Goal: Task Accomplishment & Management: Use online tool/utility

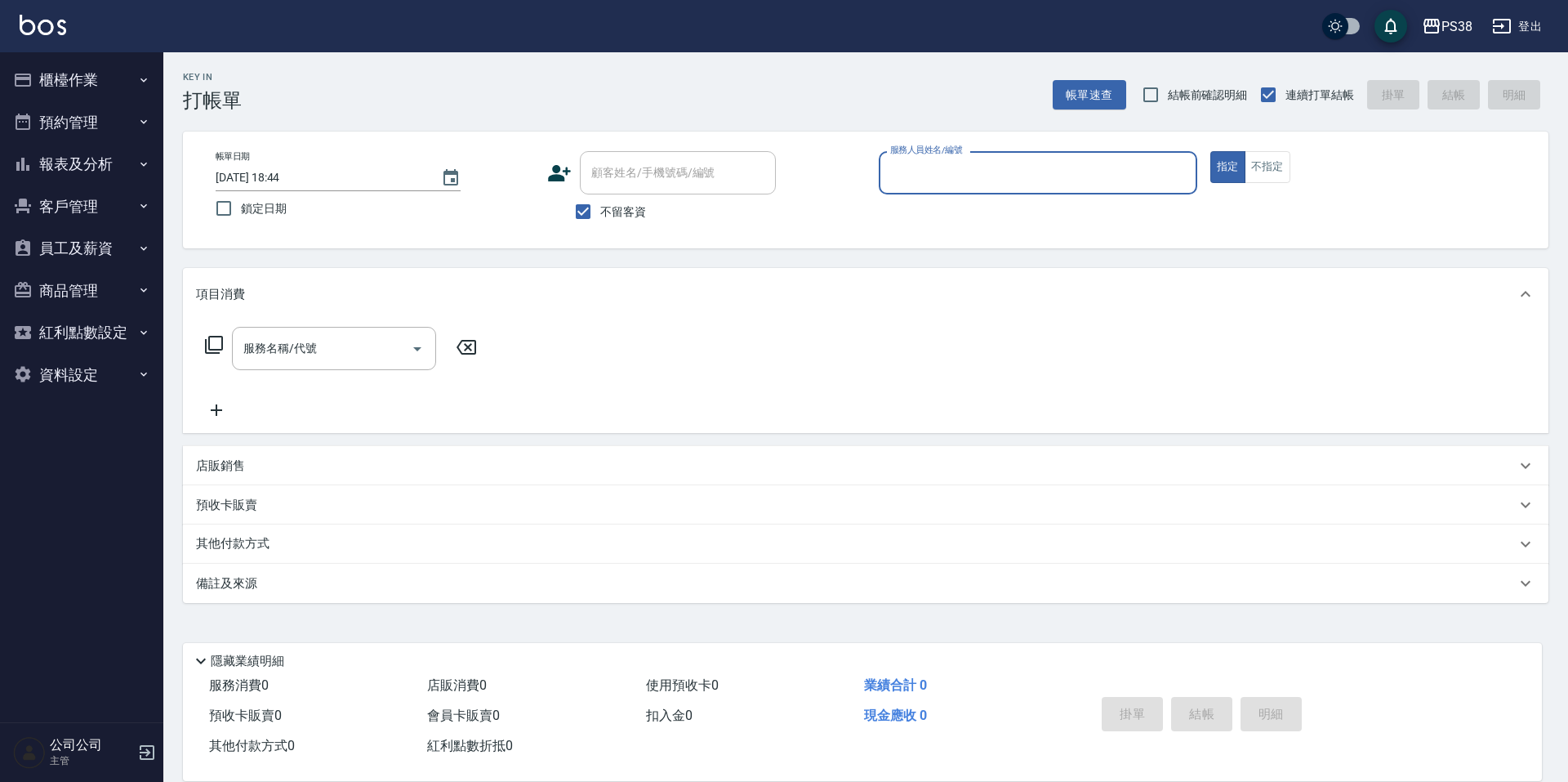
type input "4"
type input "Tiva-10"
type button "true"
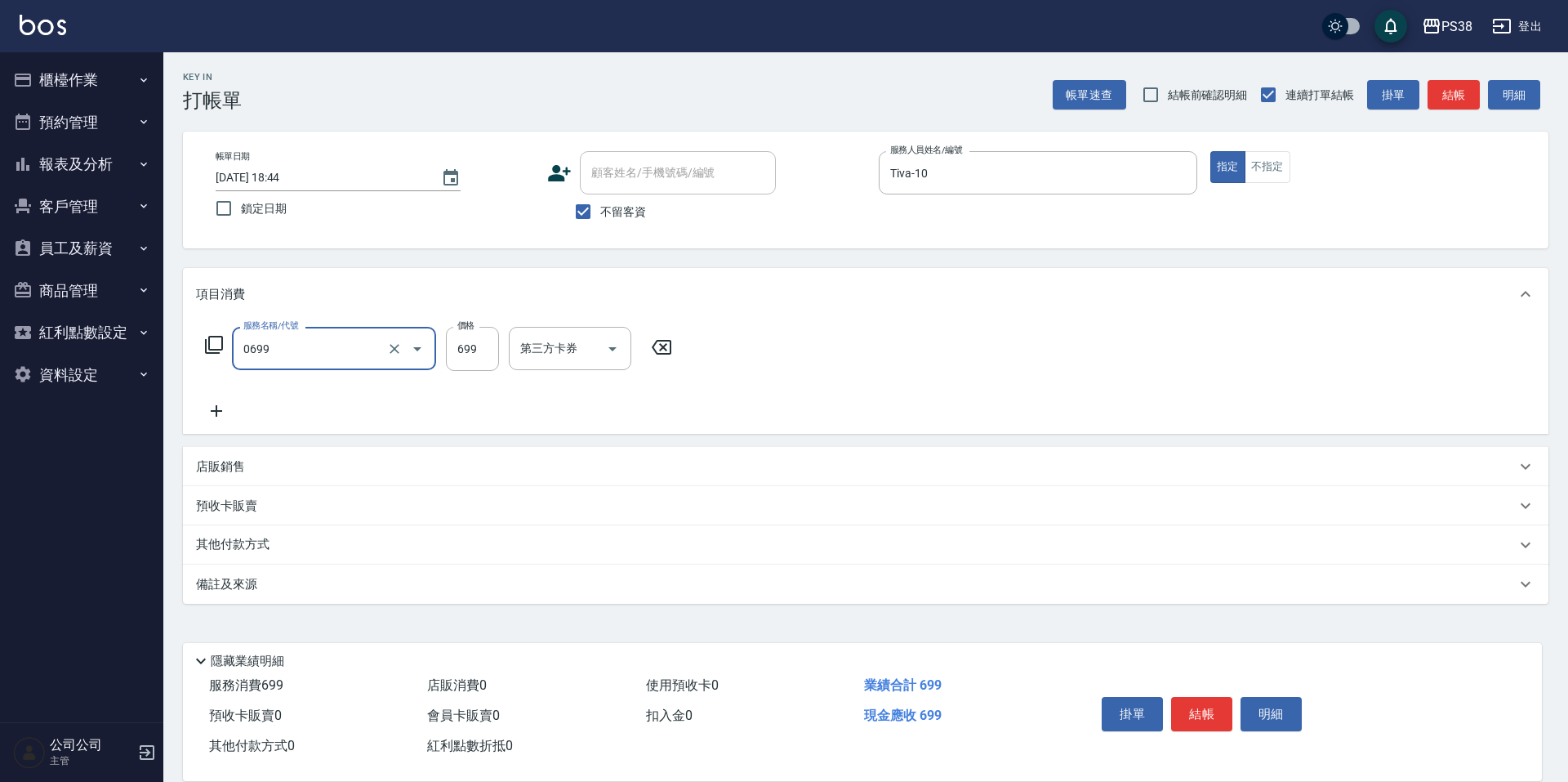
type input "spa699(0699)"
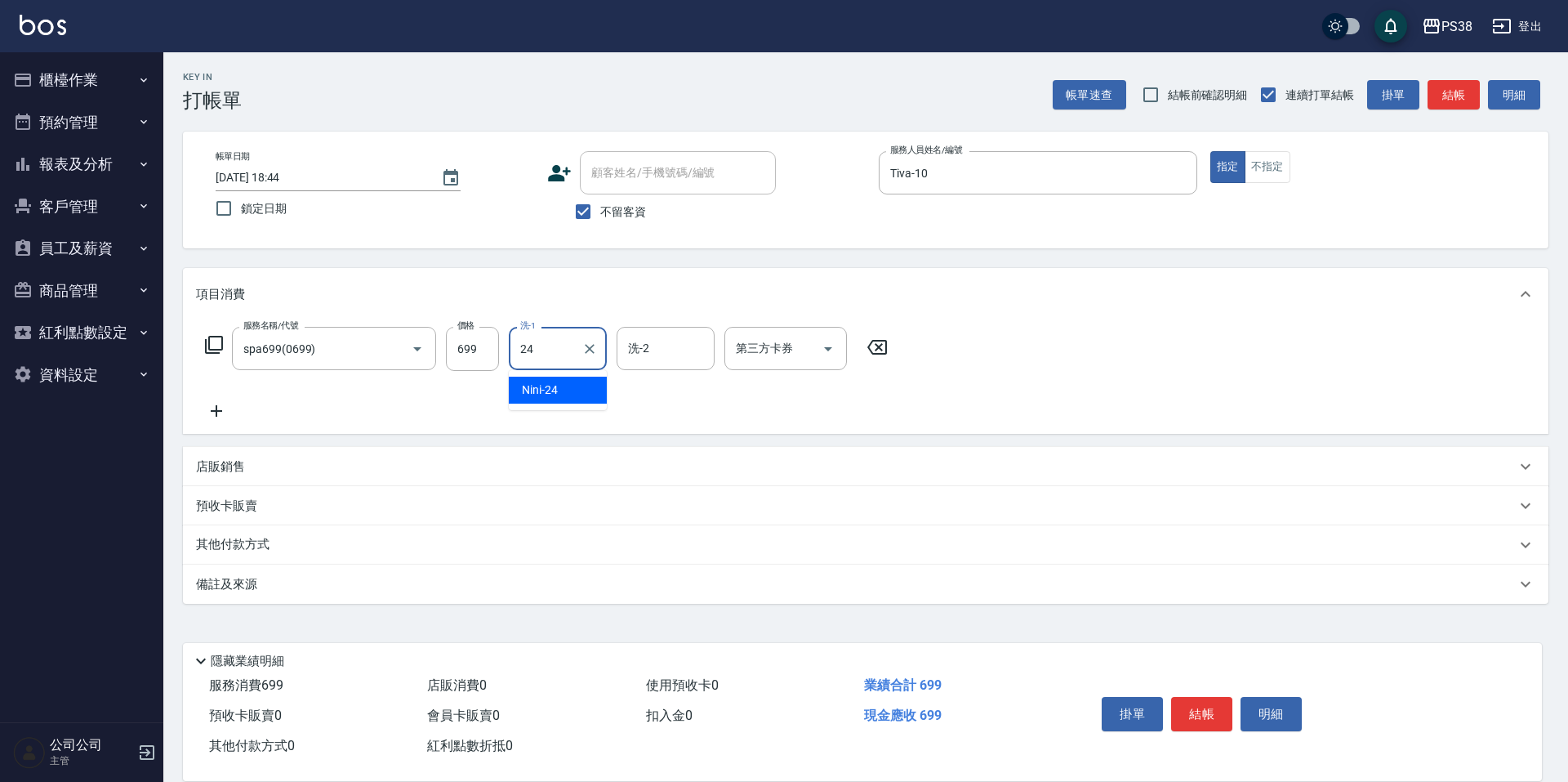
type input "Nini-24"
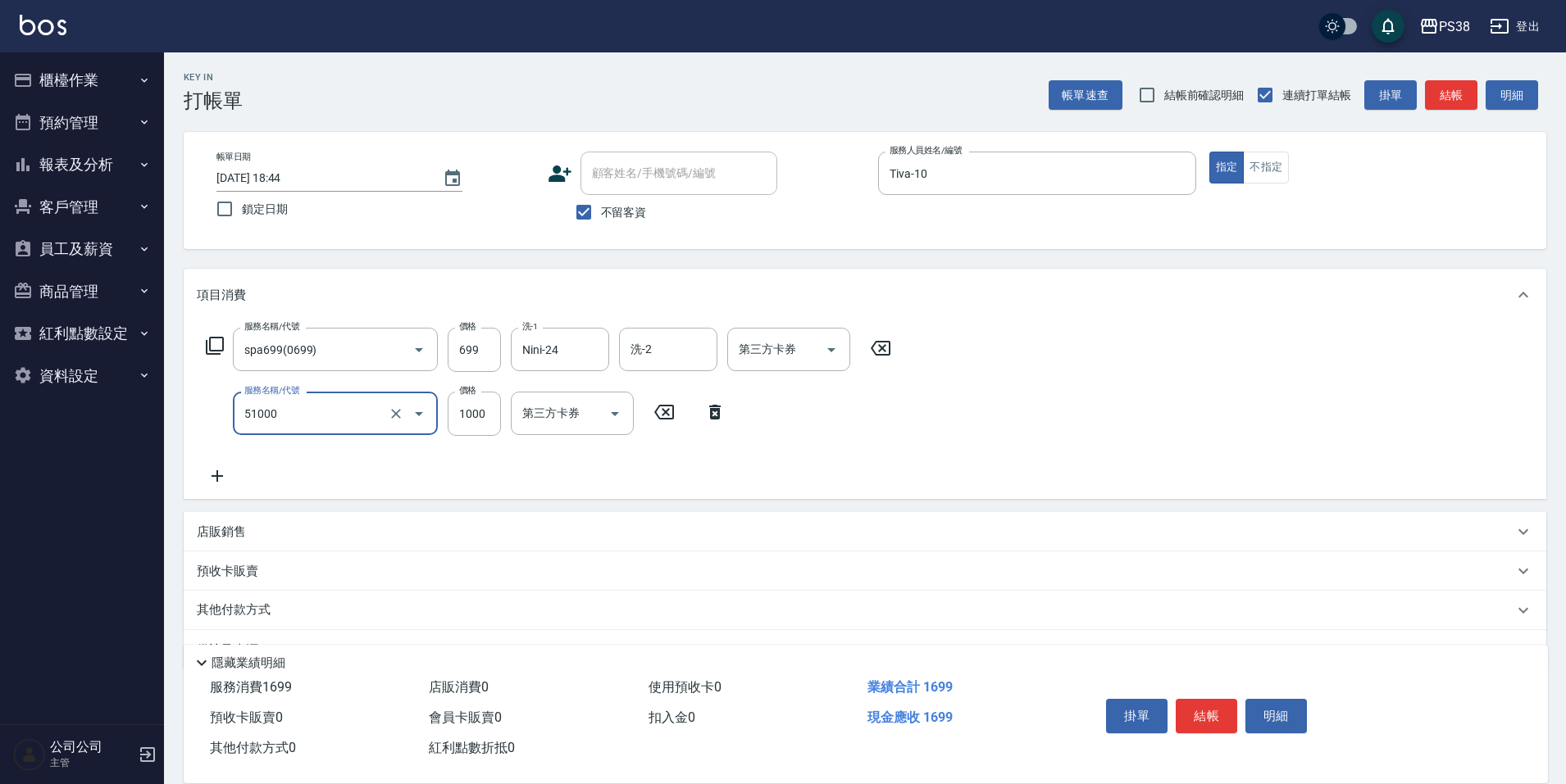
type input "染髮600以上(任意金額)(51000)"
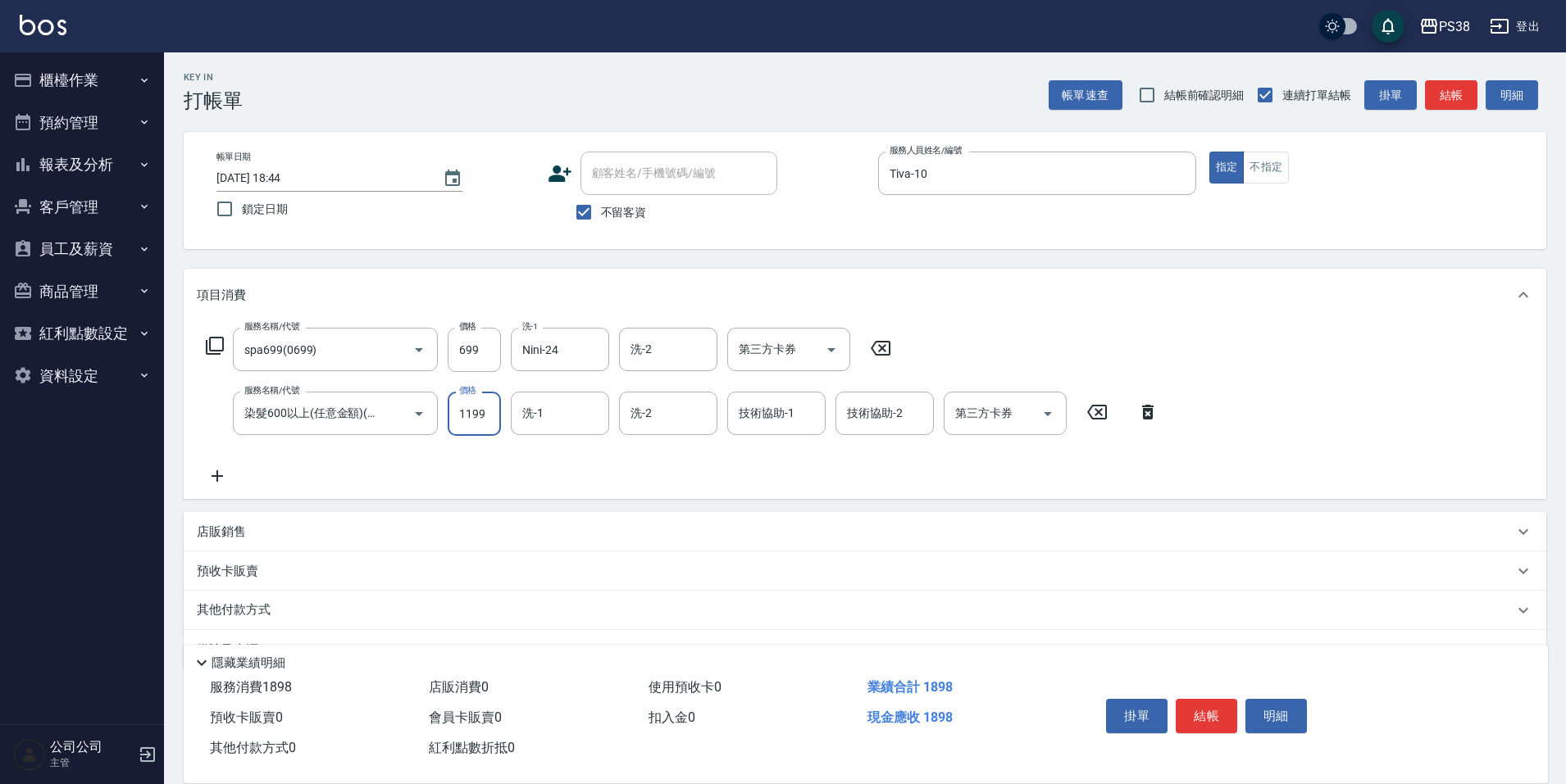
type input "1199"
type input "Nini-24"
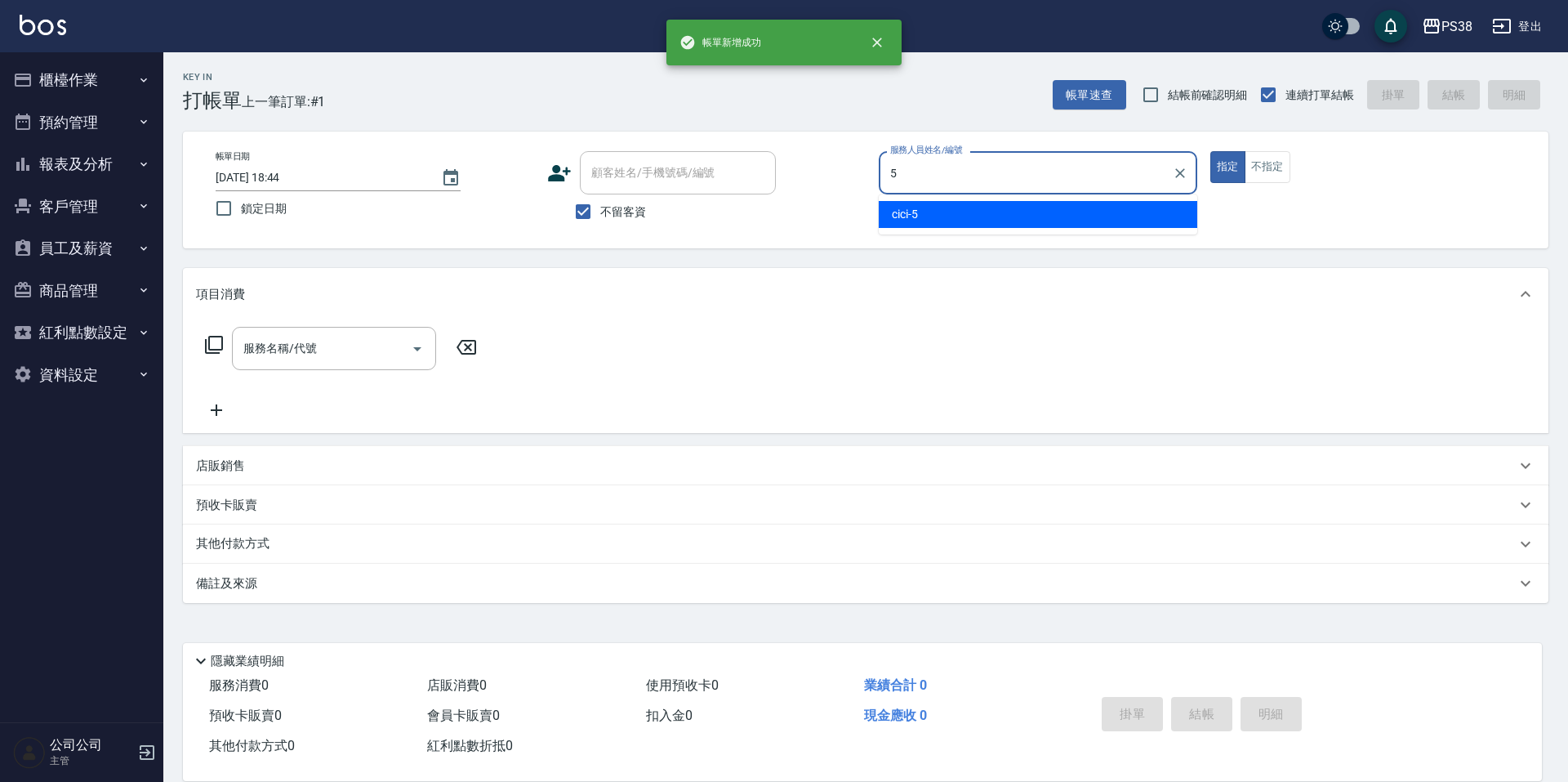
type input "cici-5"
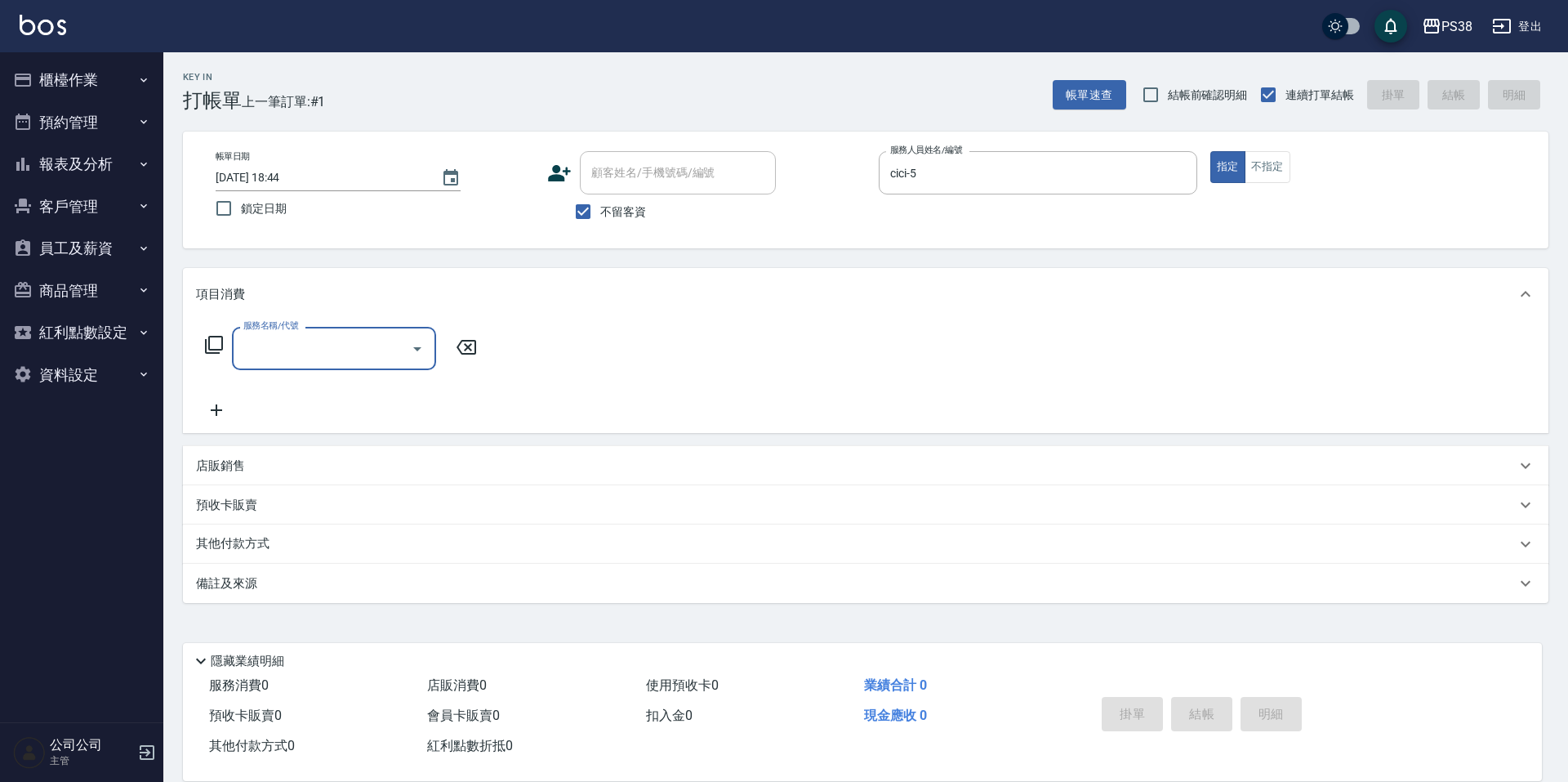
type input "0"
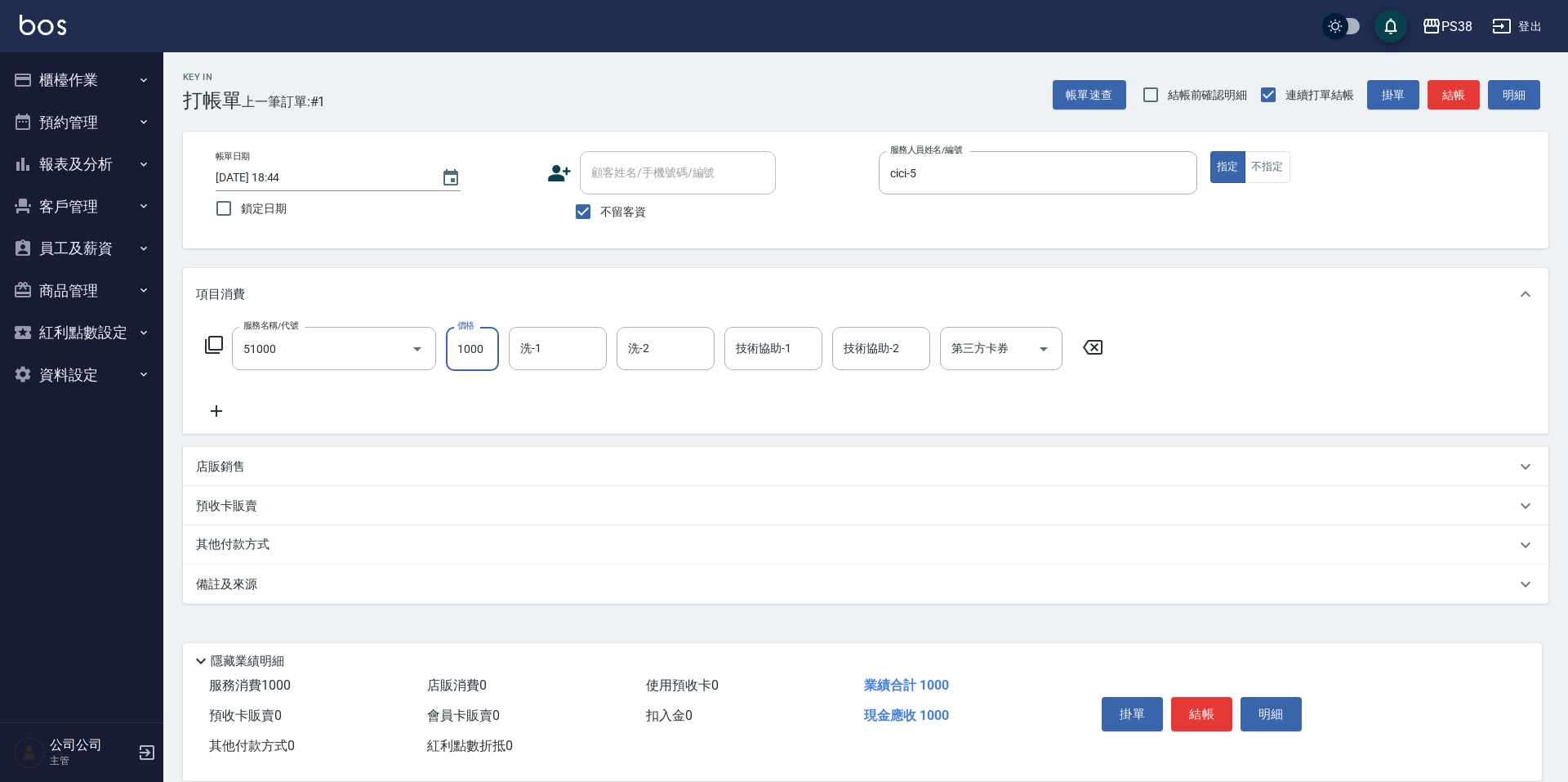
type input "染髮600以上(任意金額)(51000)"
type input "999"
type input "泰迪-21"
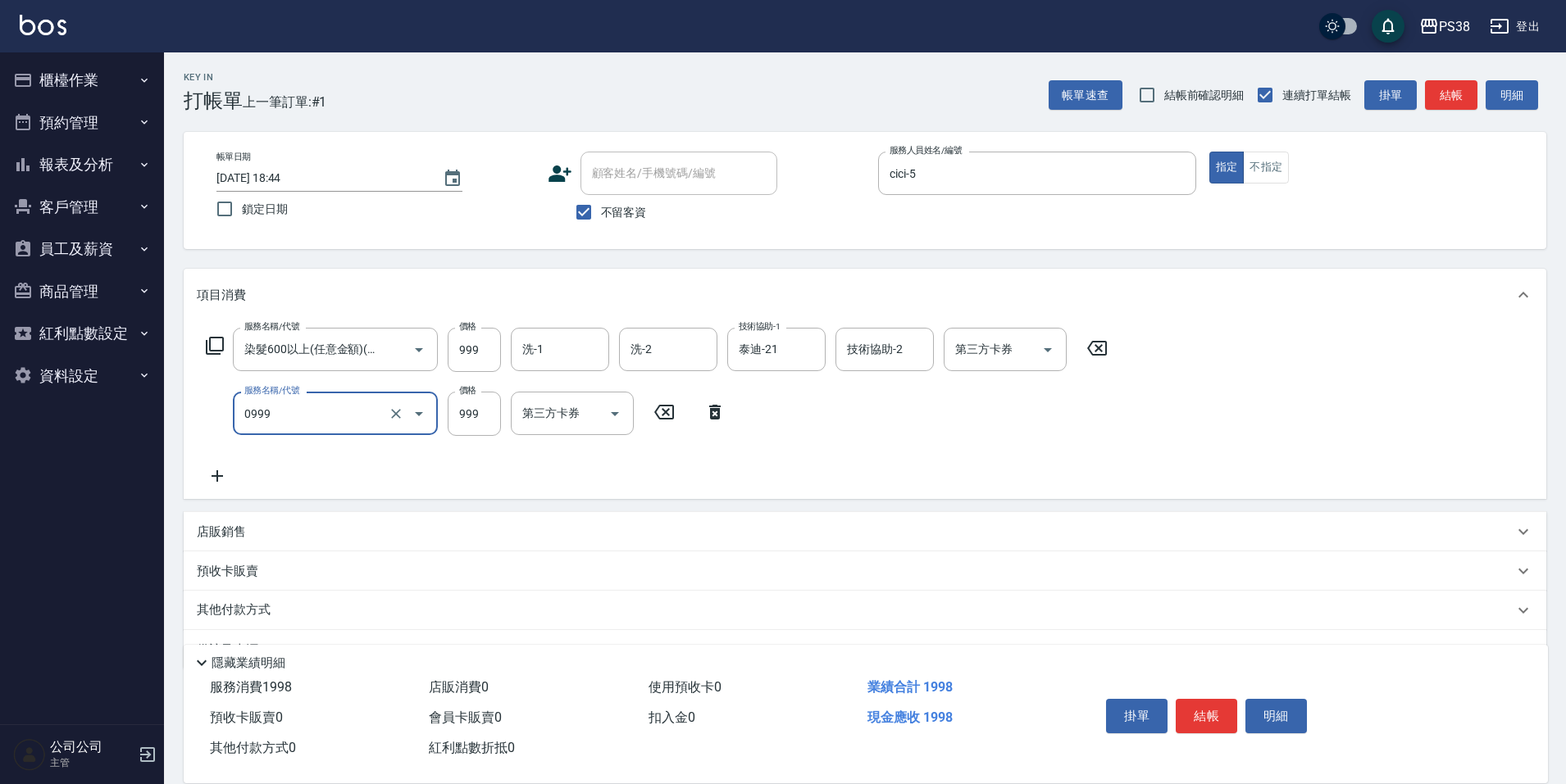
type input "spa999(0999)"
type input "999"
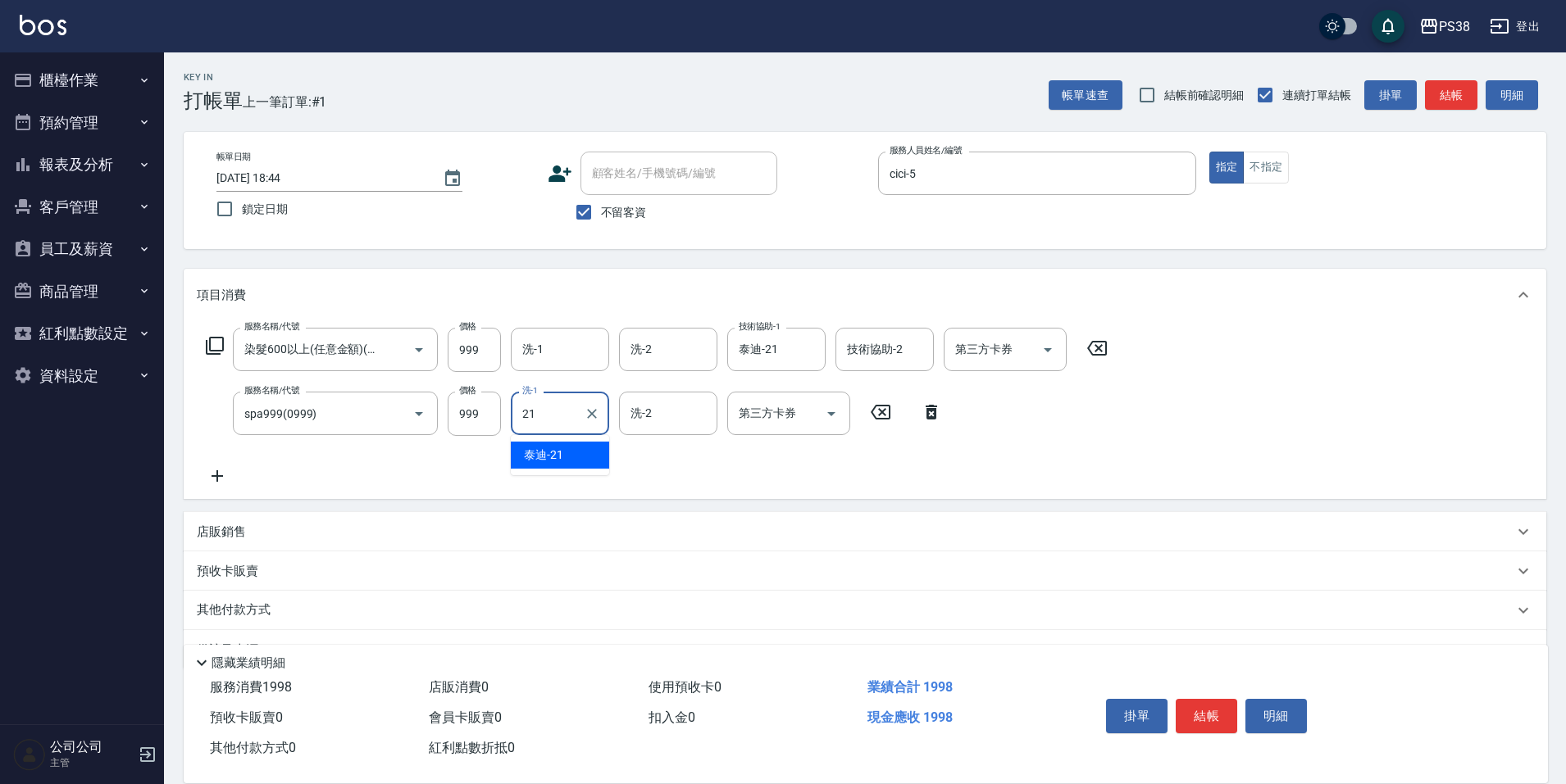
type input "泰迪-21"
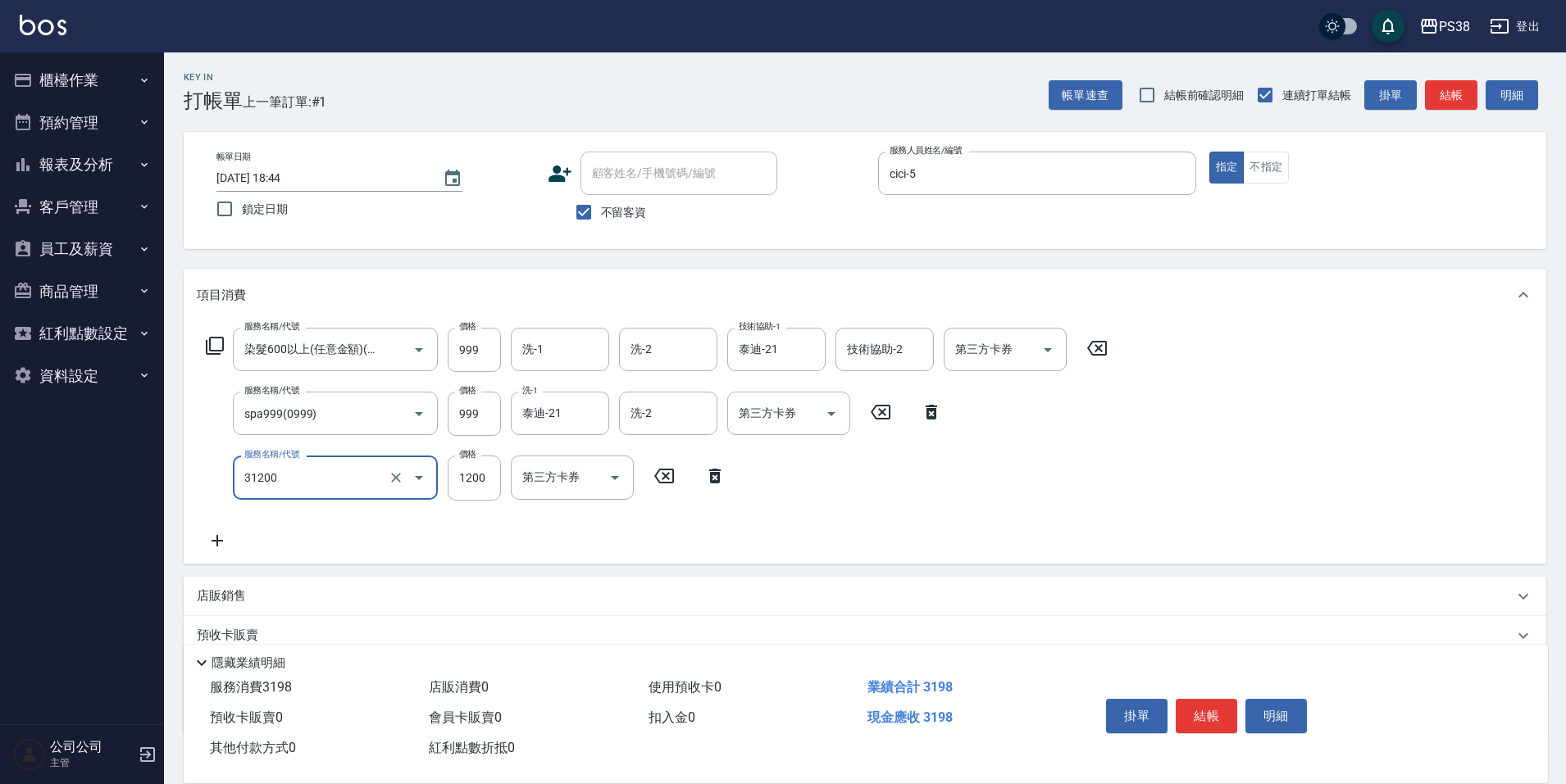
type input "醫護=1200(31200)"
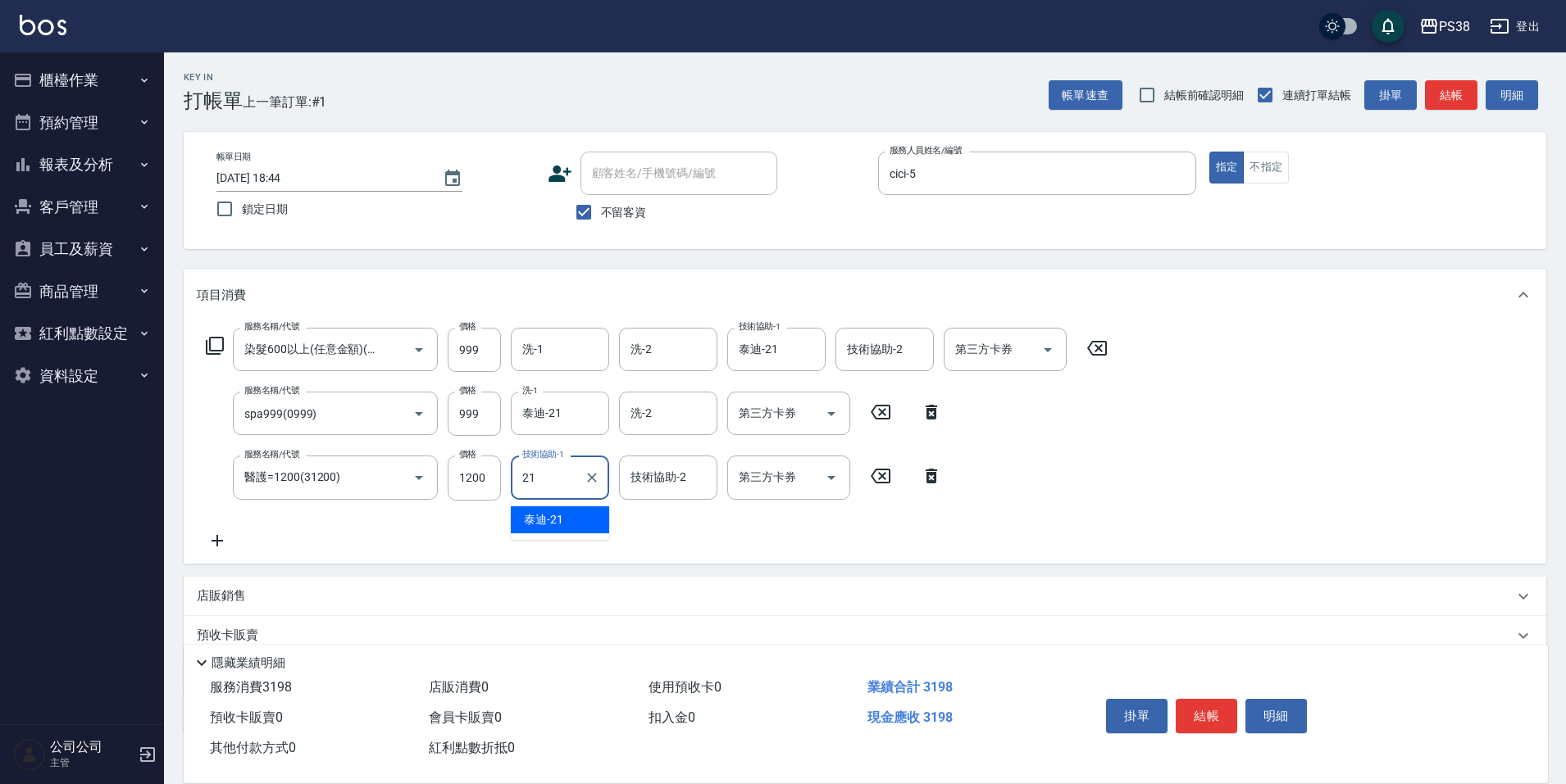
type input "泰迪-21"
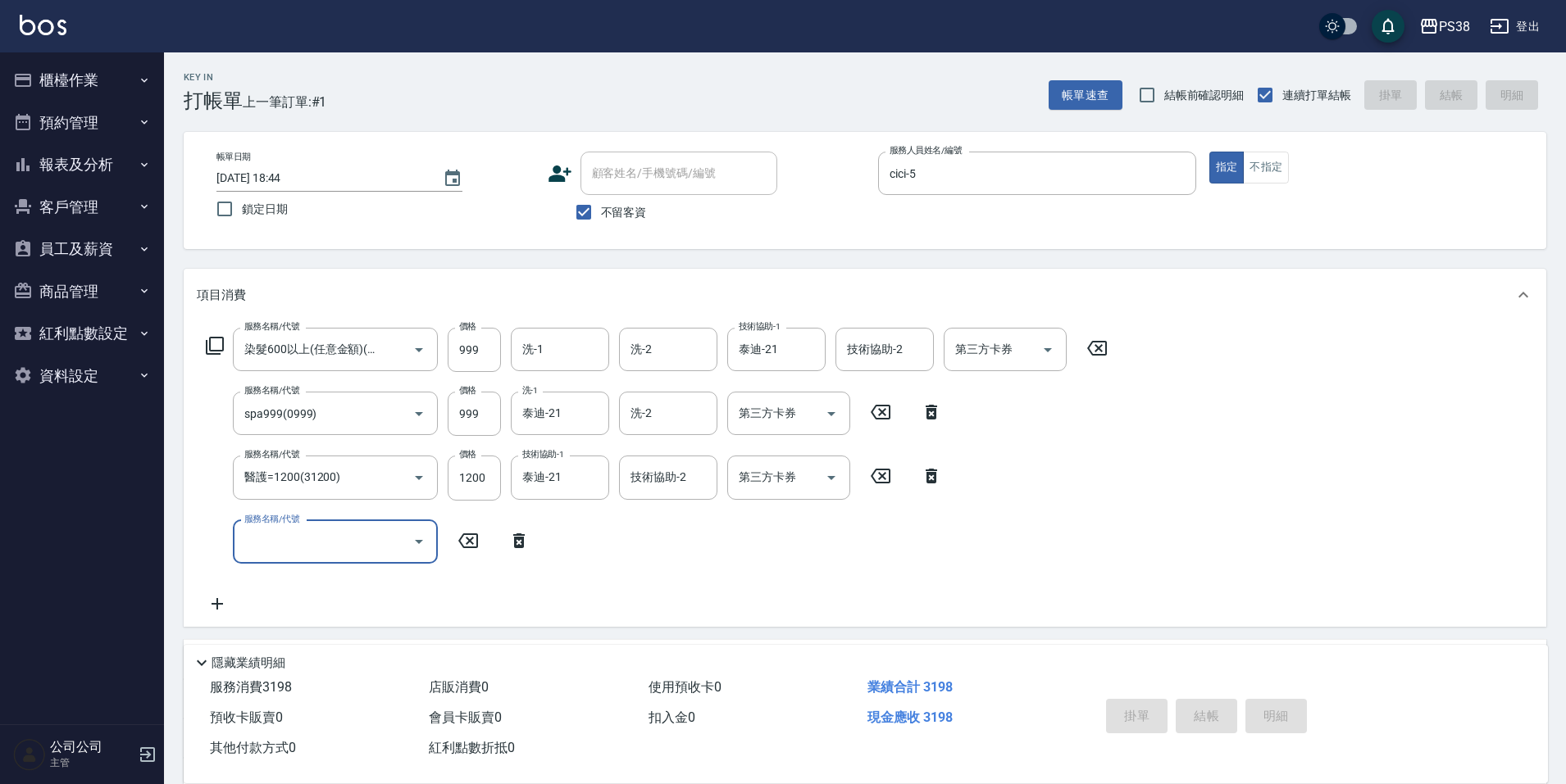
type input "[DATE] 18:45"
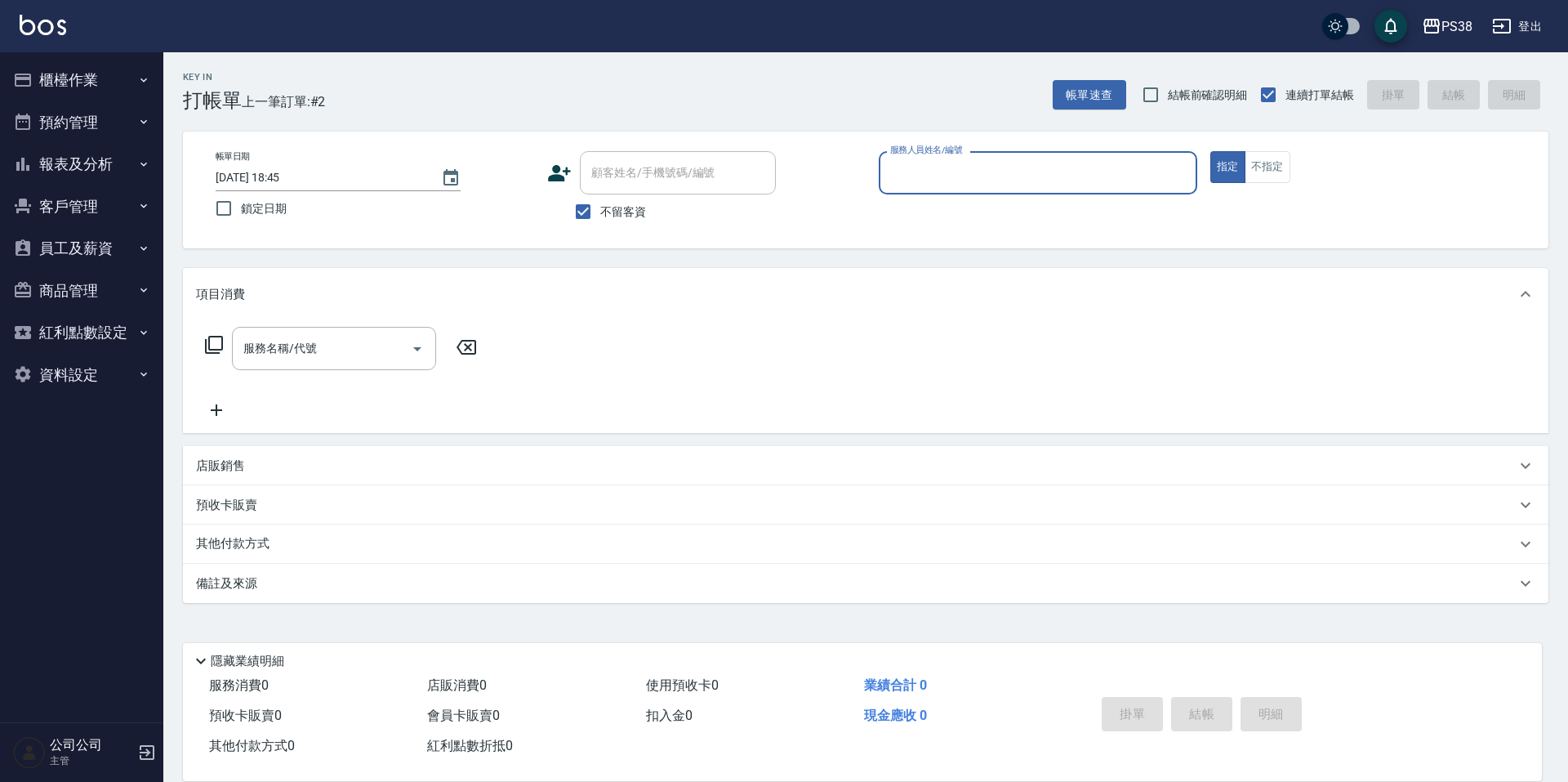
type input "2"
type input "cici-5"
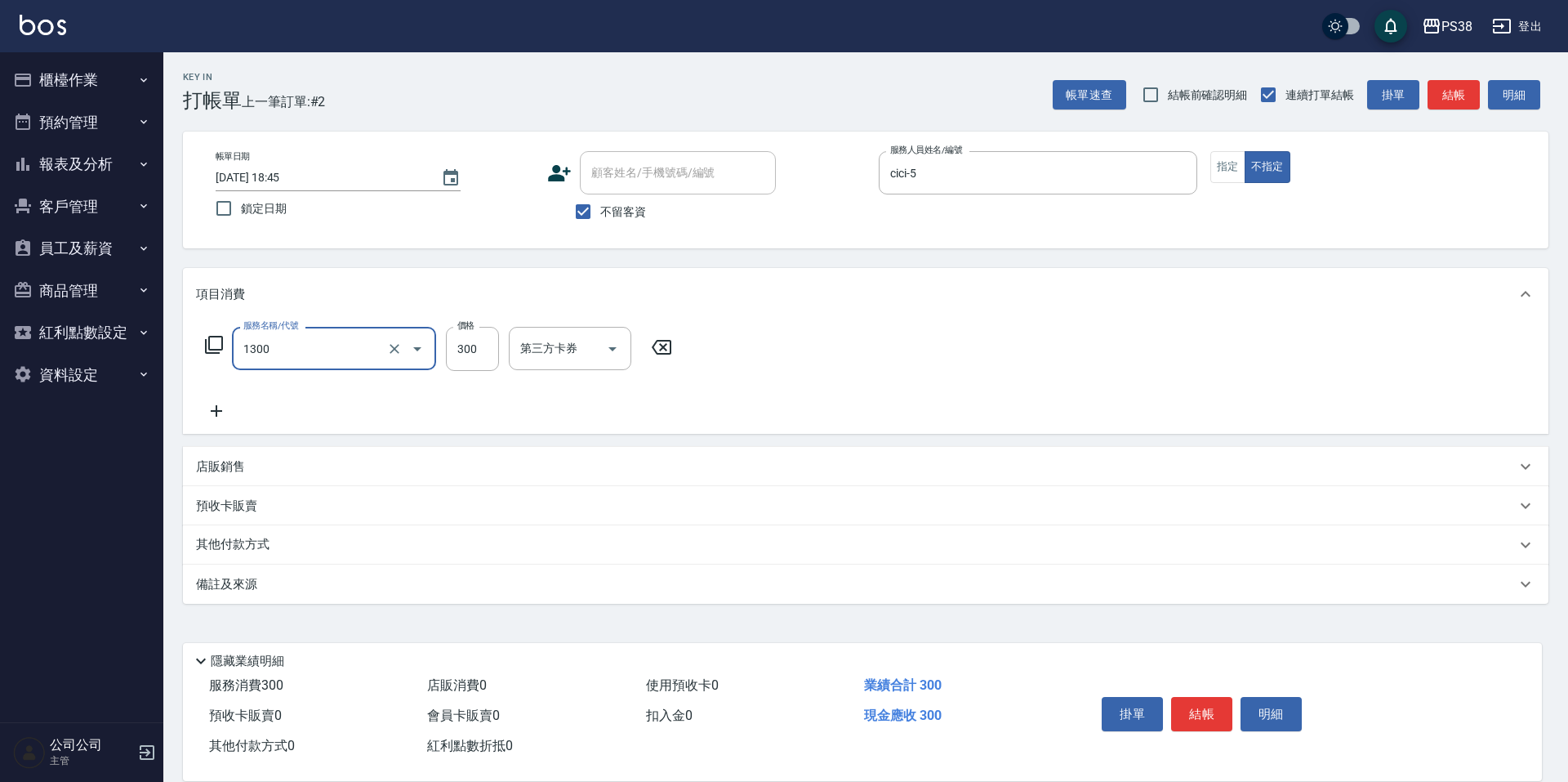
type input "精油洗潤300(1300)"
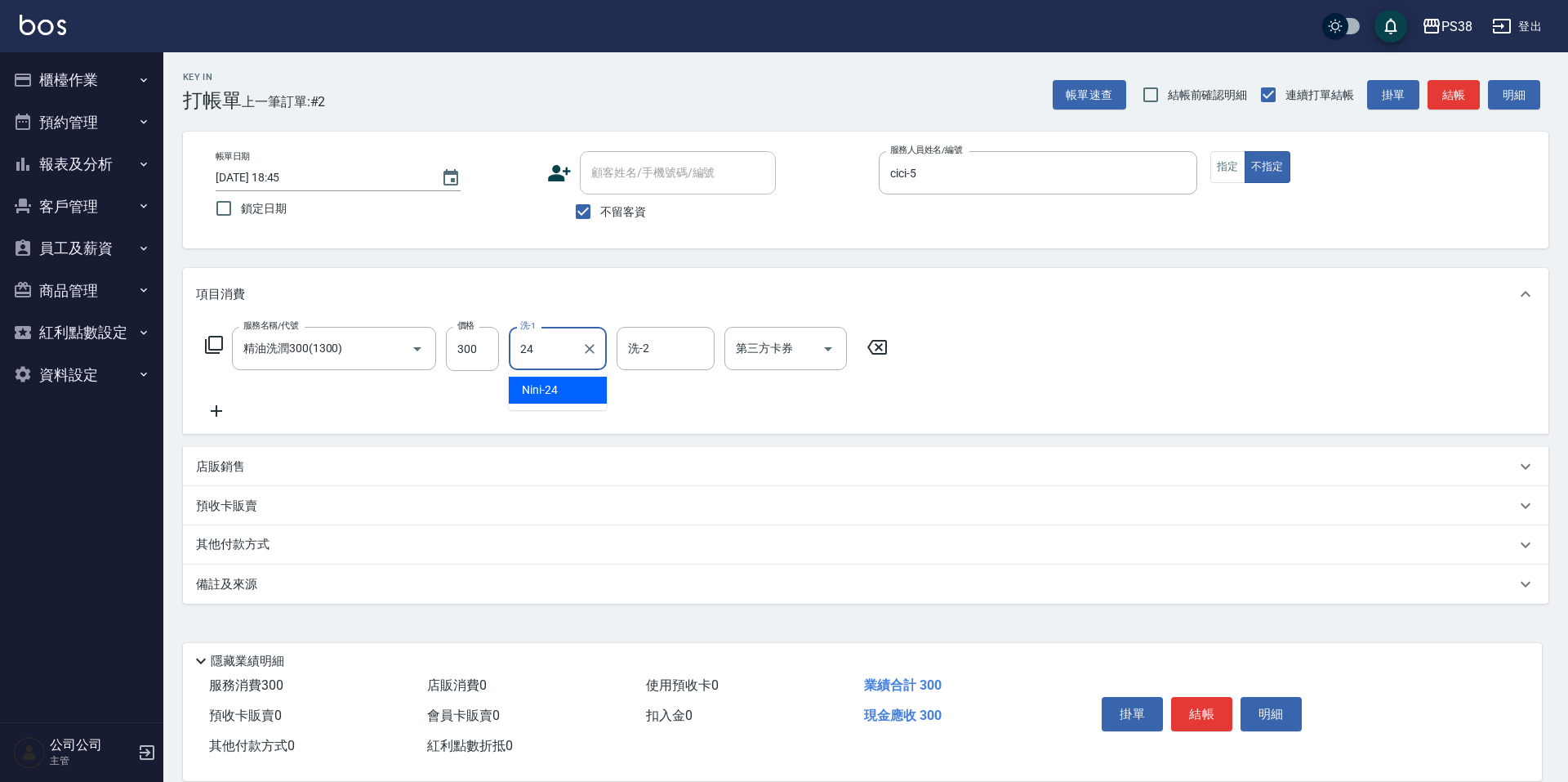
type input "Nini-24"
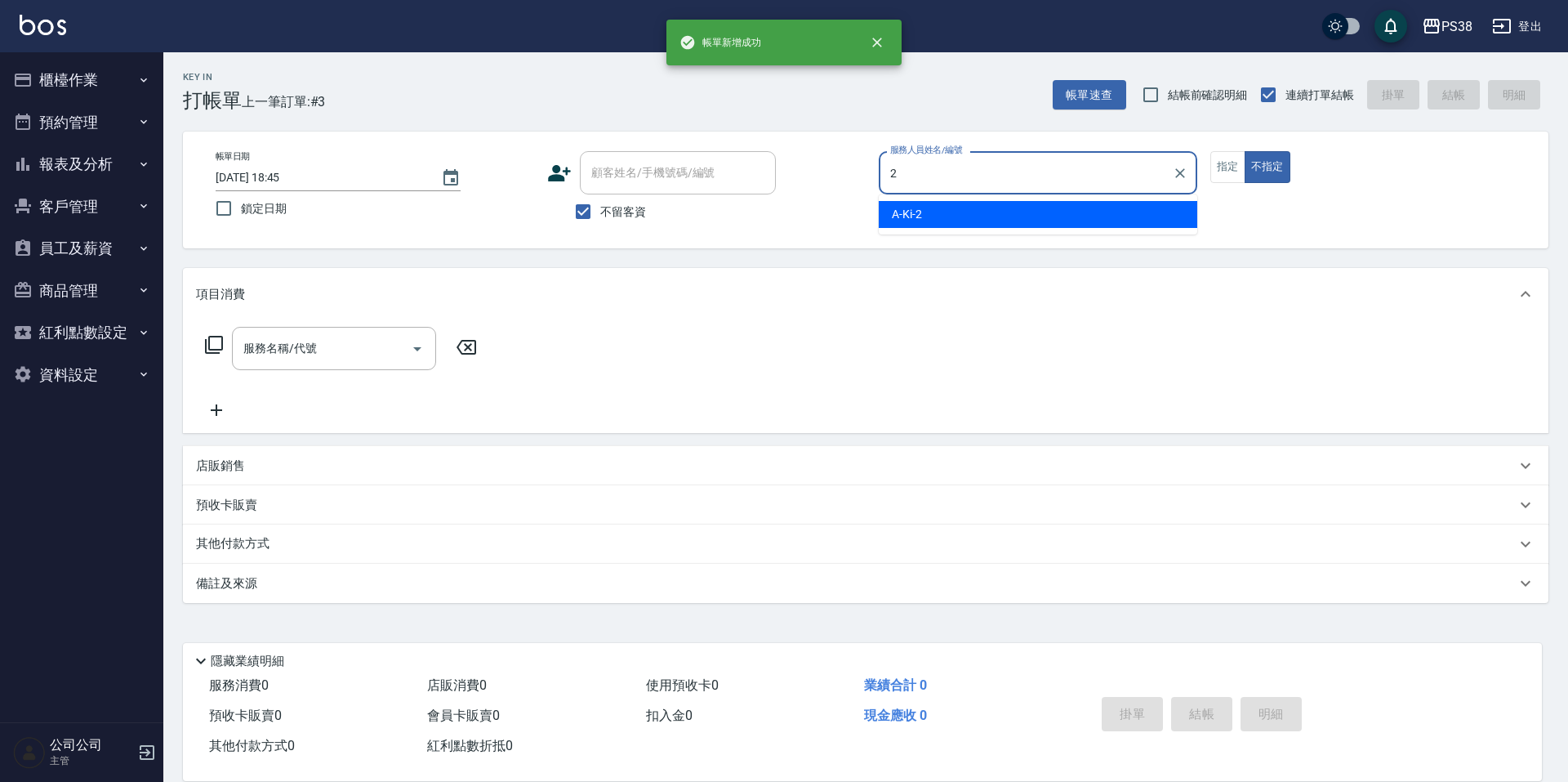
type input "A-Ki-2"
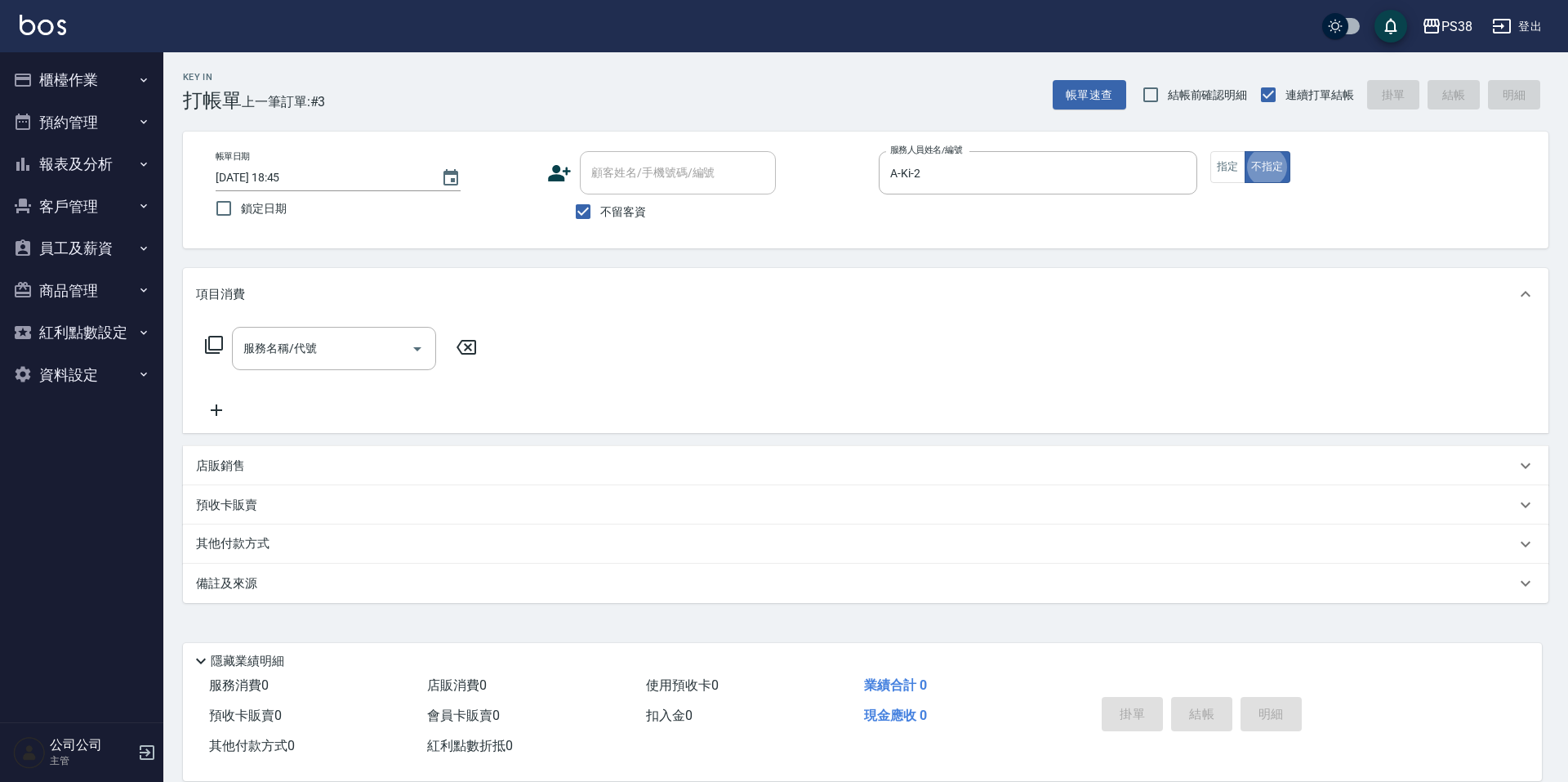
type button "false"
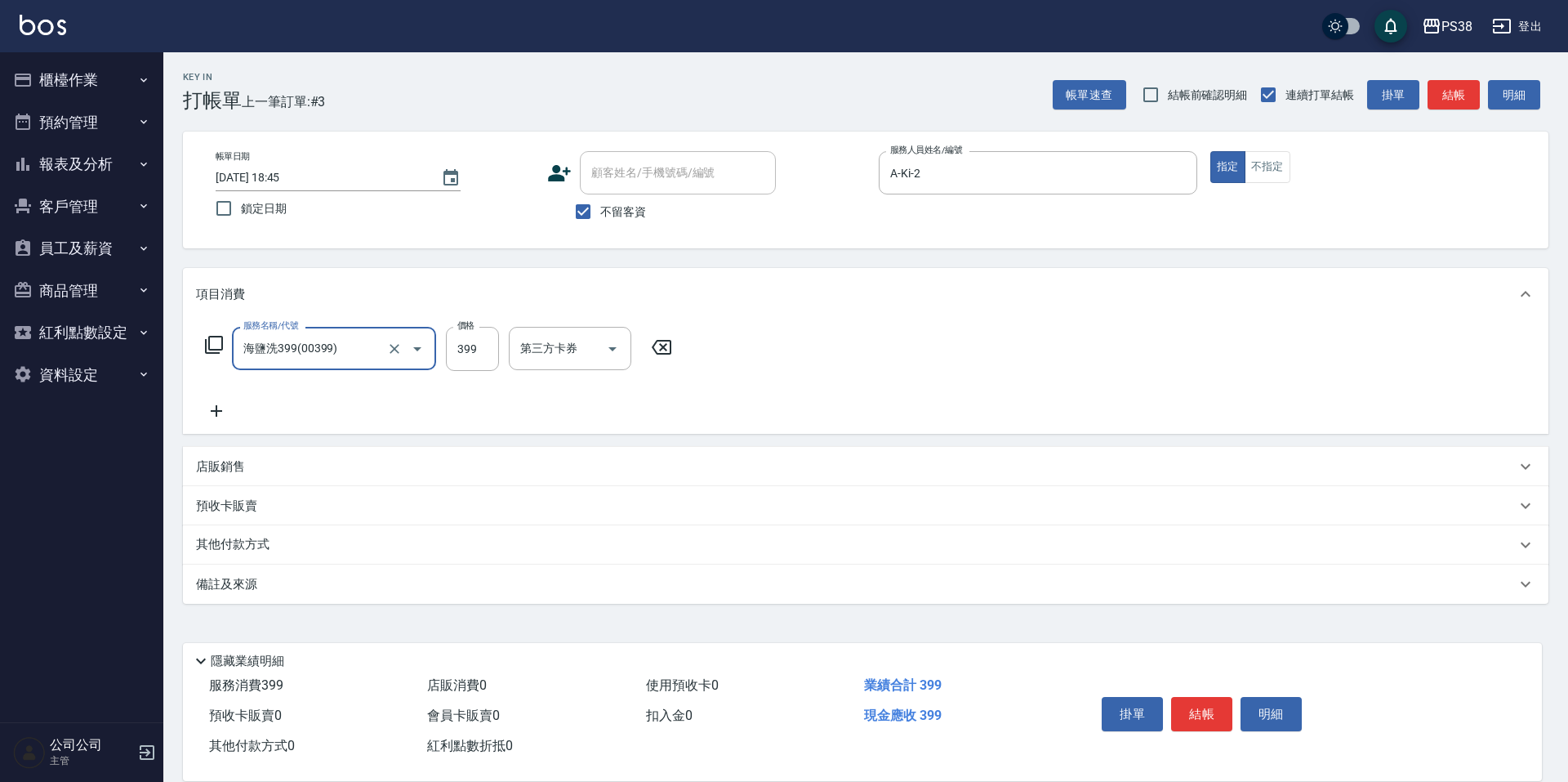
type input "海鹽洗399(00399)"
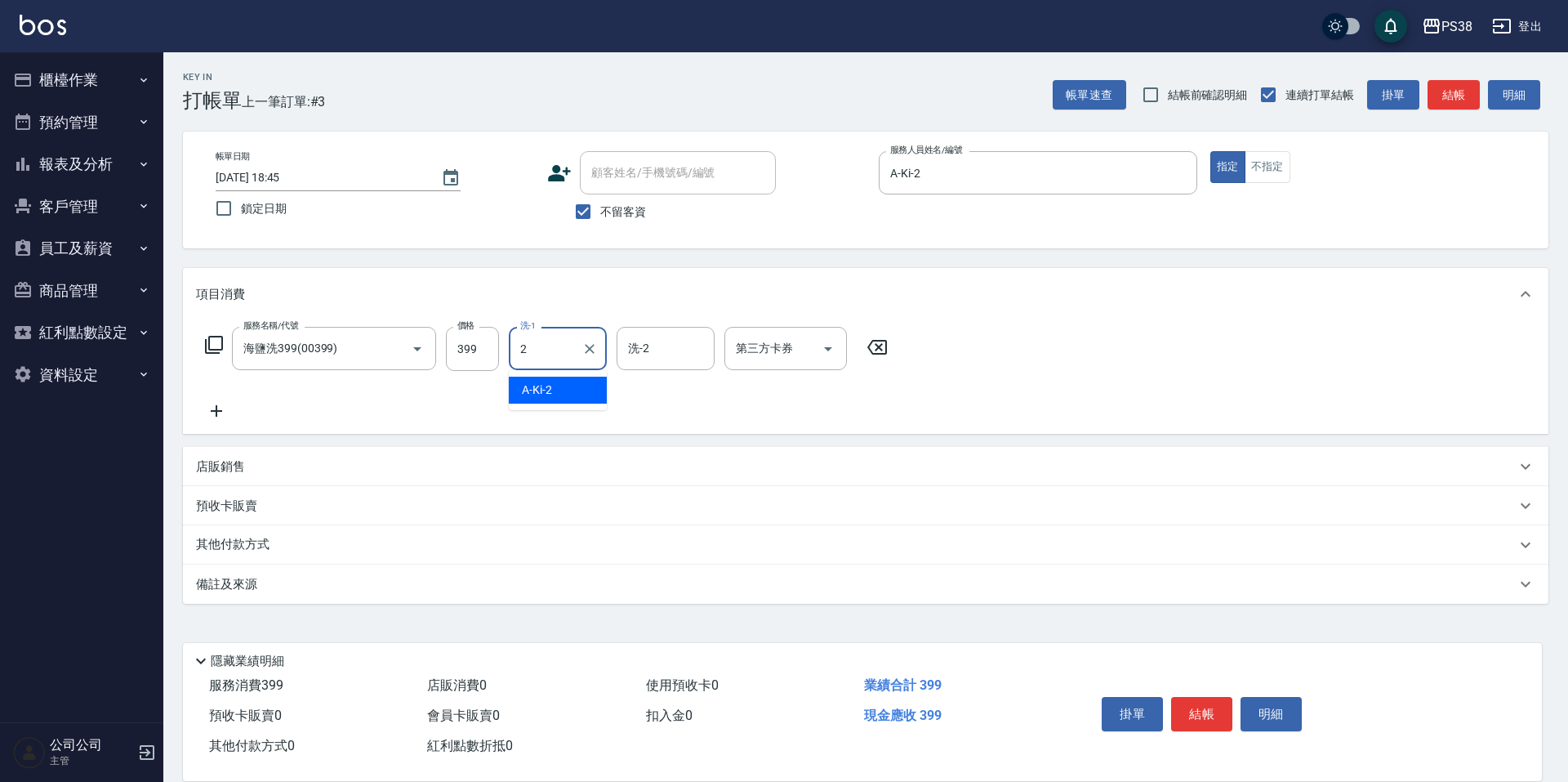
type input "A-Ki-2"
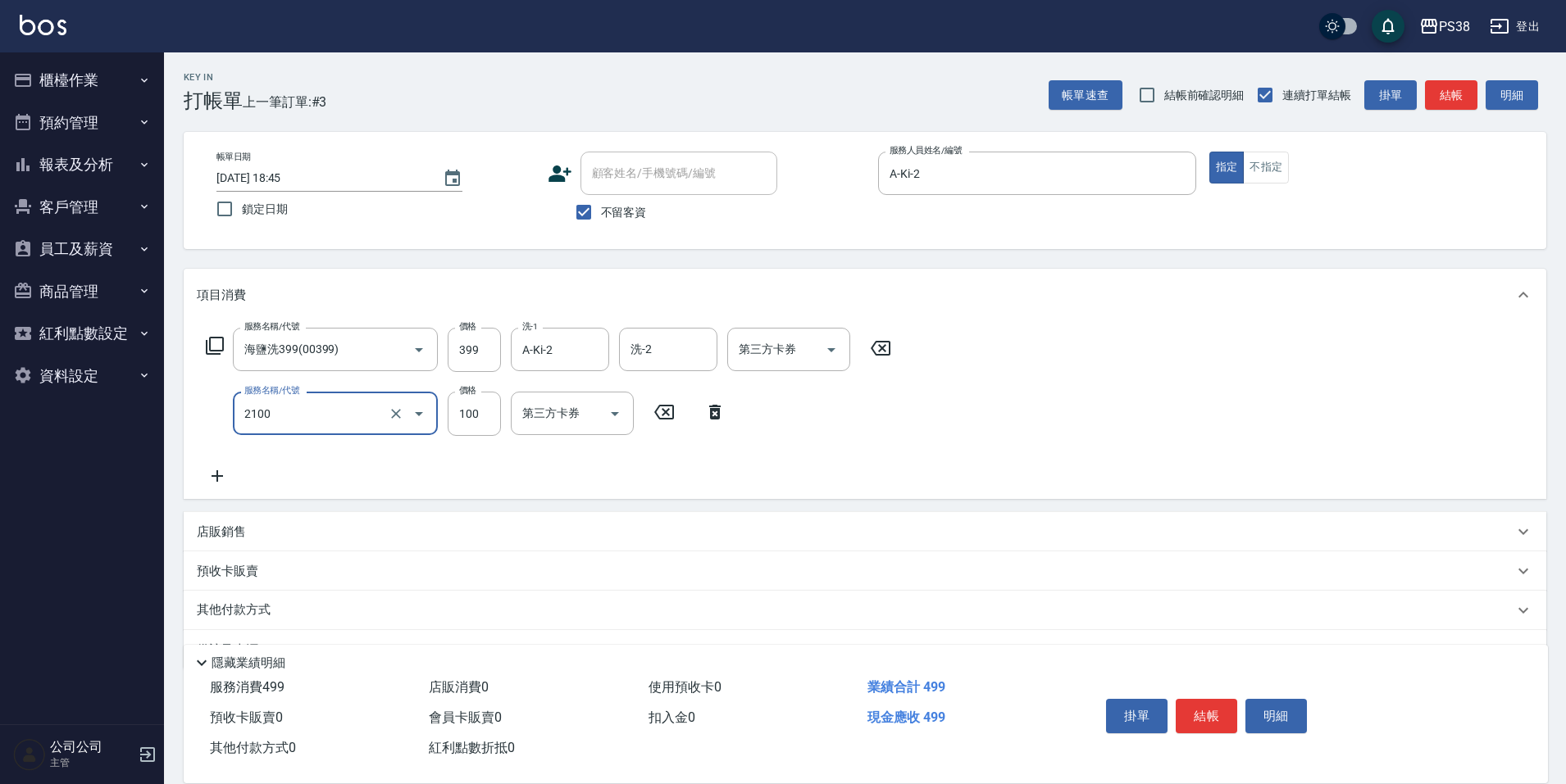
type input "剪髮與造型(任意金額)(2100)"
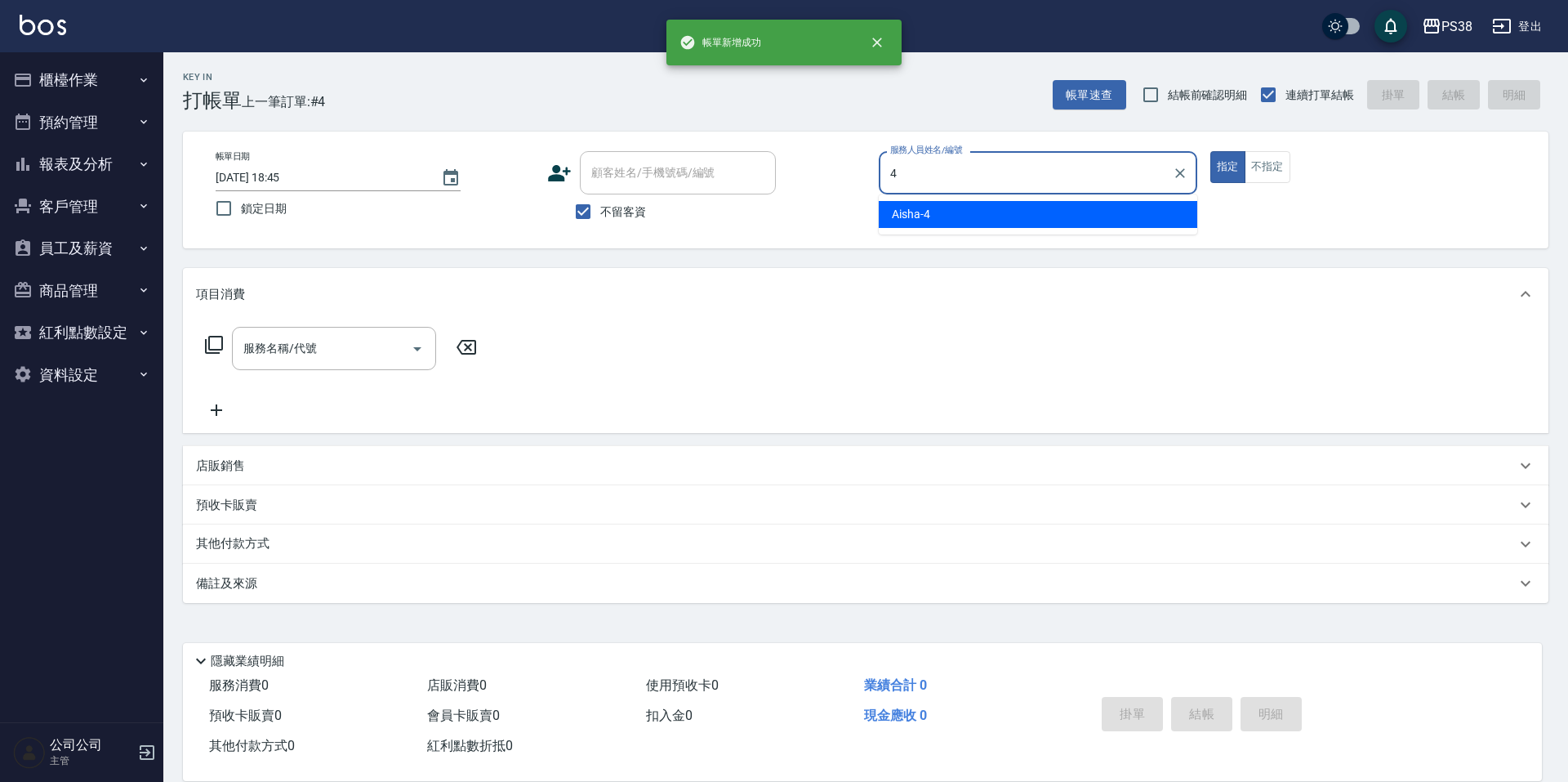
type input "Aisha-4"
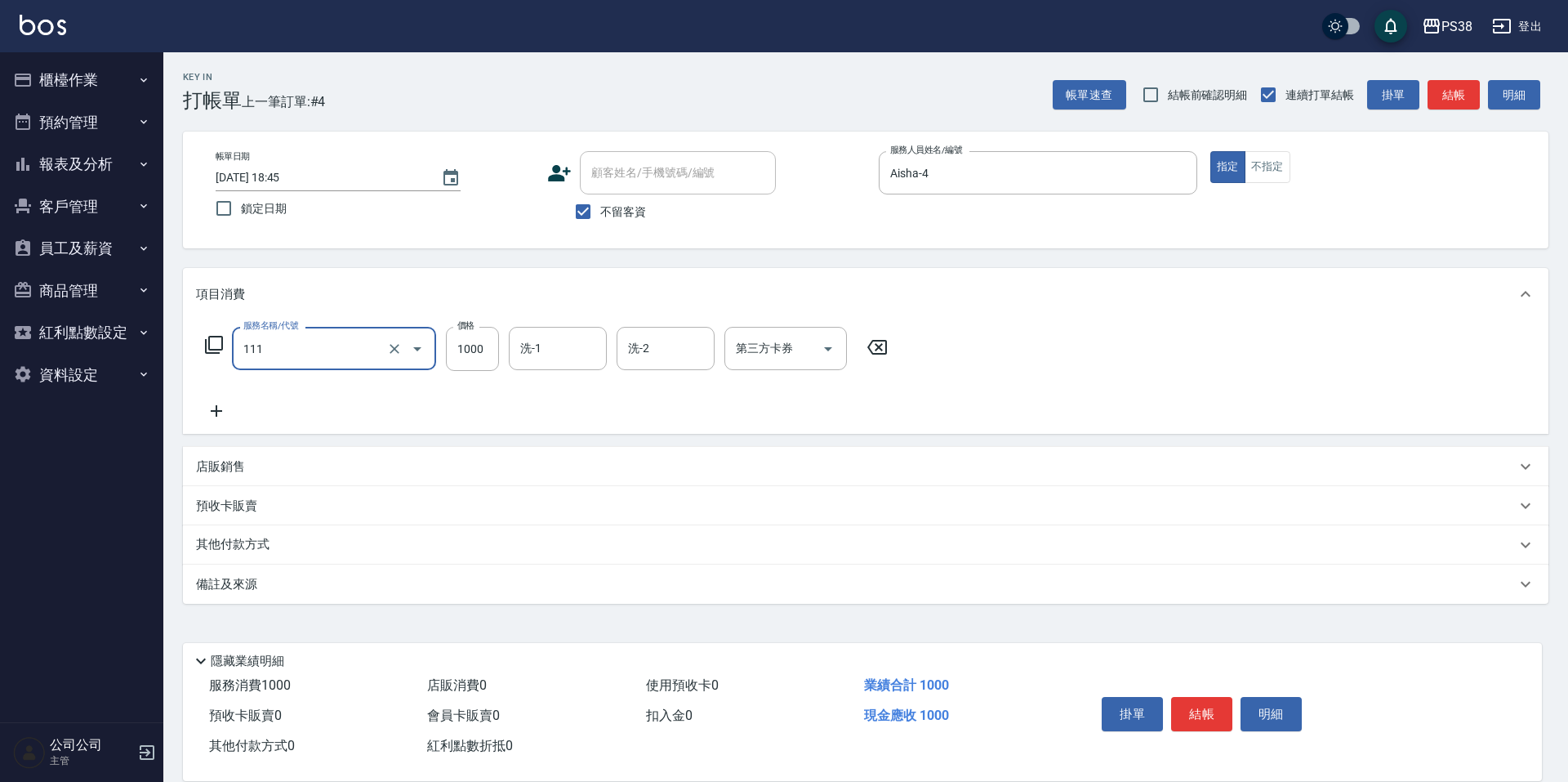
type input "重整/卸髮 (任意金額)(111)"
type input "4500"
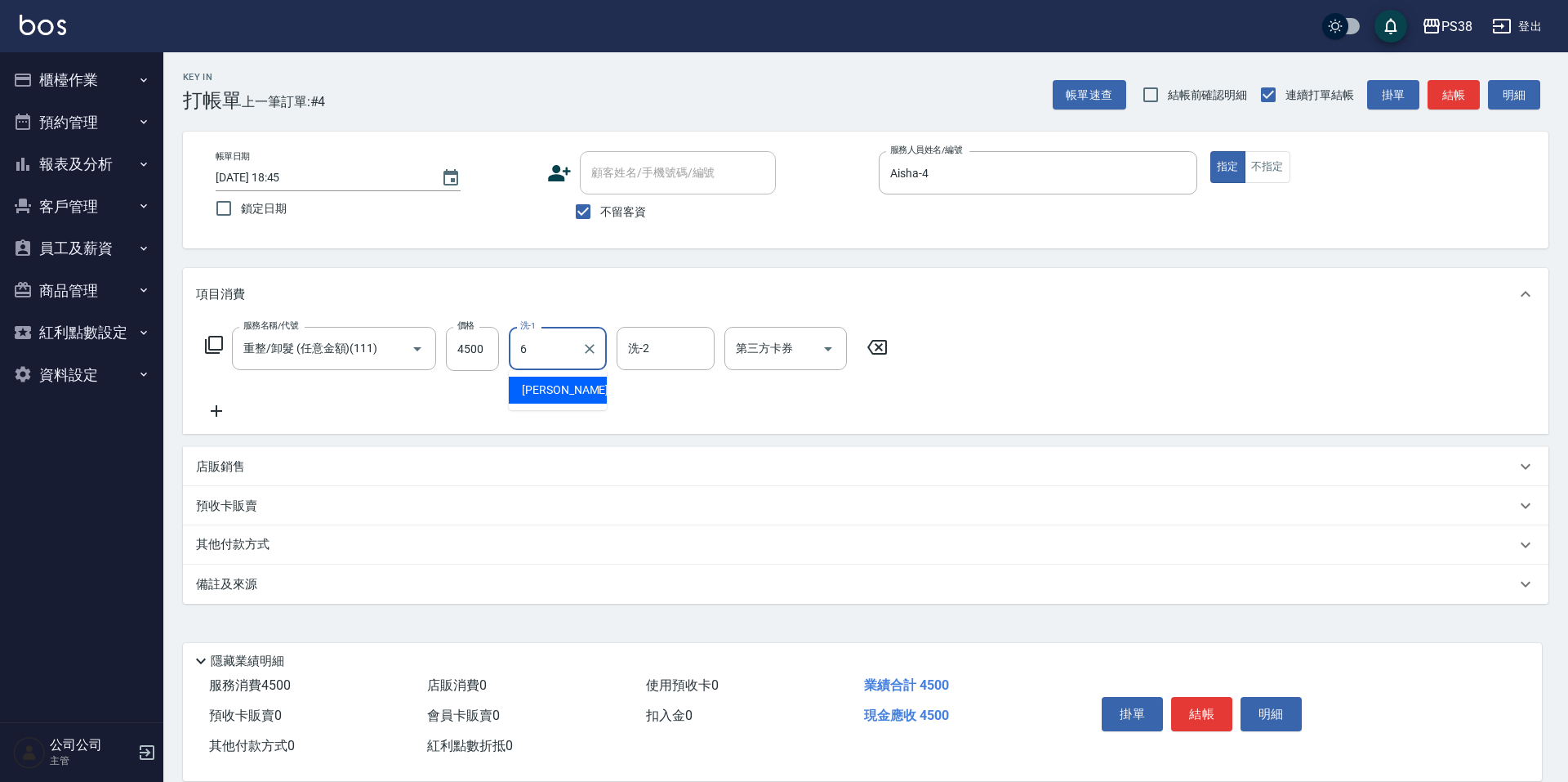
type input "[PERSON_NAME]-6"
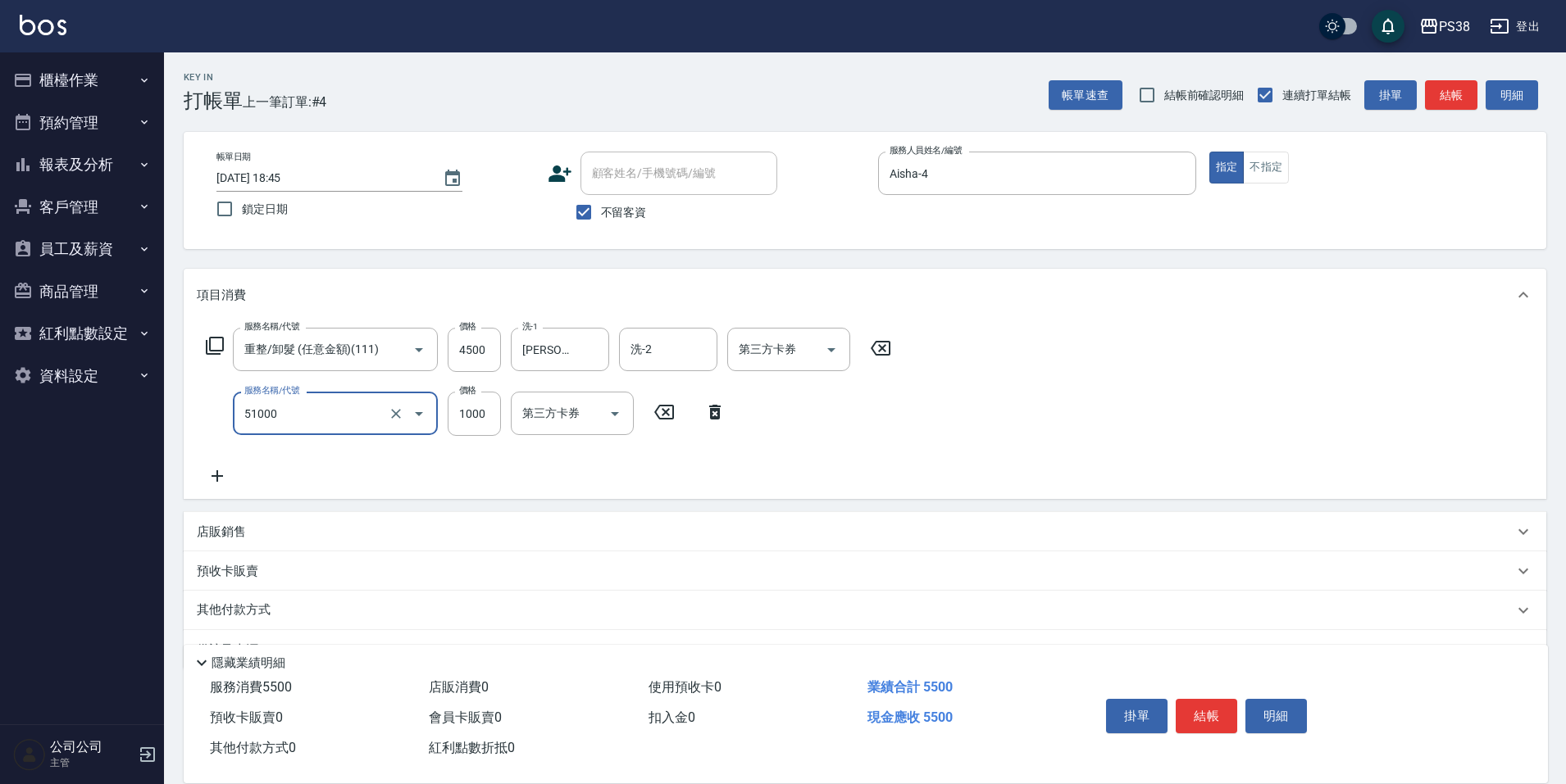
type input "染髮600以上(任意金額)(51000)"
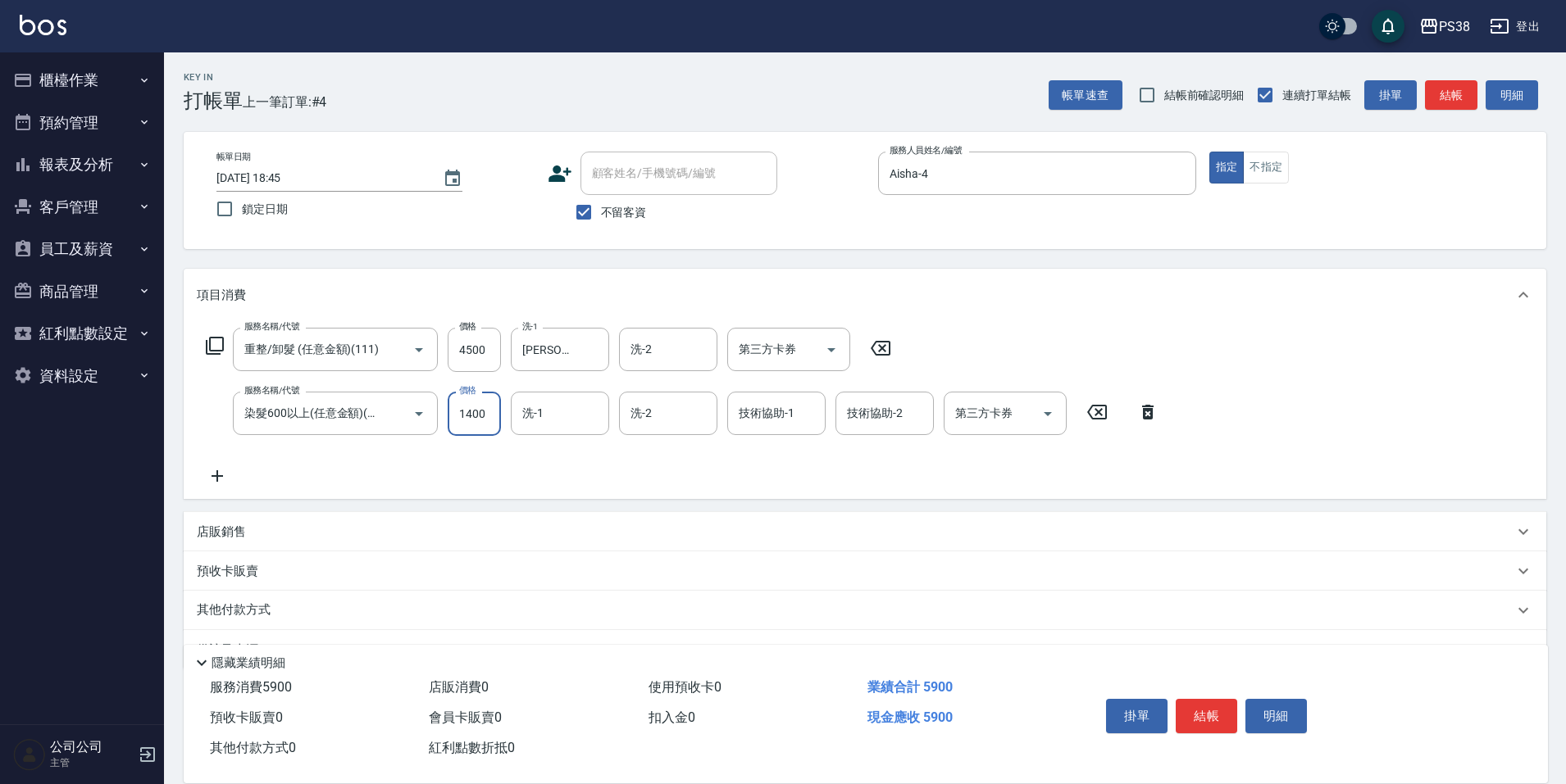
type input "1400"
type input "[PERSON_NAME]-6"
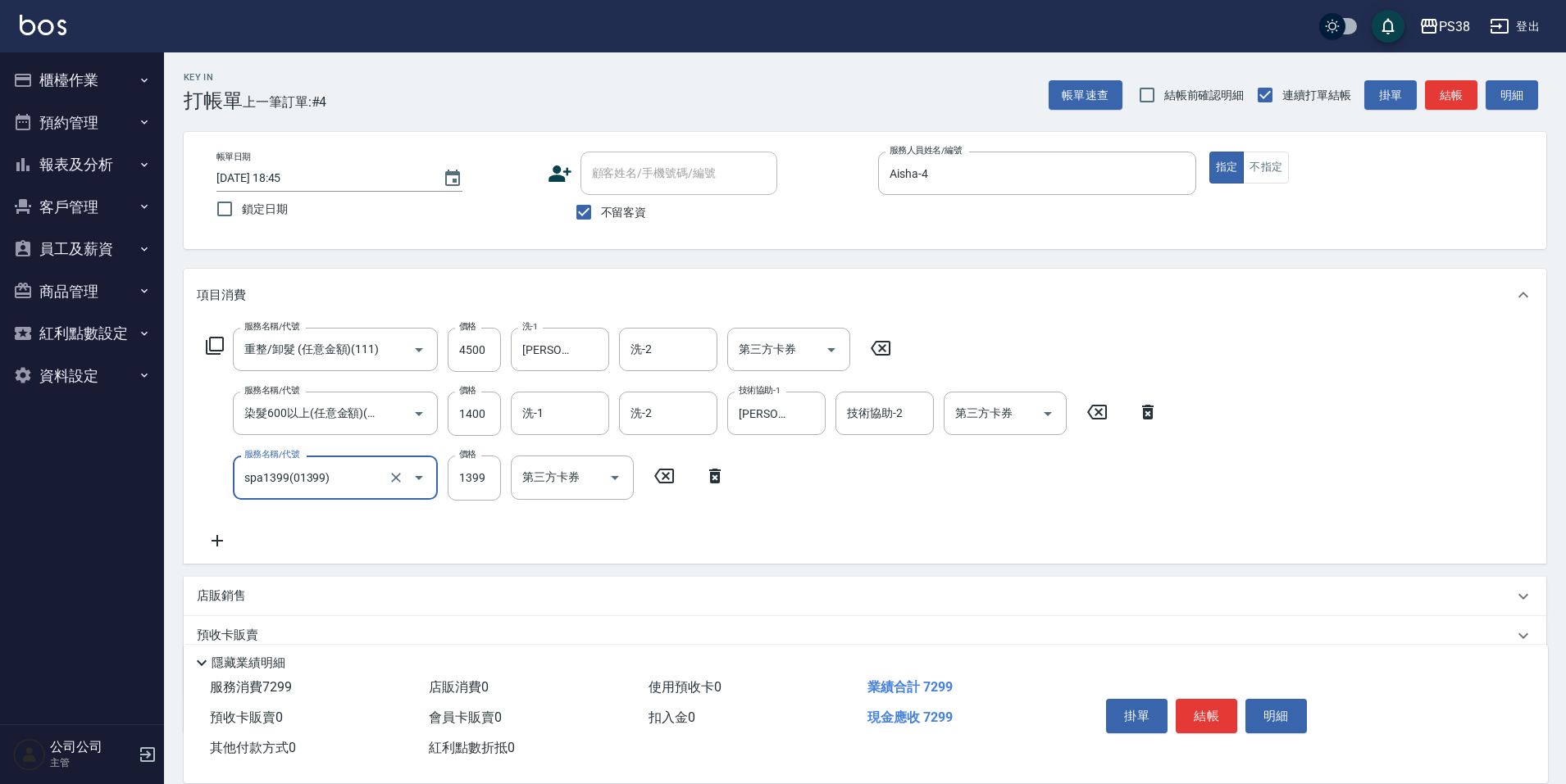
type input "spa1399(01399)"
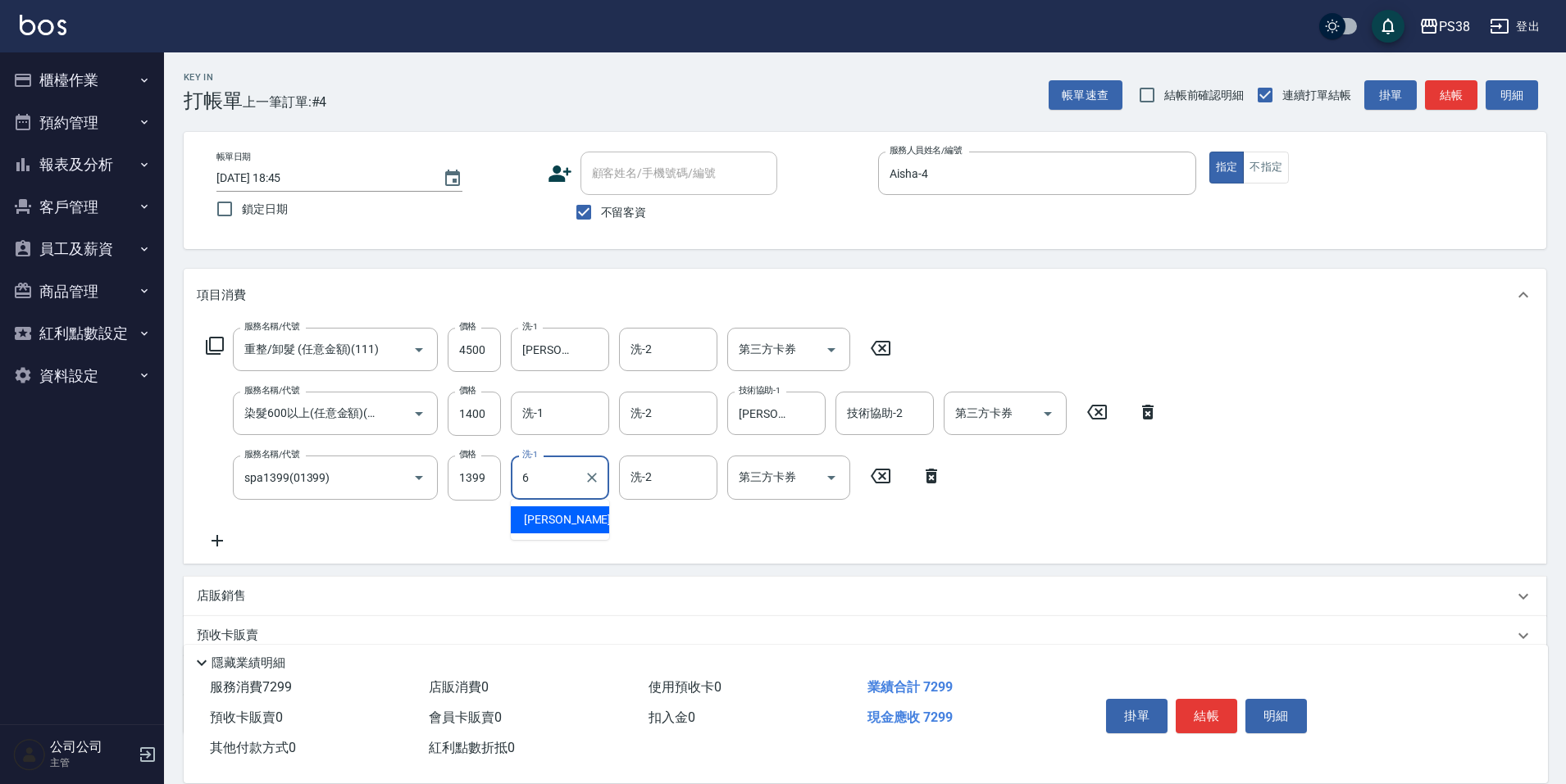
type input "[PERSON_NAME]-6"
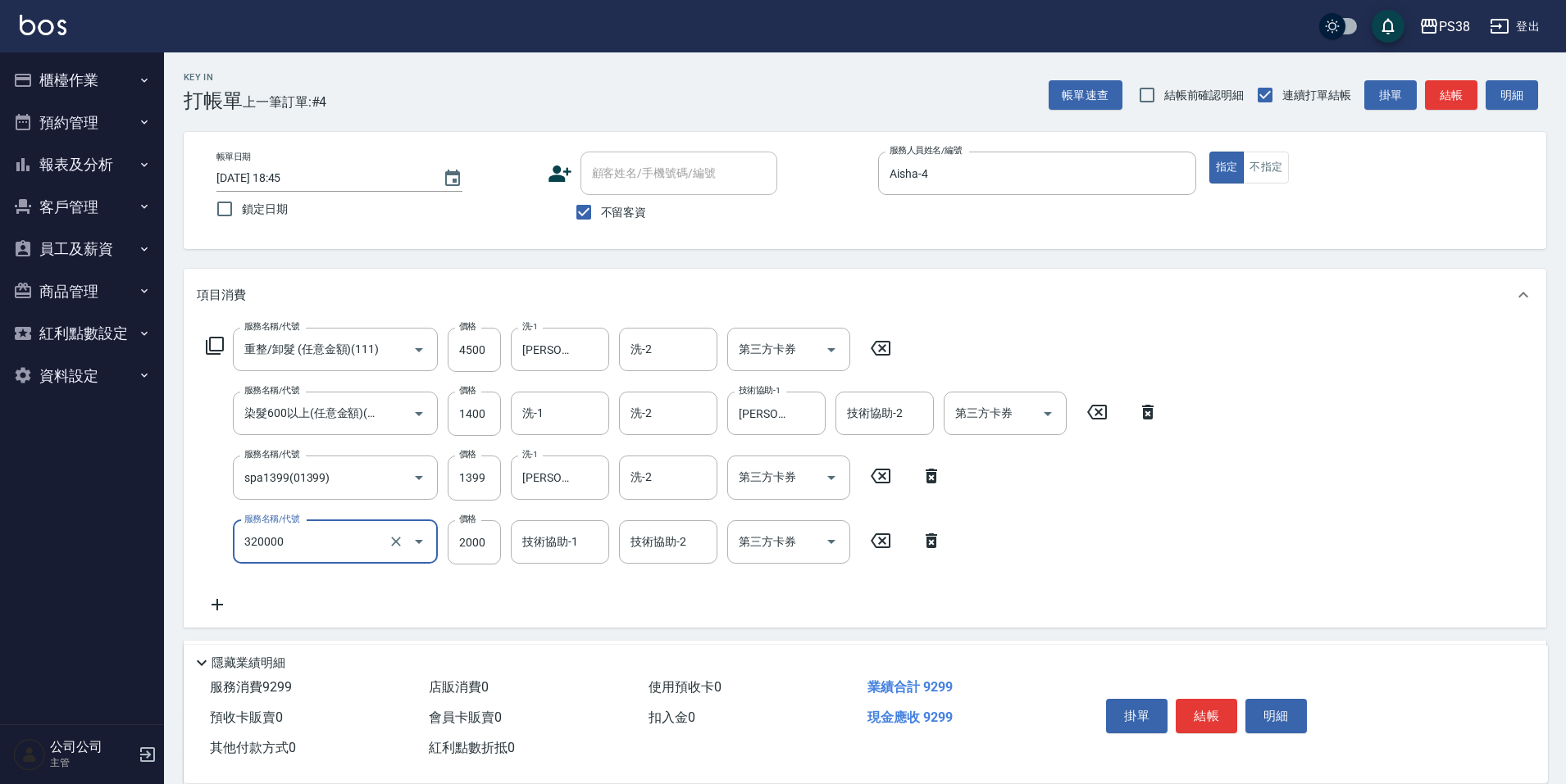
type input "仙杜離子護(320000)"
type input "2200"
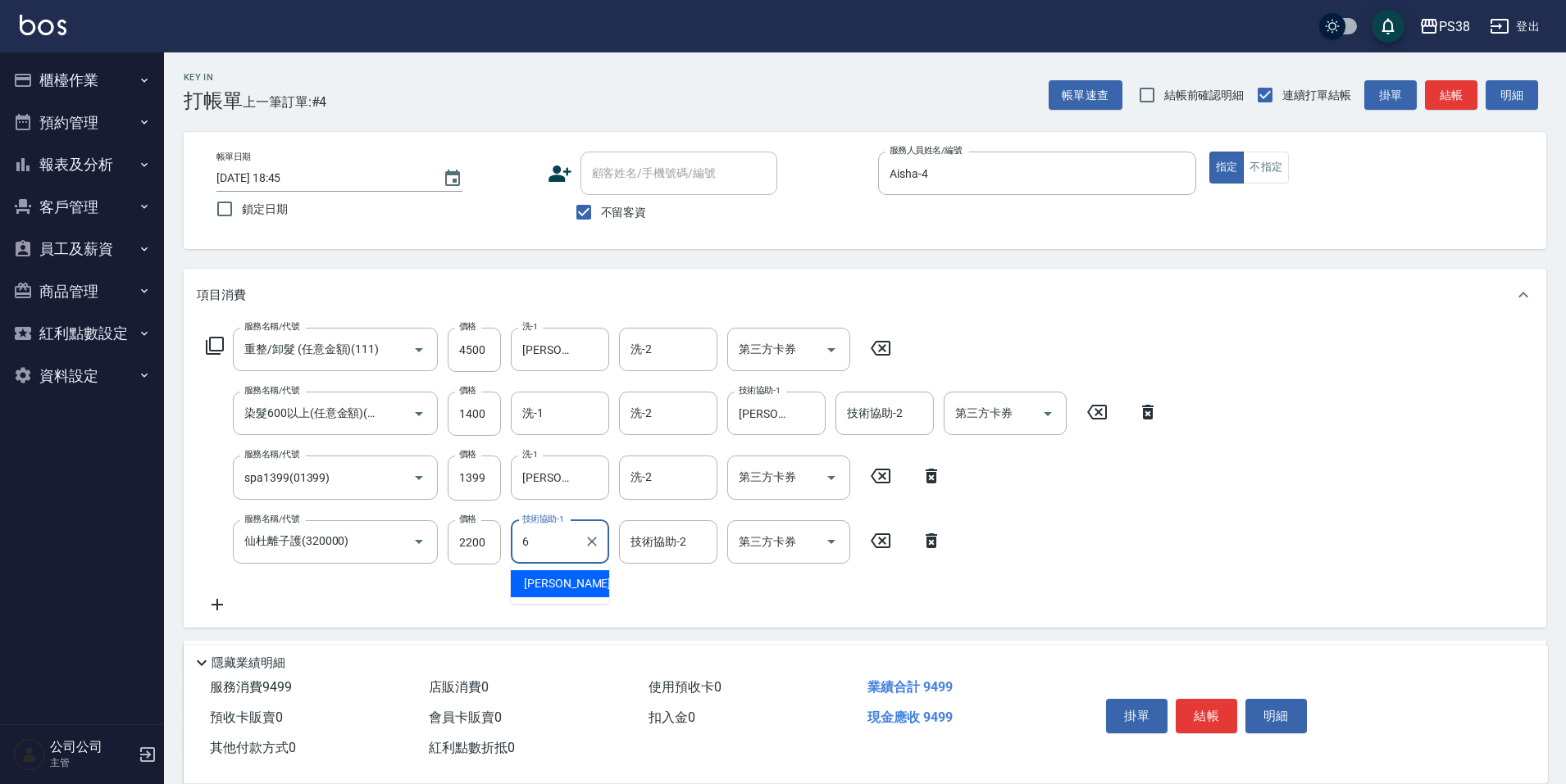
type input "[PERSON_NAME]-6"
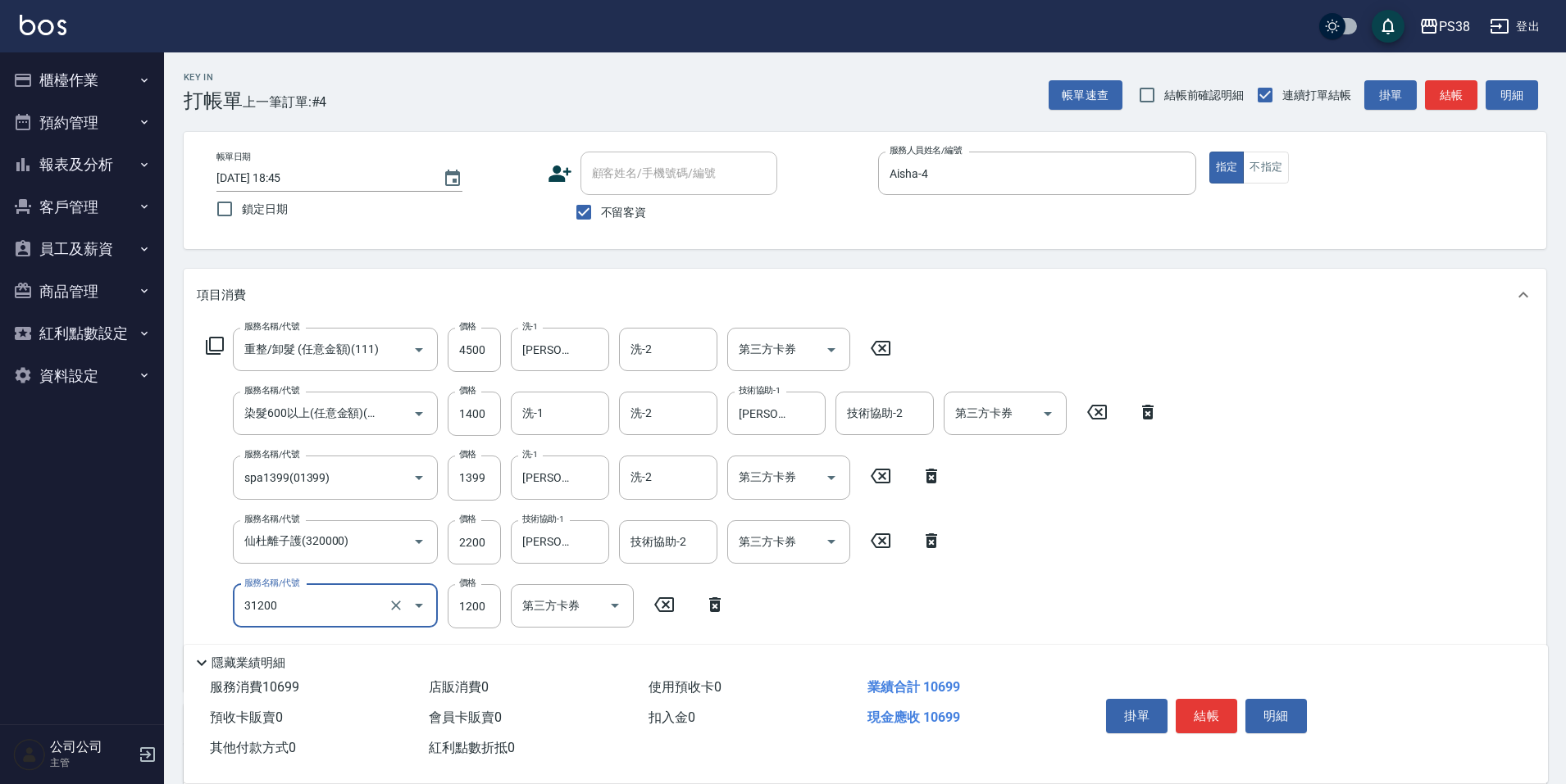
type input "醫護=1200(31200)"
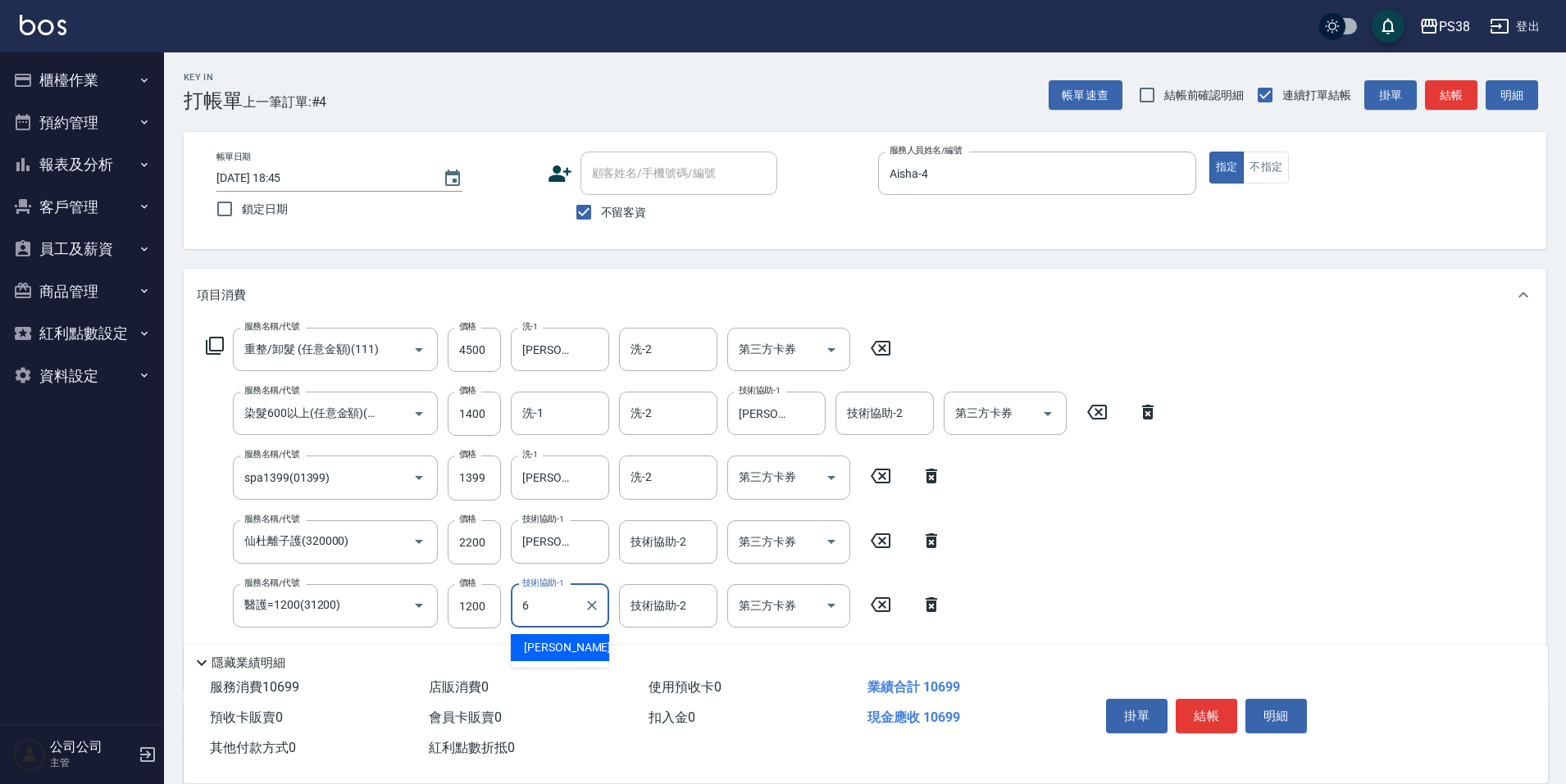
type input "[PERSON_NAME]-6"
click at [827, 335] on div at bounding box center [829, 349] width 24 height 44
click at [824, 350] on icon "Open" at bounding box center [831, 349] width 19 height 19
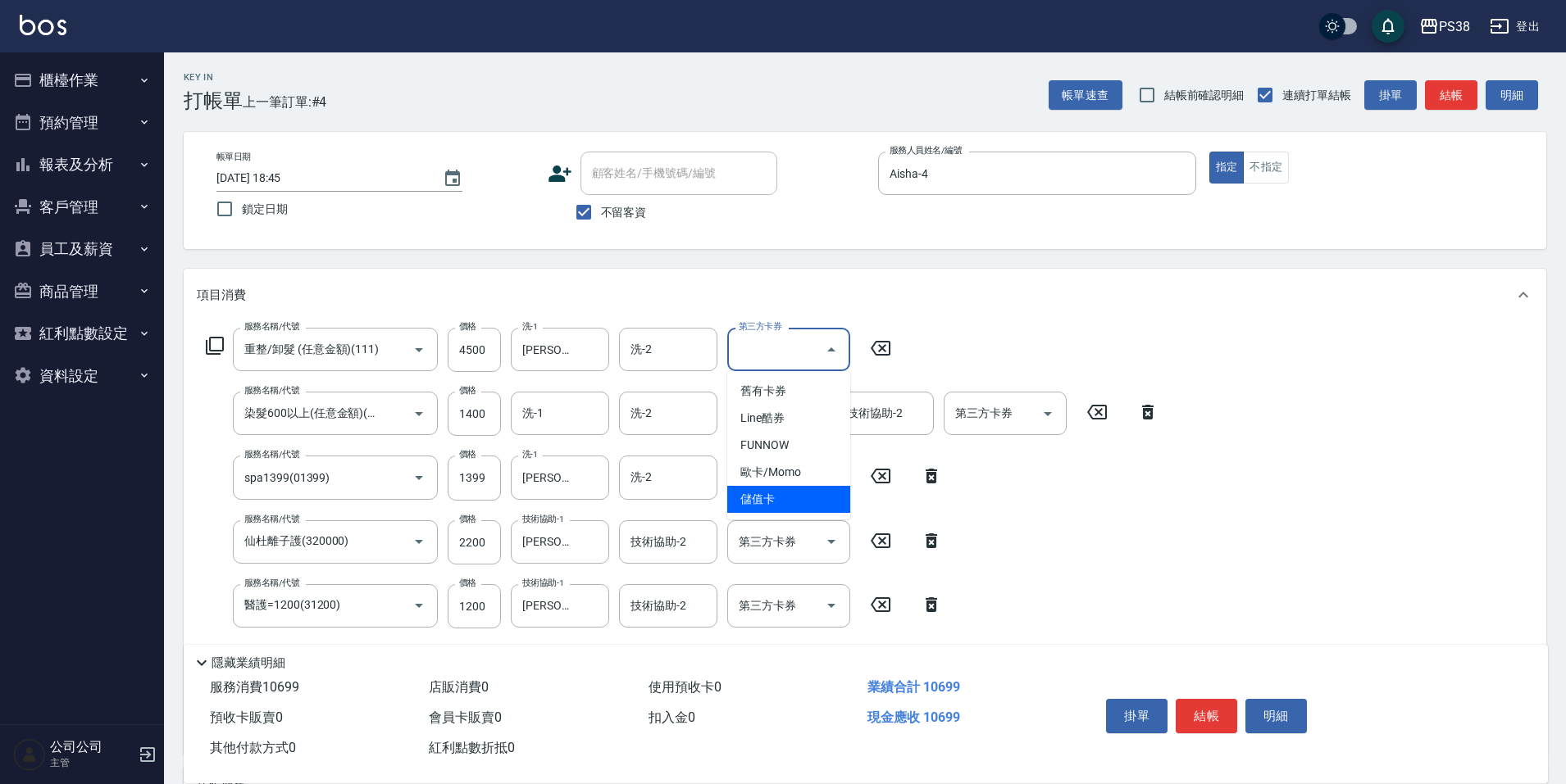
click at [808, 506] on span "儲值卡" at bounding box center [788, 499] width 123 height 27
type input "儲值卡"
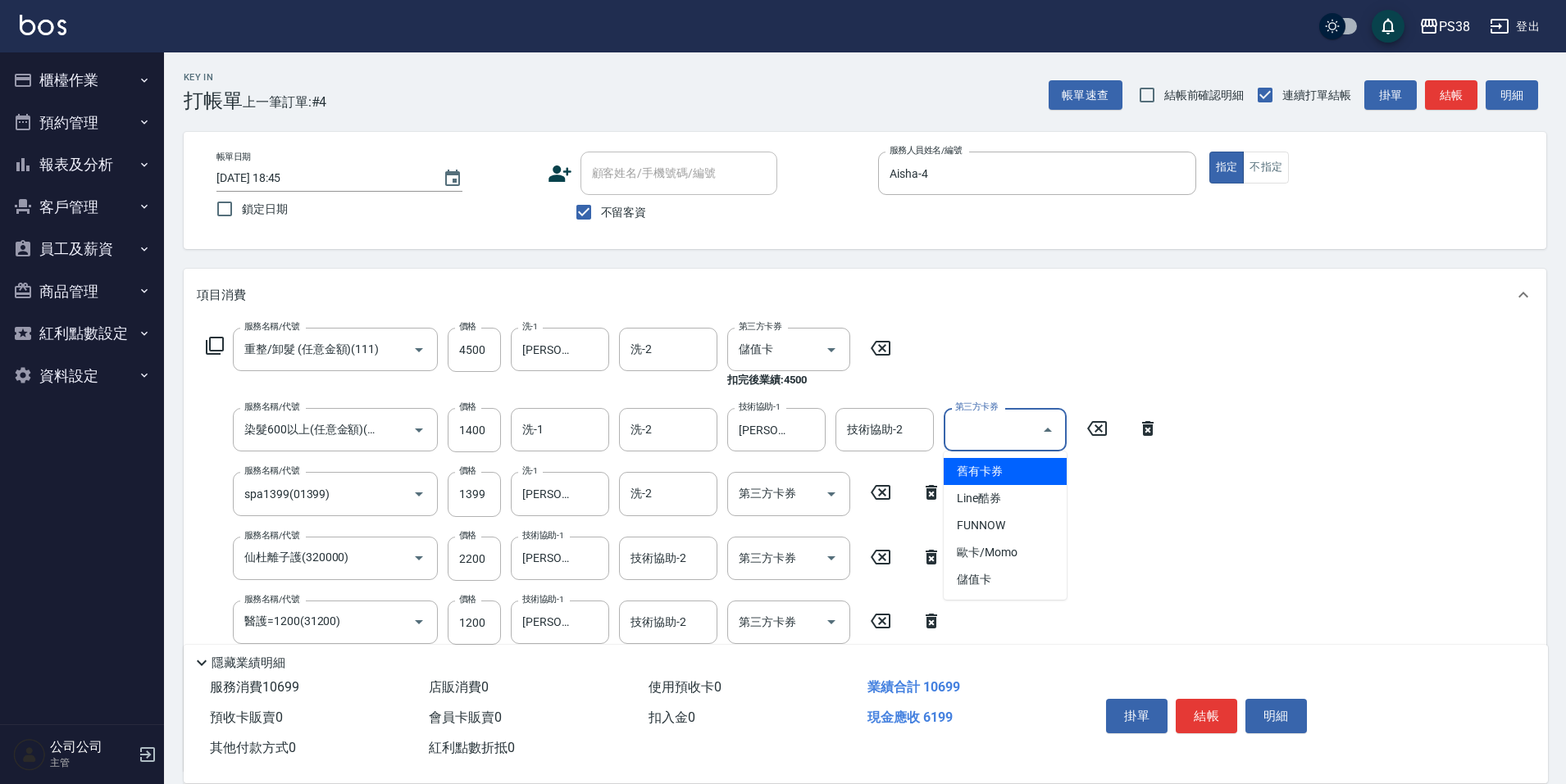
click at [968, 428] on input "第三方卡券" at bounding box center [993, 429] width 84 height 28
click at [989, 582] on span "儲值卡" at bounding box center [1004, 580] width 123 height 27
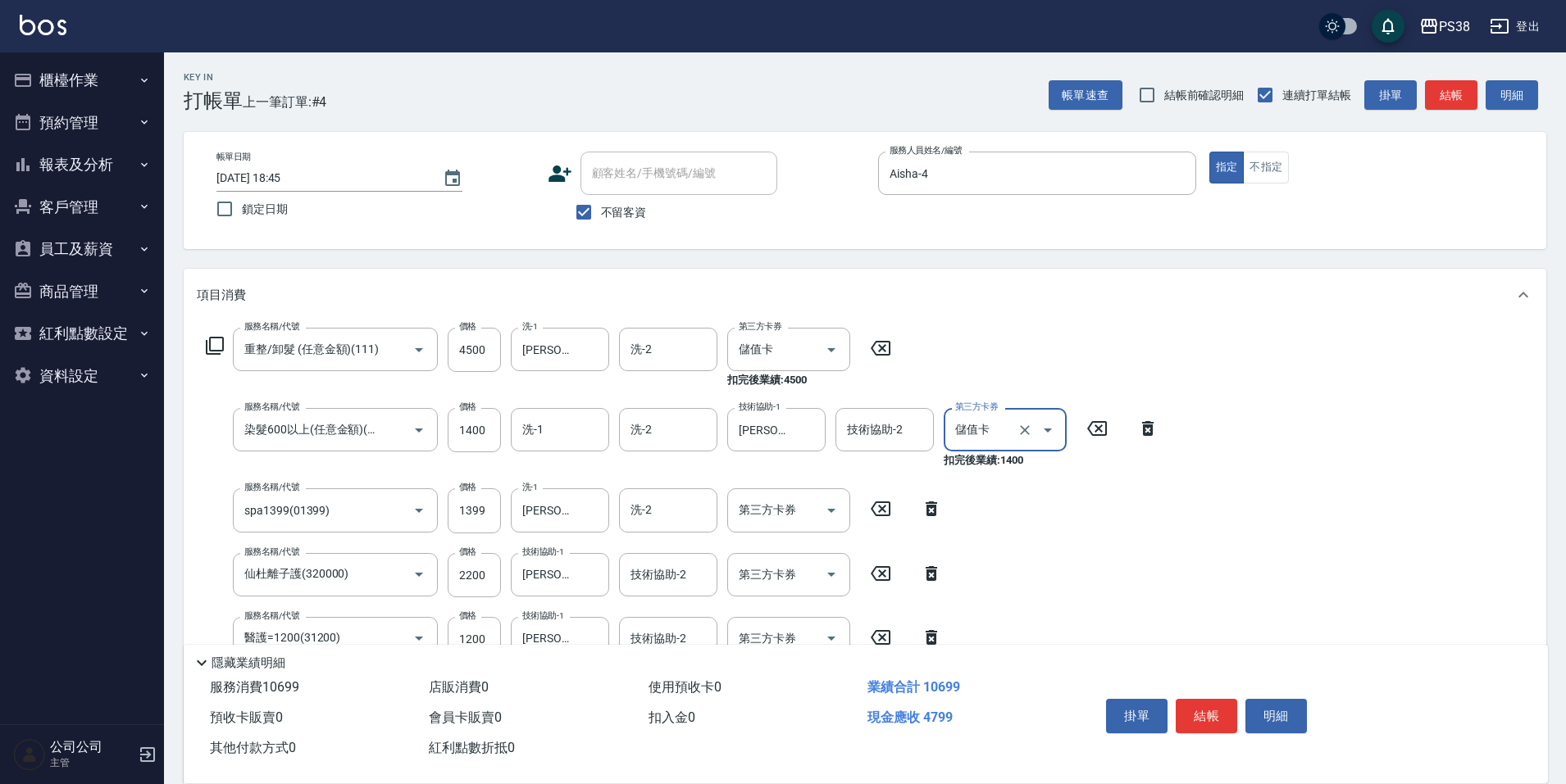
type input "儲值卡"
click at [835, 502] on icon "Open" at bounding box center [831, 511] width 19 height 19
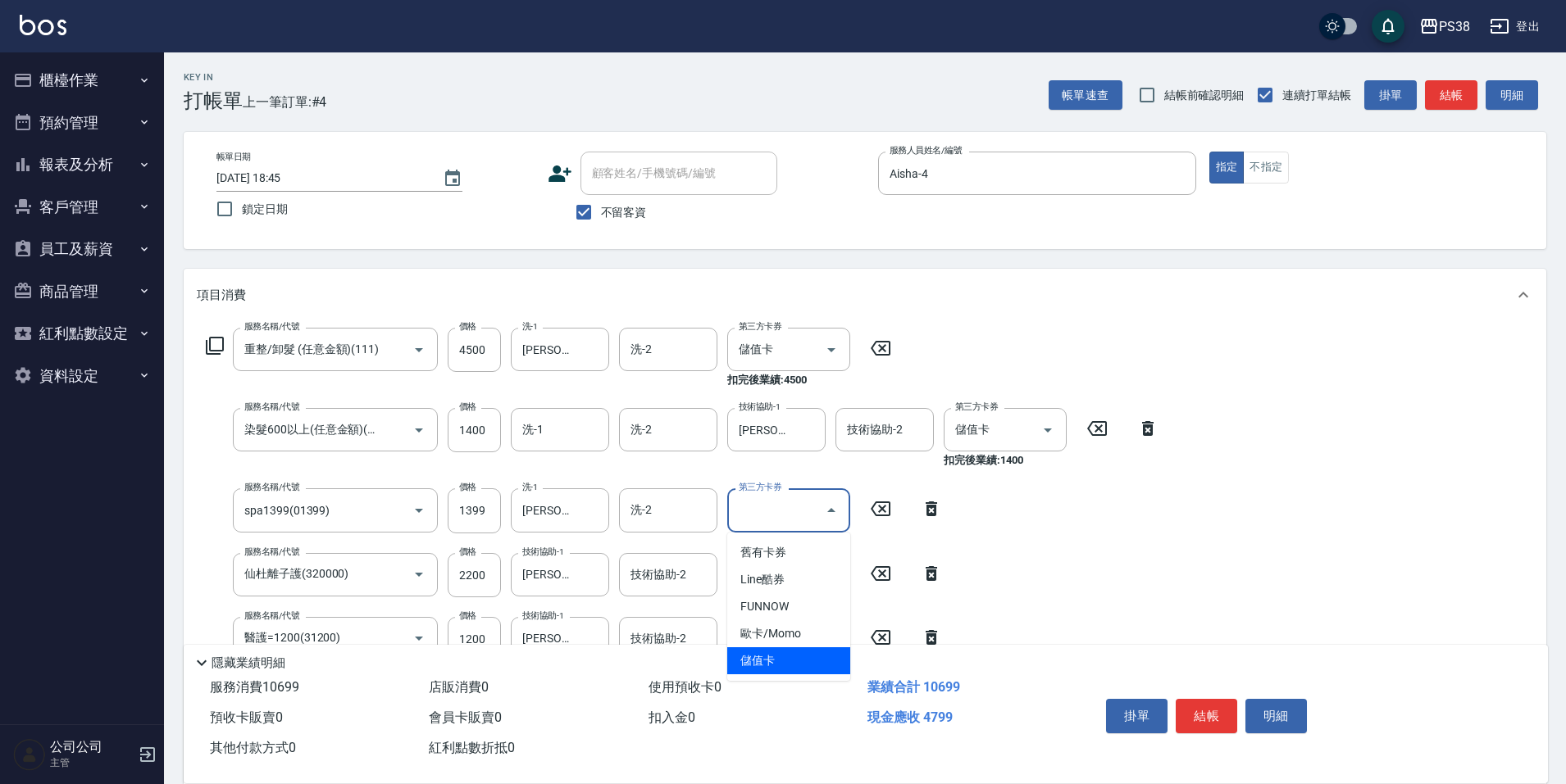
click at [788, 654] on span "儲值卡" at bounding box center [788, 660] width 123 height 27
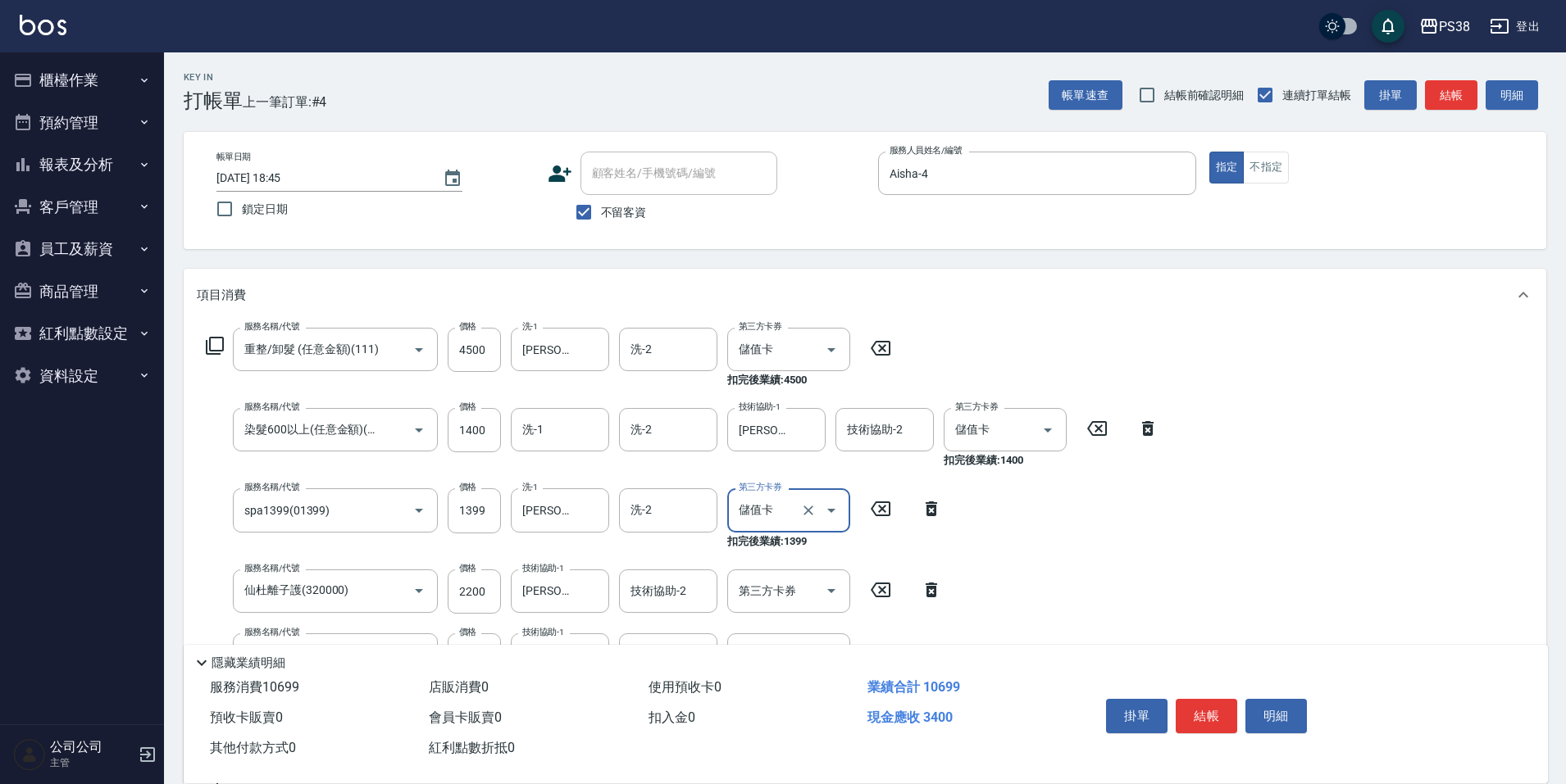
type input "儲值卡"
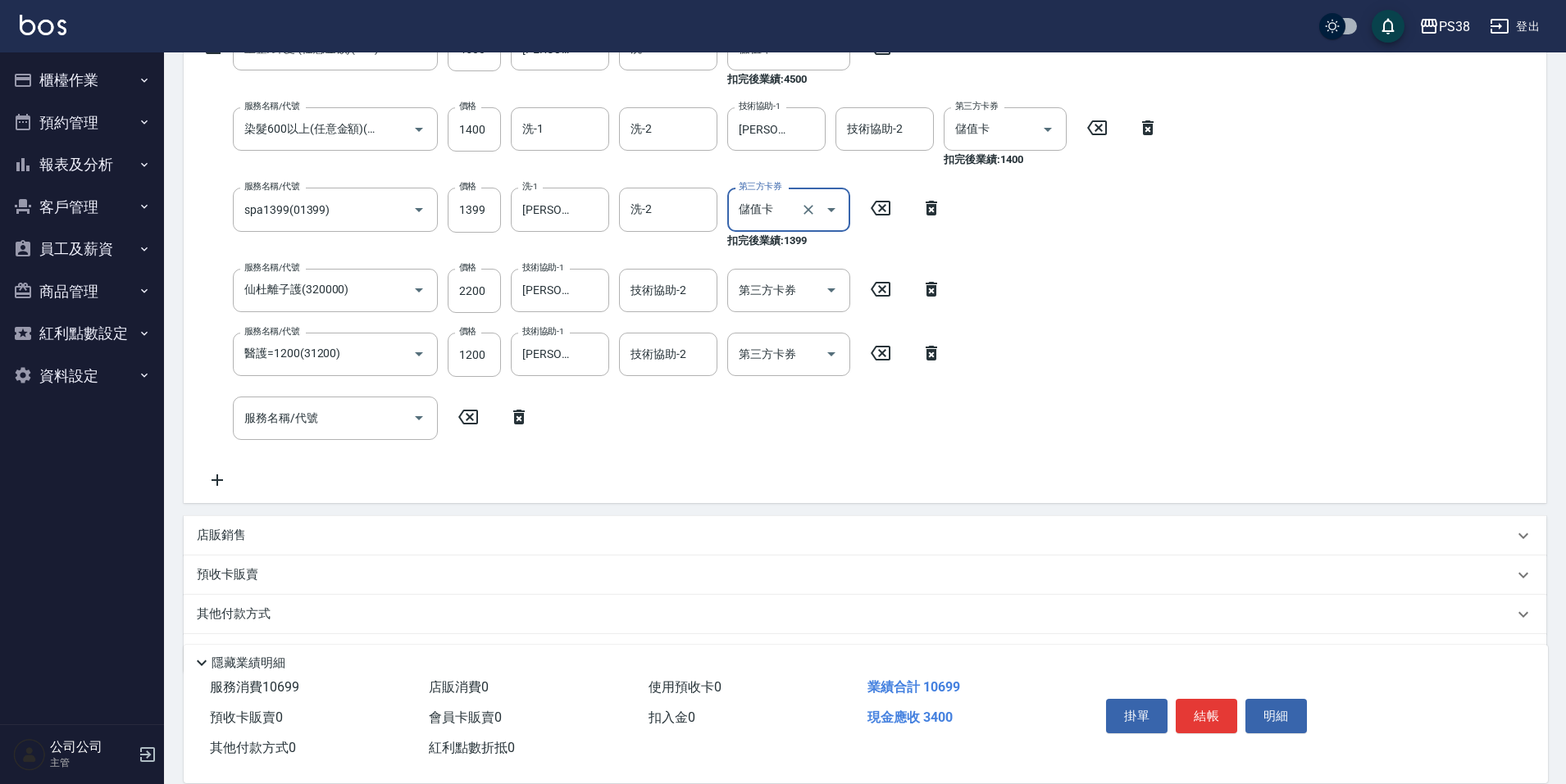
scroll to position [328, 0]
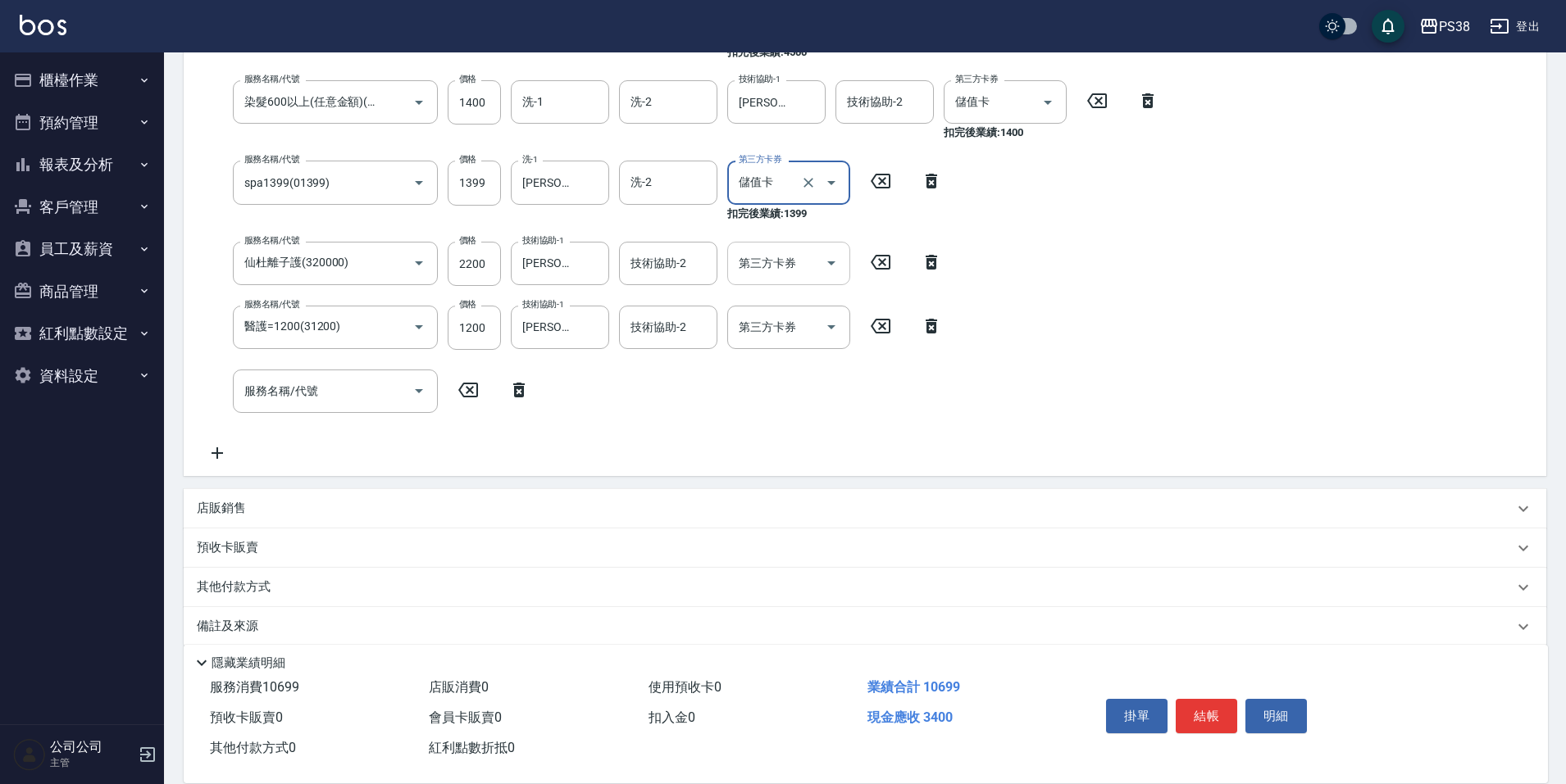
click at [814, 266] on input "第三方卡券" at bounding box center [777, 263] width 84 height 28
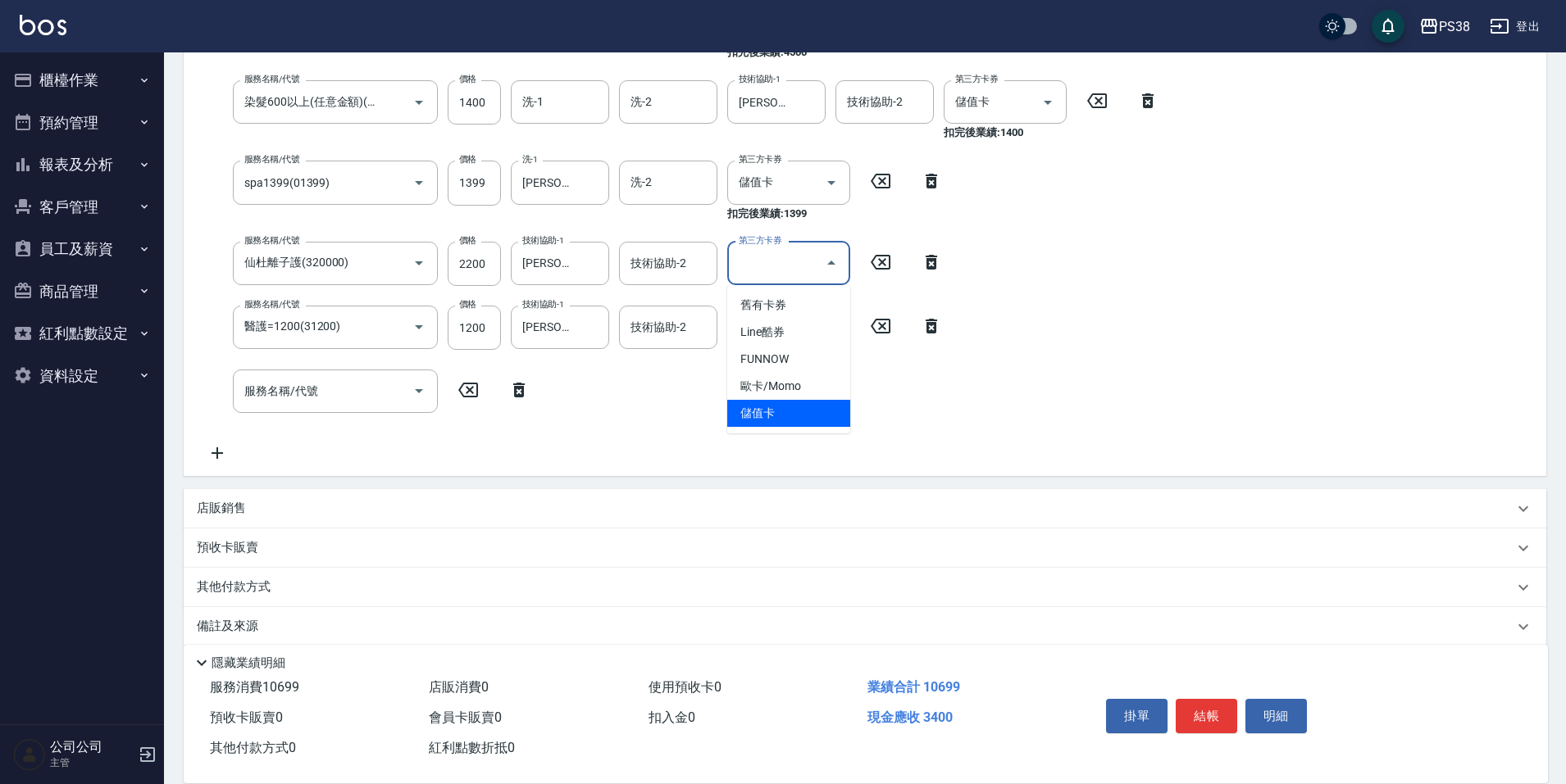
click at [812, 406] on span "儲值卡" at bounding box center [788, 413] width 123 height 27
type input "儲值卡"
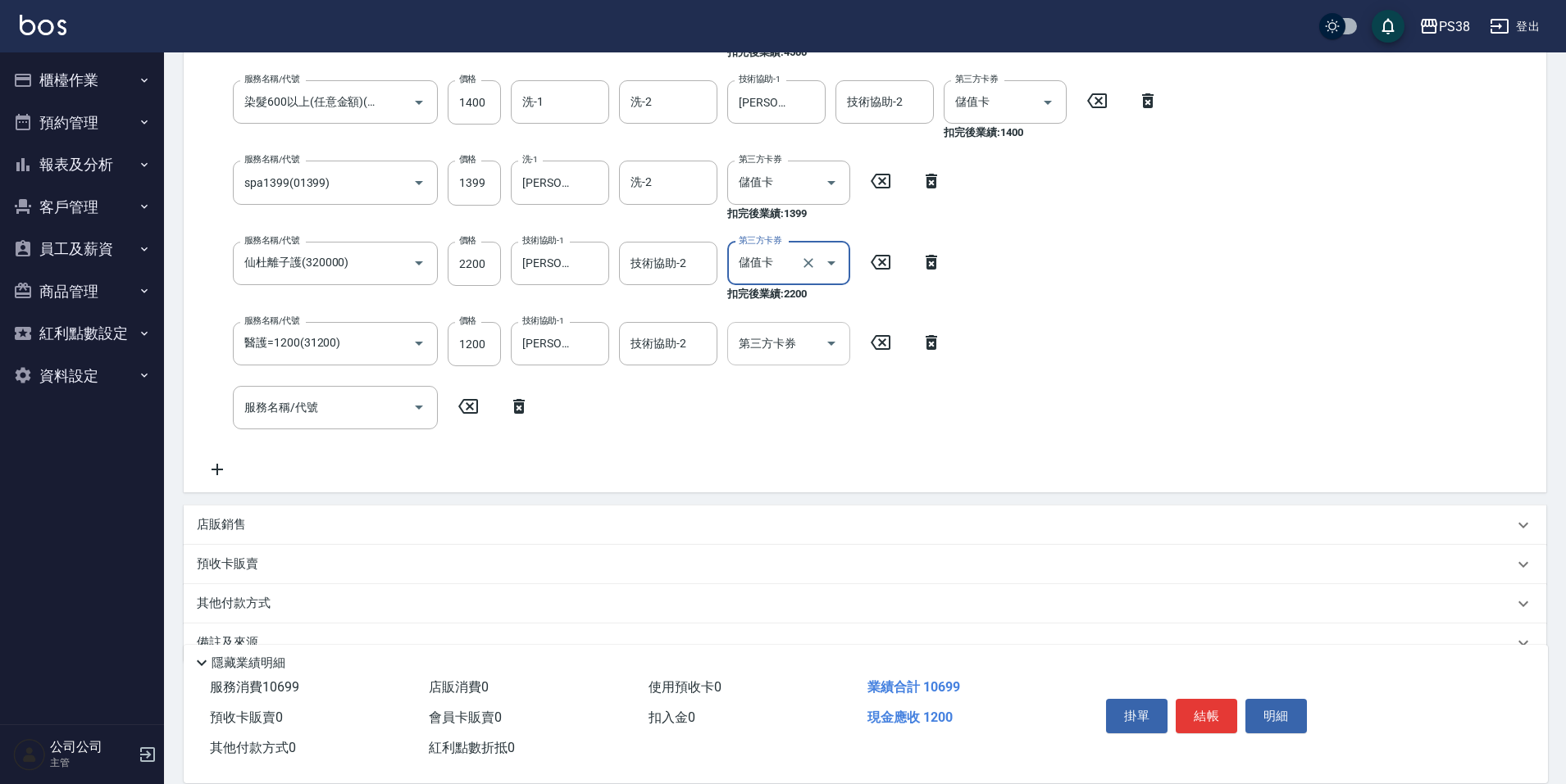
click at [820, 350] on button "Open" at bounding box center [830, 342] width 26 height 26
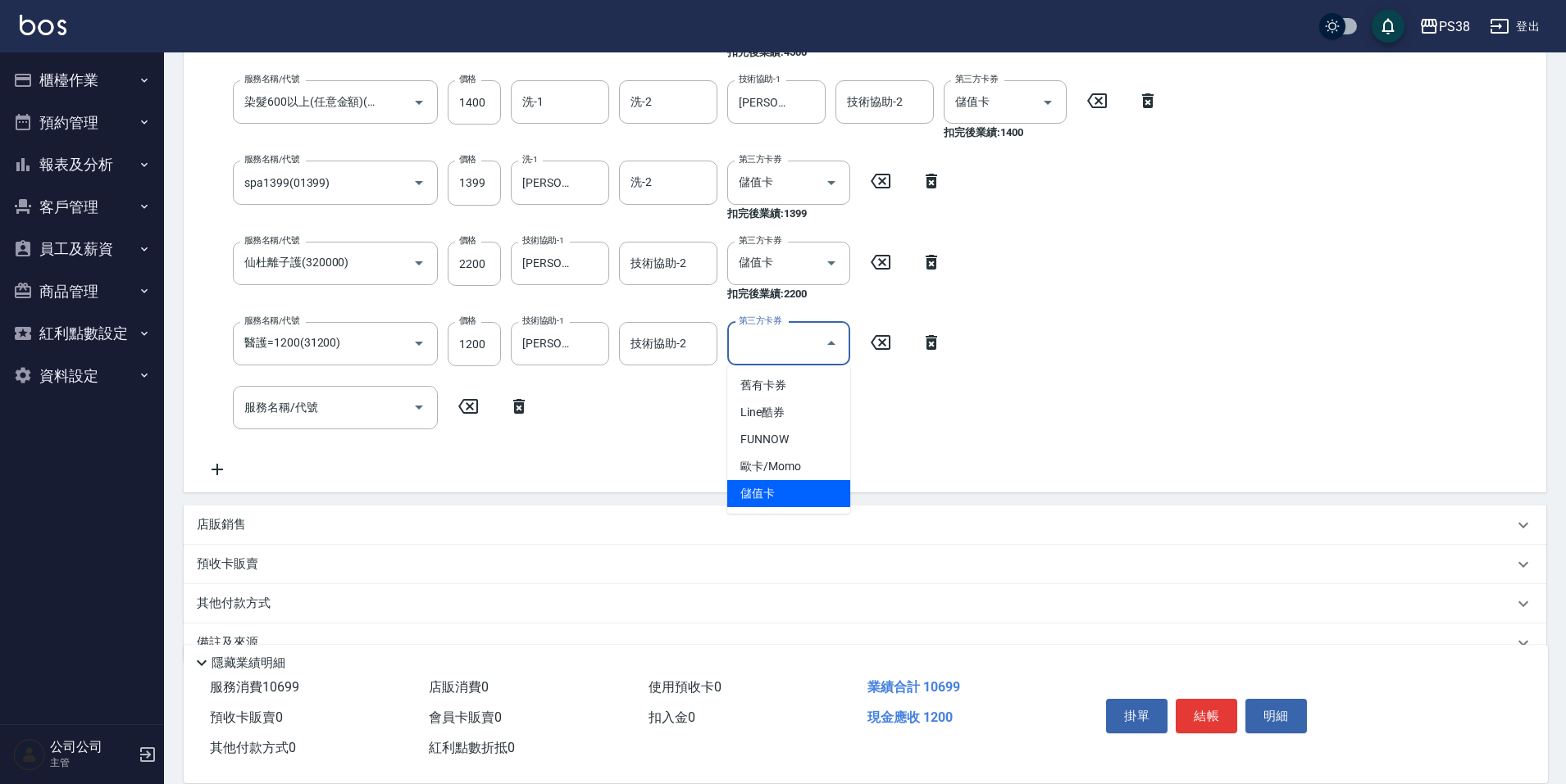
click at [830, 490] on span "儲值卡" at bounding box center [788, 493] width 123 height 27
type input "儲值卡"
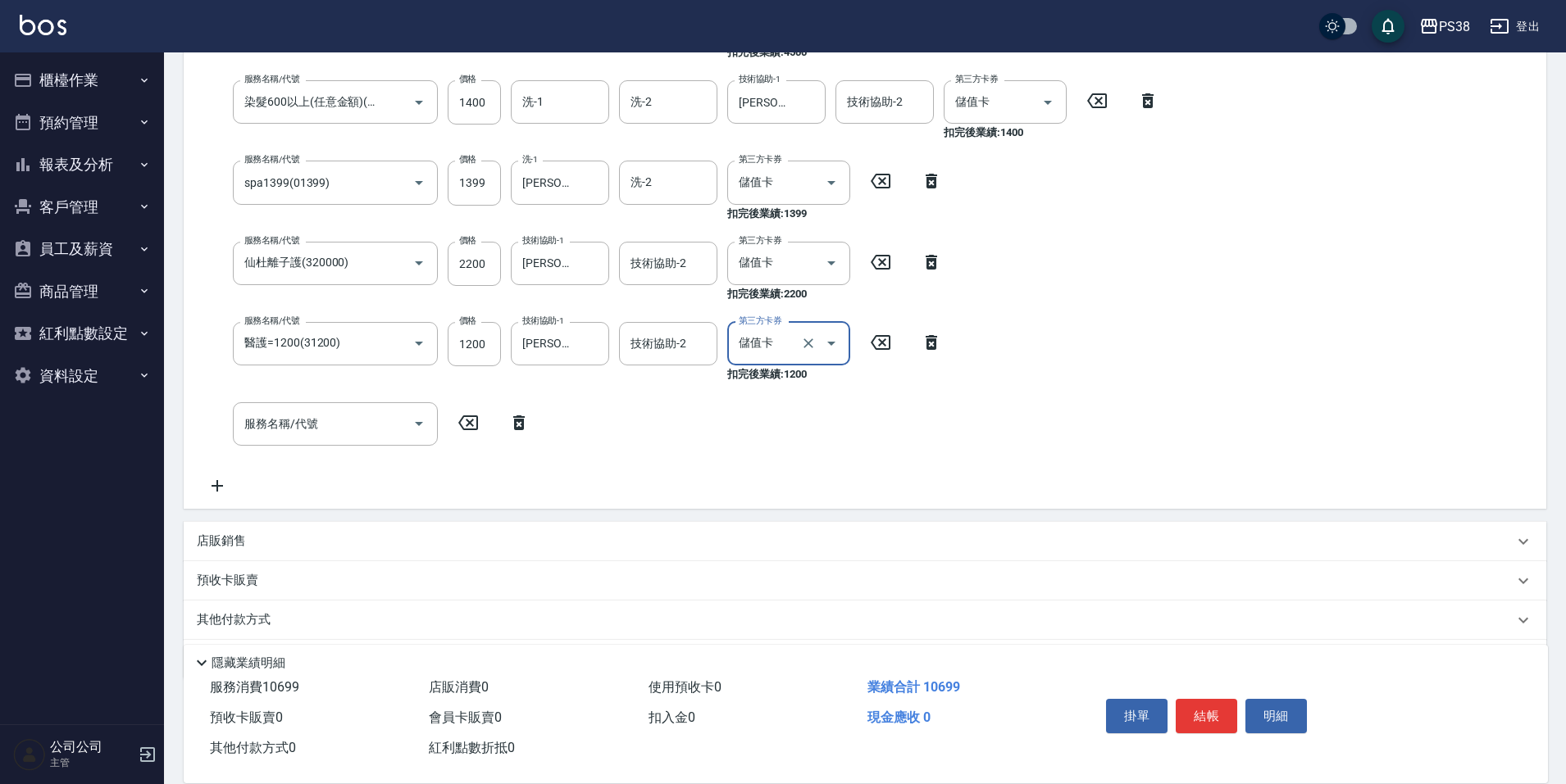
click at [1117, 459] on div "服務名稱/代號 重整/卸髮 (任意金額)(111) 服務名稱/代號 價格 4500 價格 洗-1 Yuki-6 洗-1 洗-2 洗-2 第三方卡券 儲值卡 第…" at bounding box center [682, 247] width 971 height 495
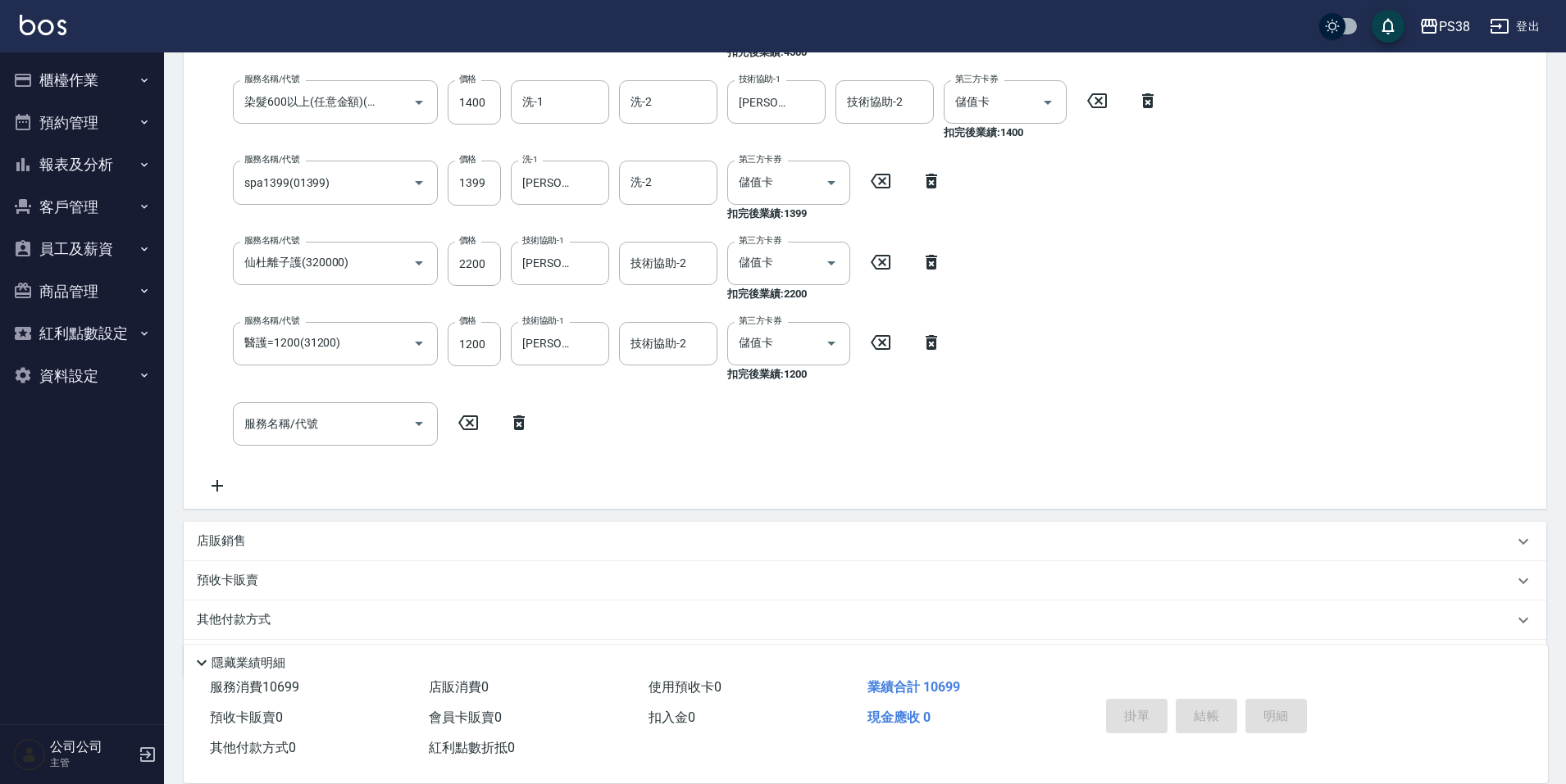
type input "[DATE] 18:46"
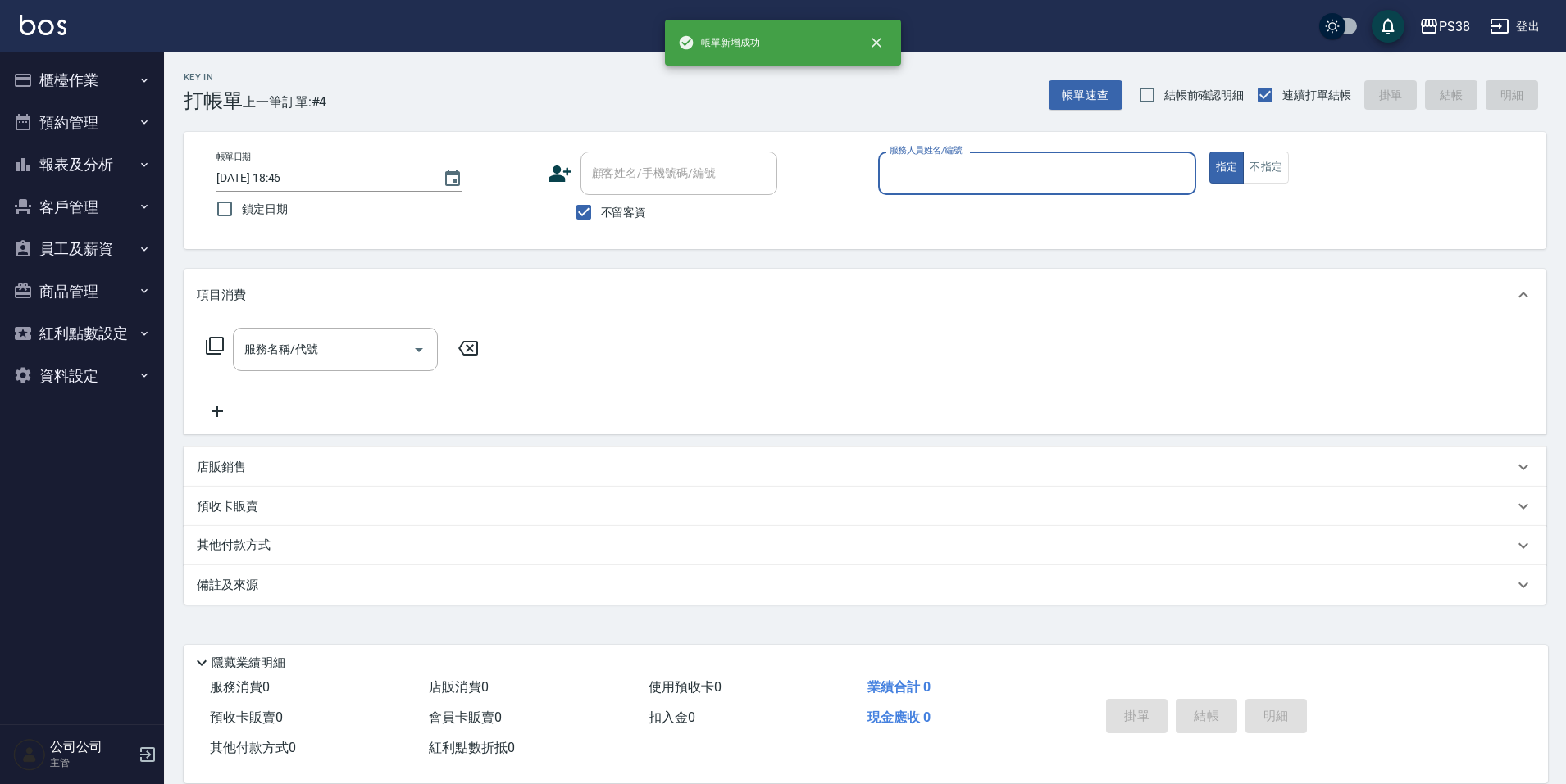
scroll to position [0, 0]
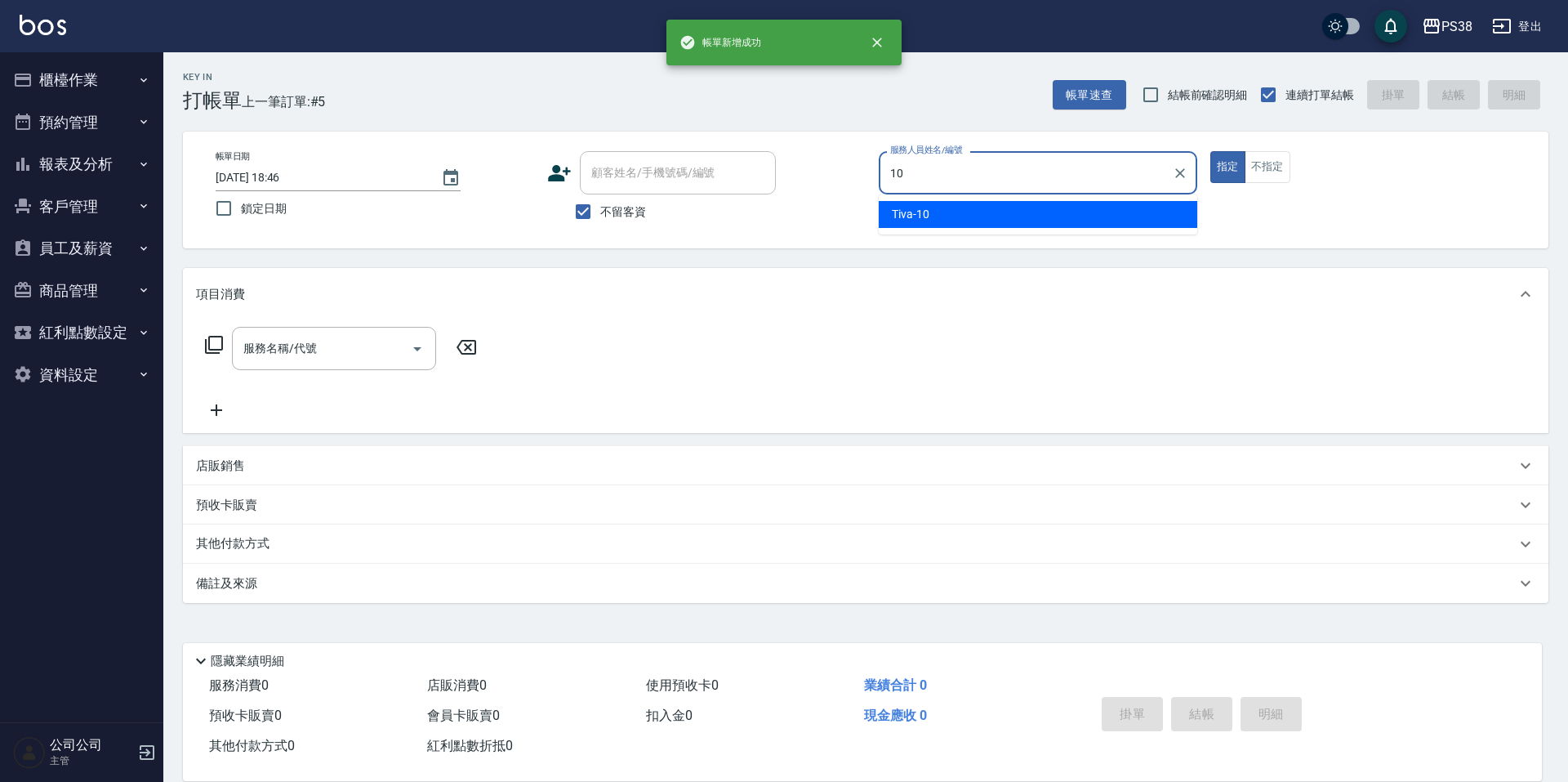
type input "Tiva-10"
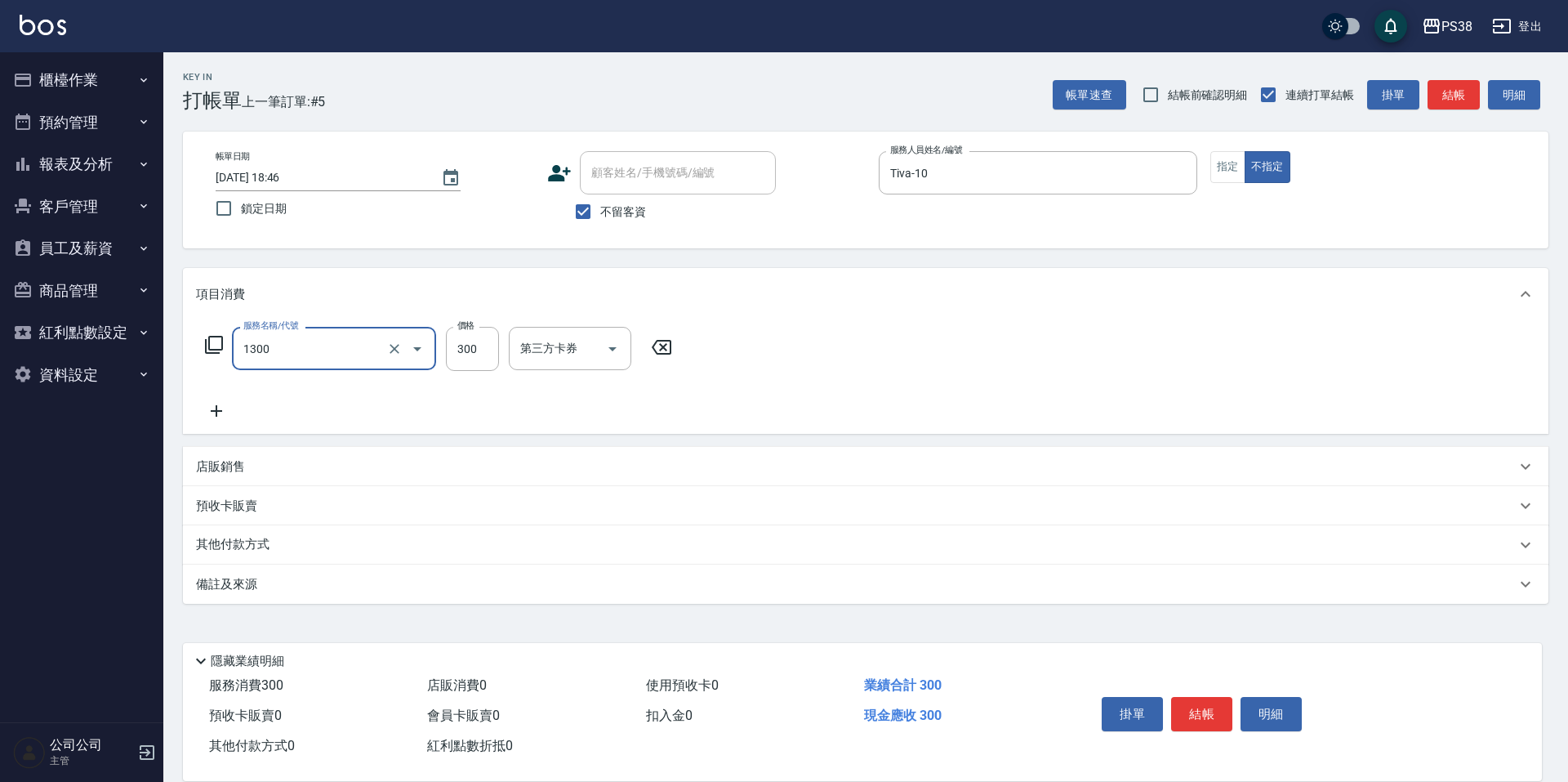
type input "精油洗潤300(1300)"
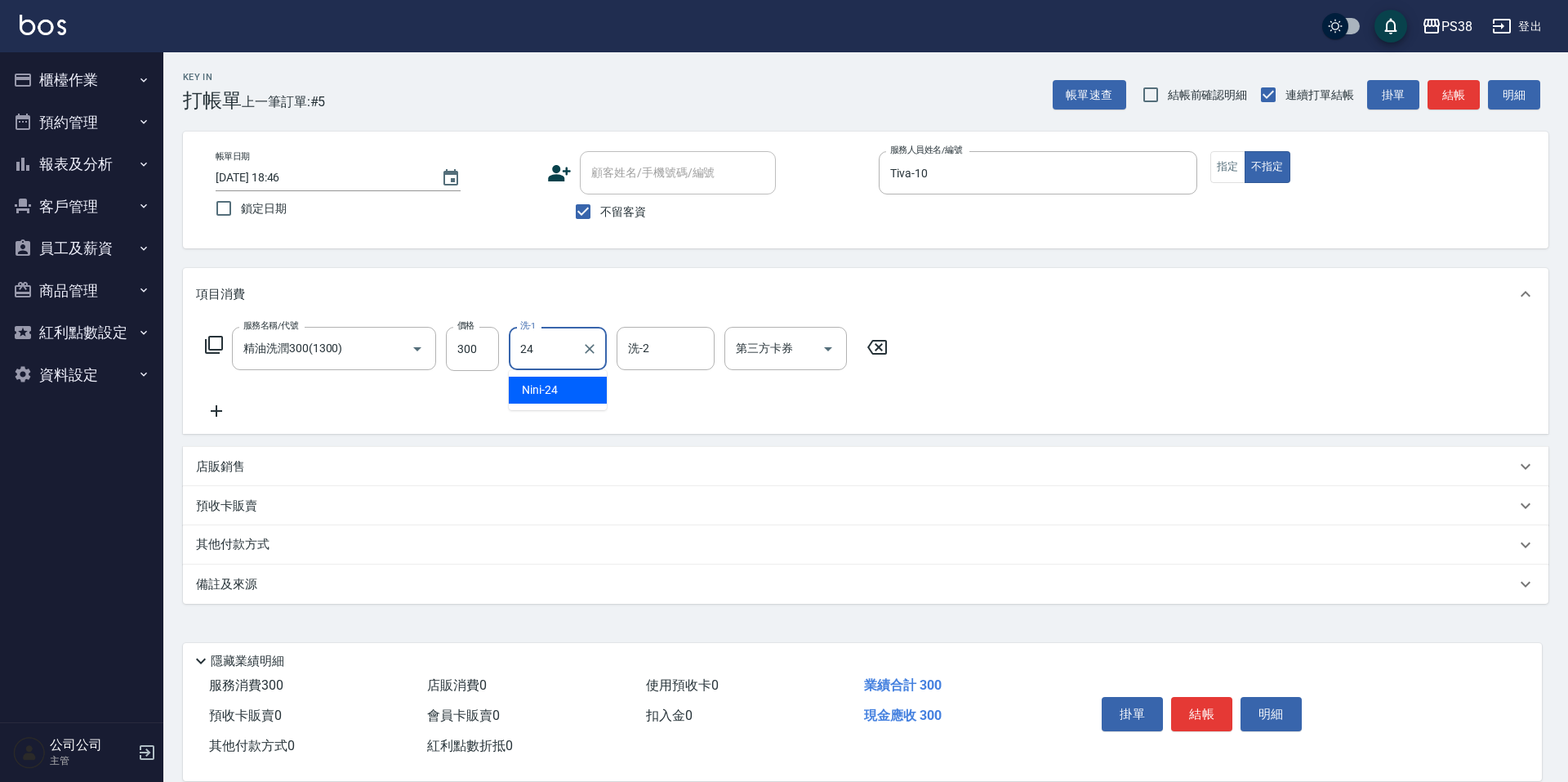
type input "Nini-24"
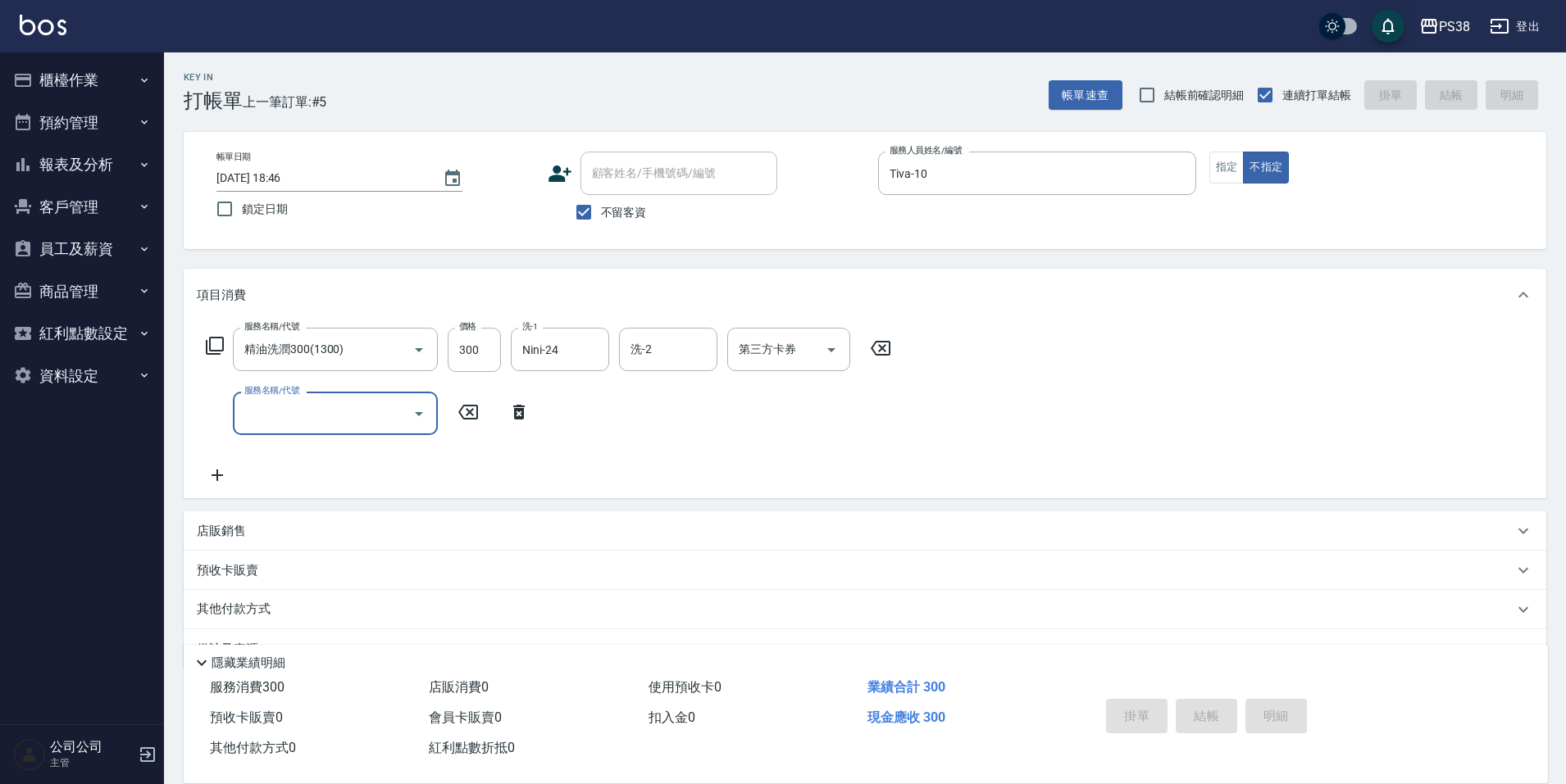
type input "[DATE] 18:47"
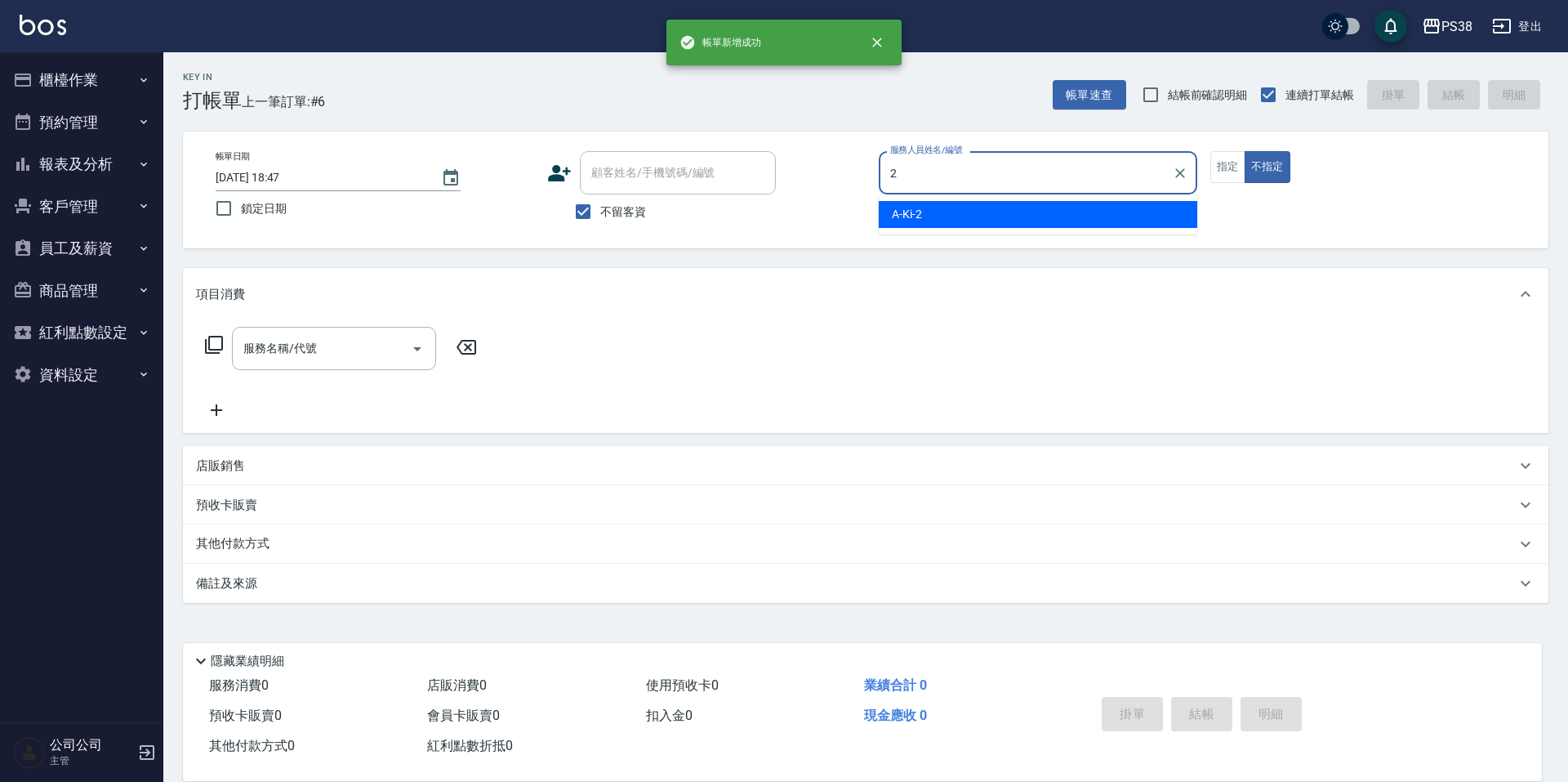
type input "A-Ki-2"
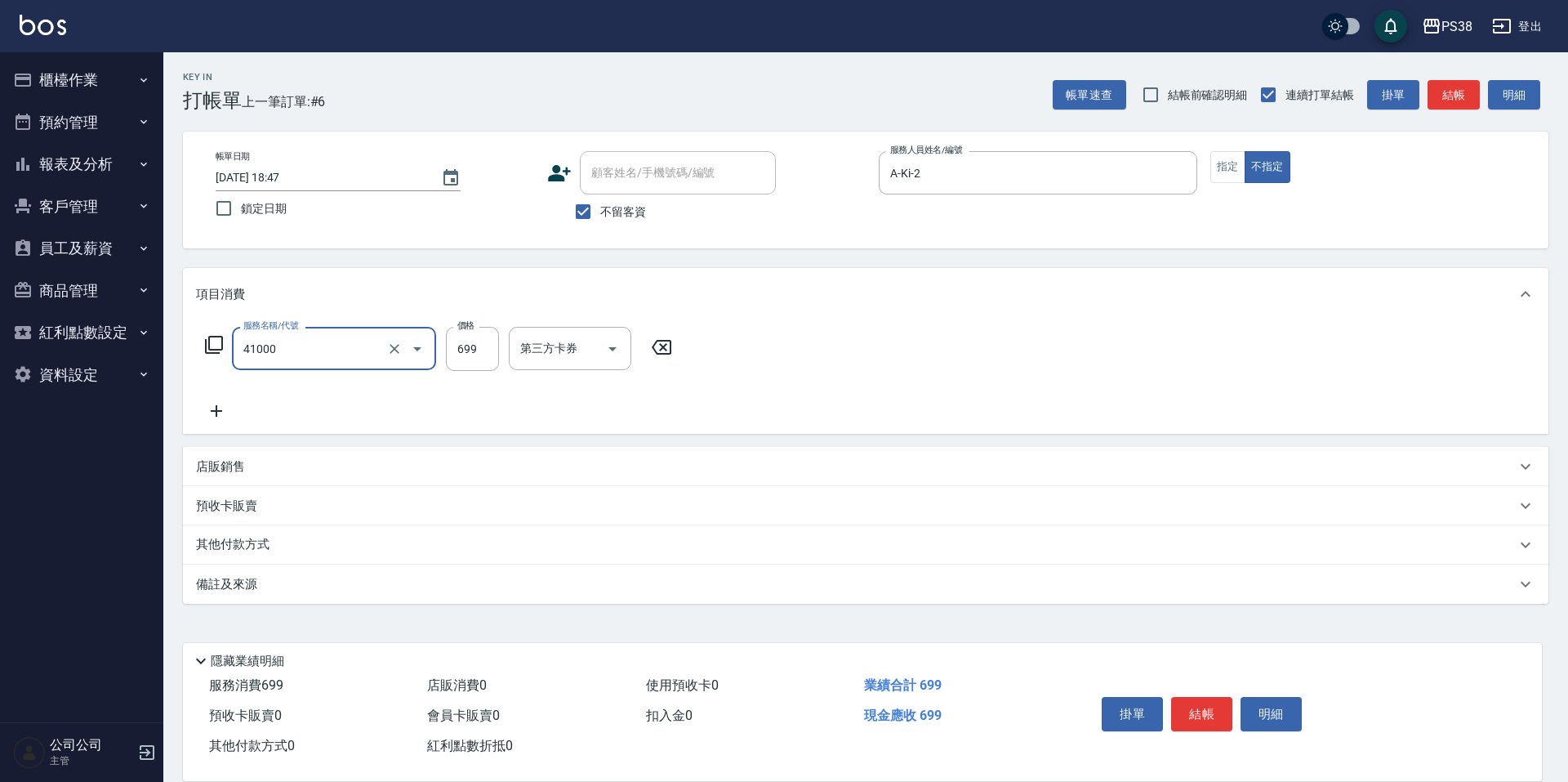
type input "燙髮699-2500(任意金額)(41000)"
type input "1500"
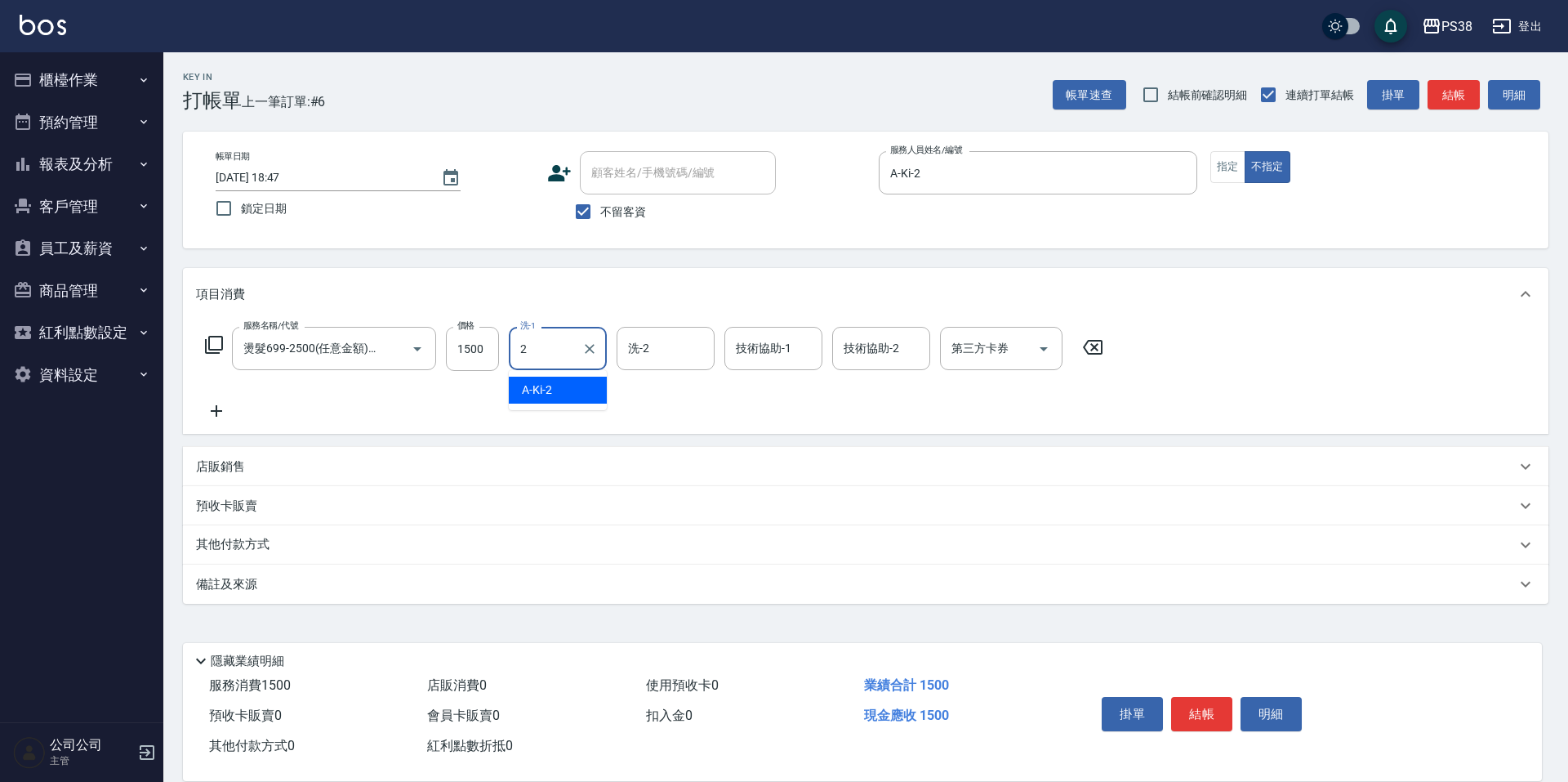
type input "A-Ki-2"
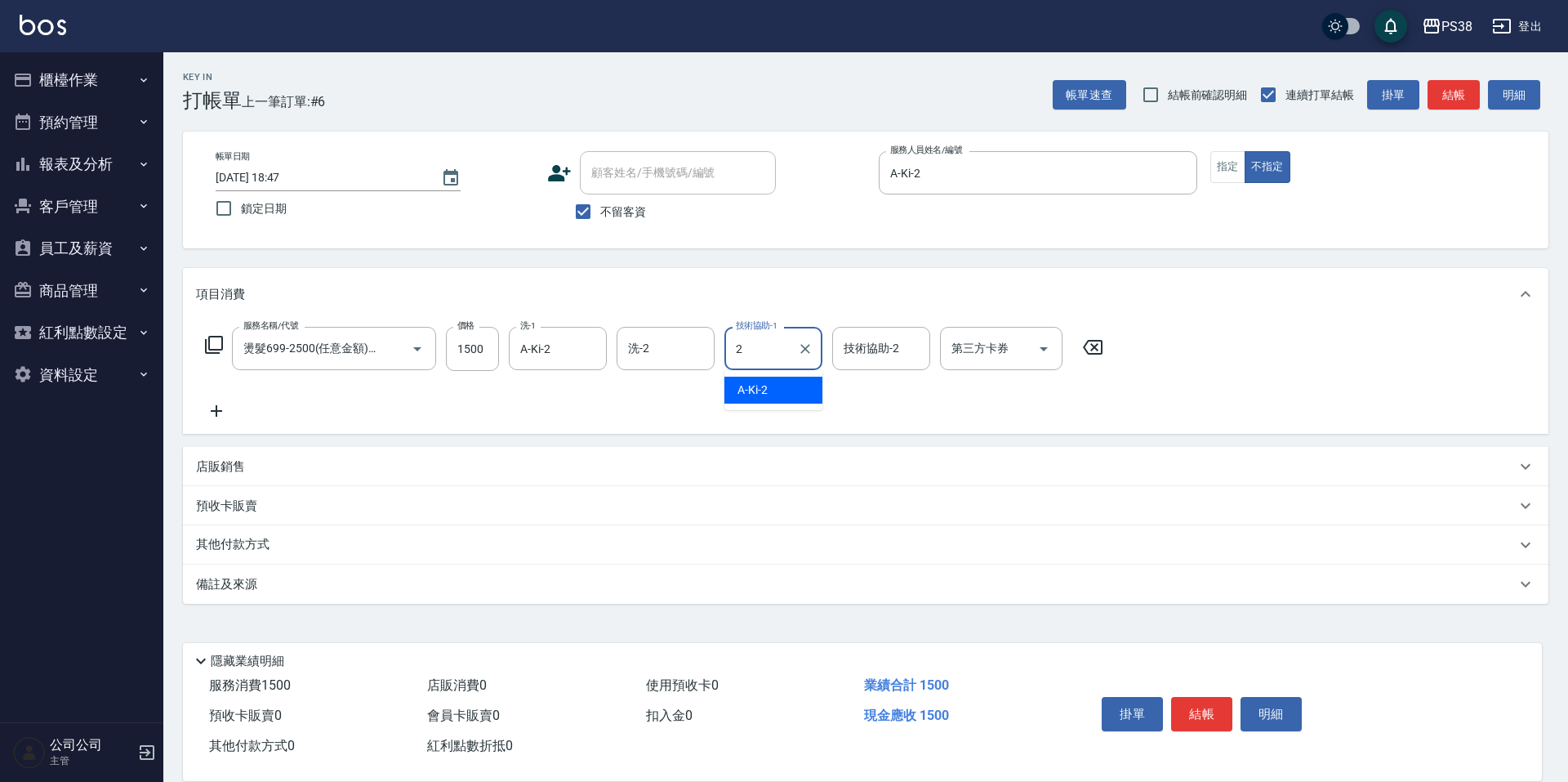
type input "A-Ki-2"
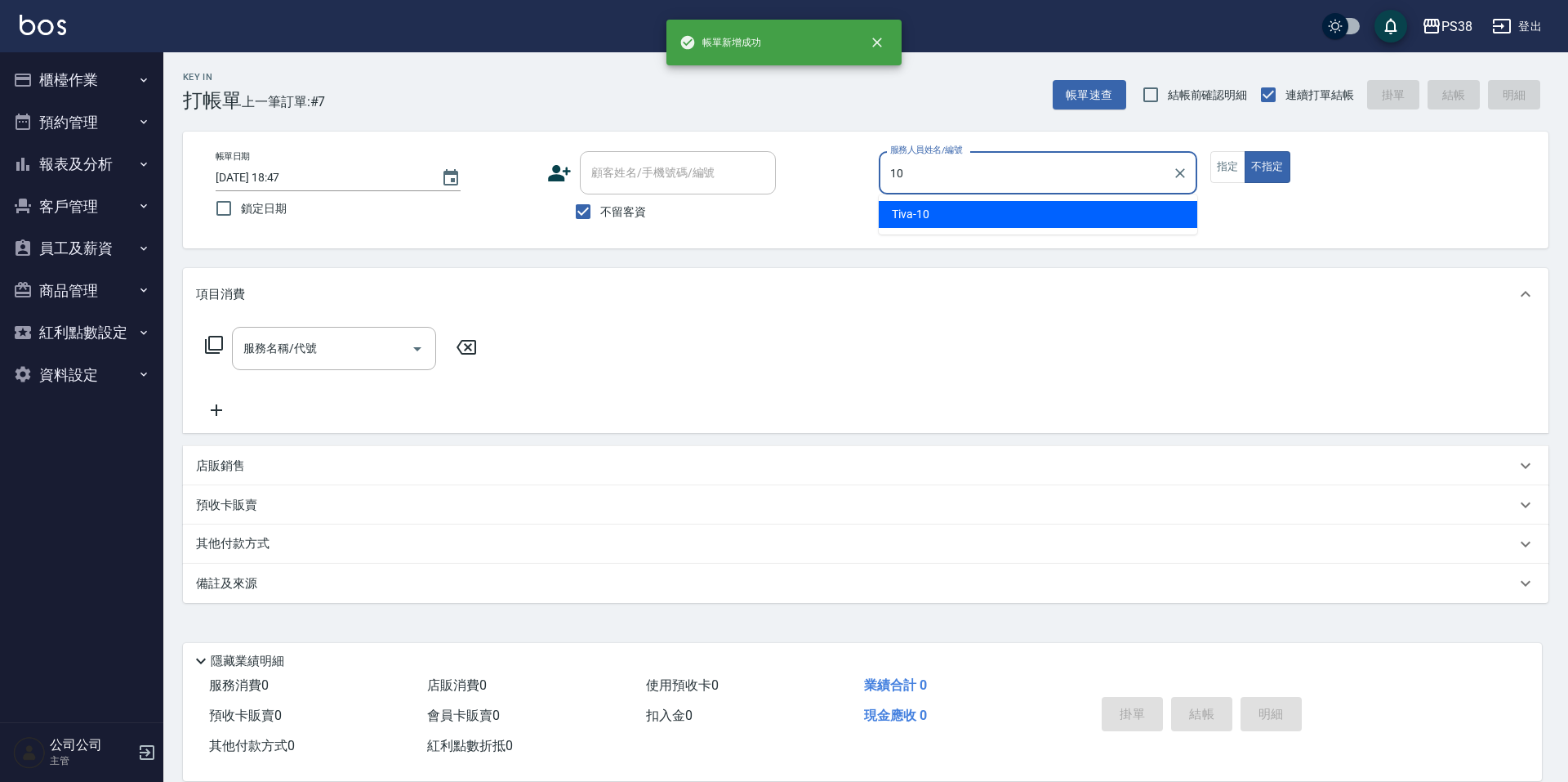
type input "Tiva-10"
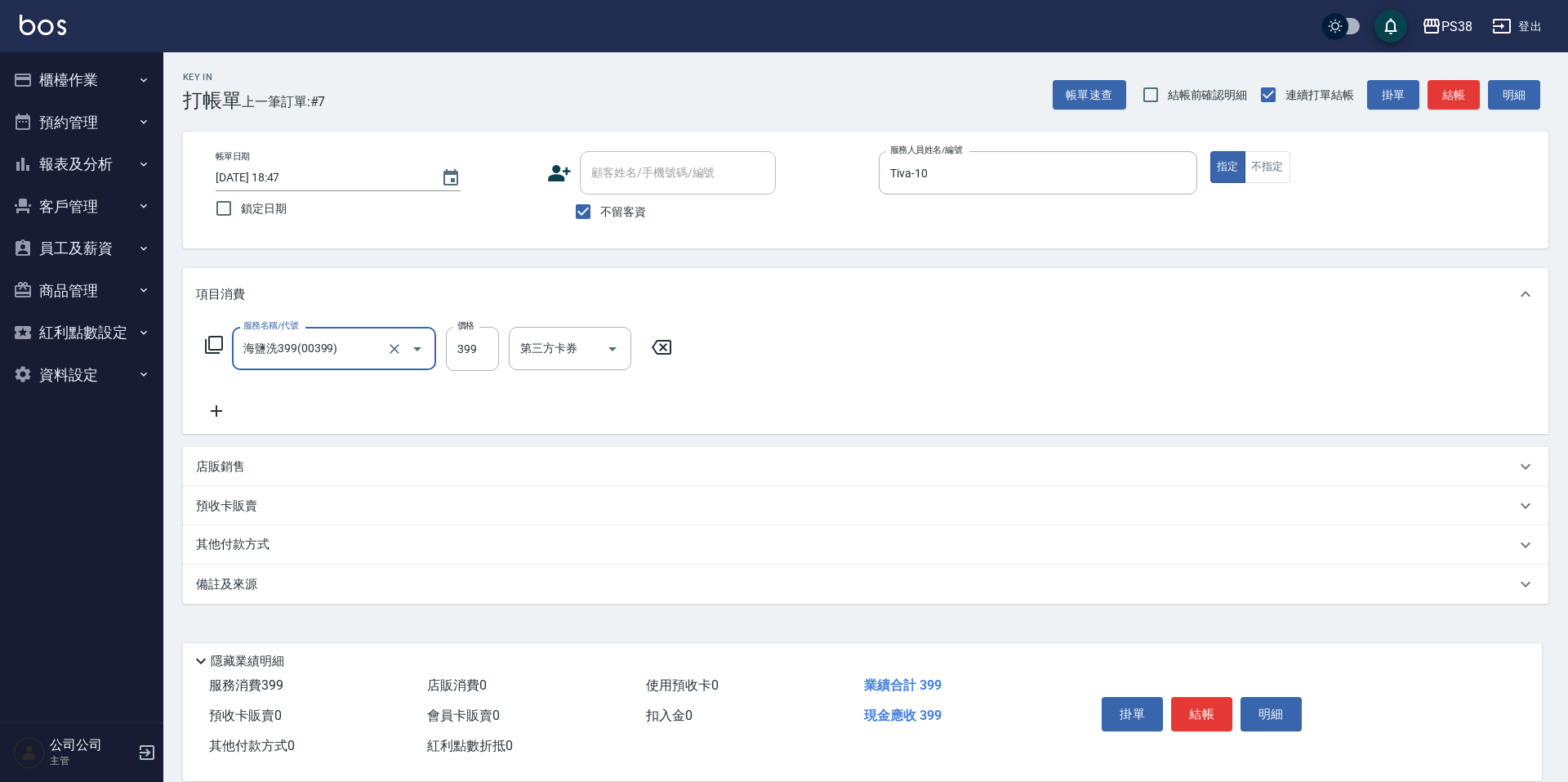
type input "海鹽洗399(00399)"
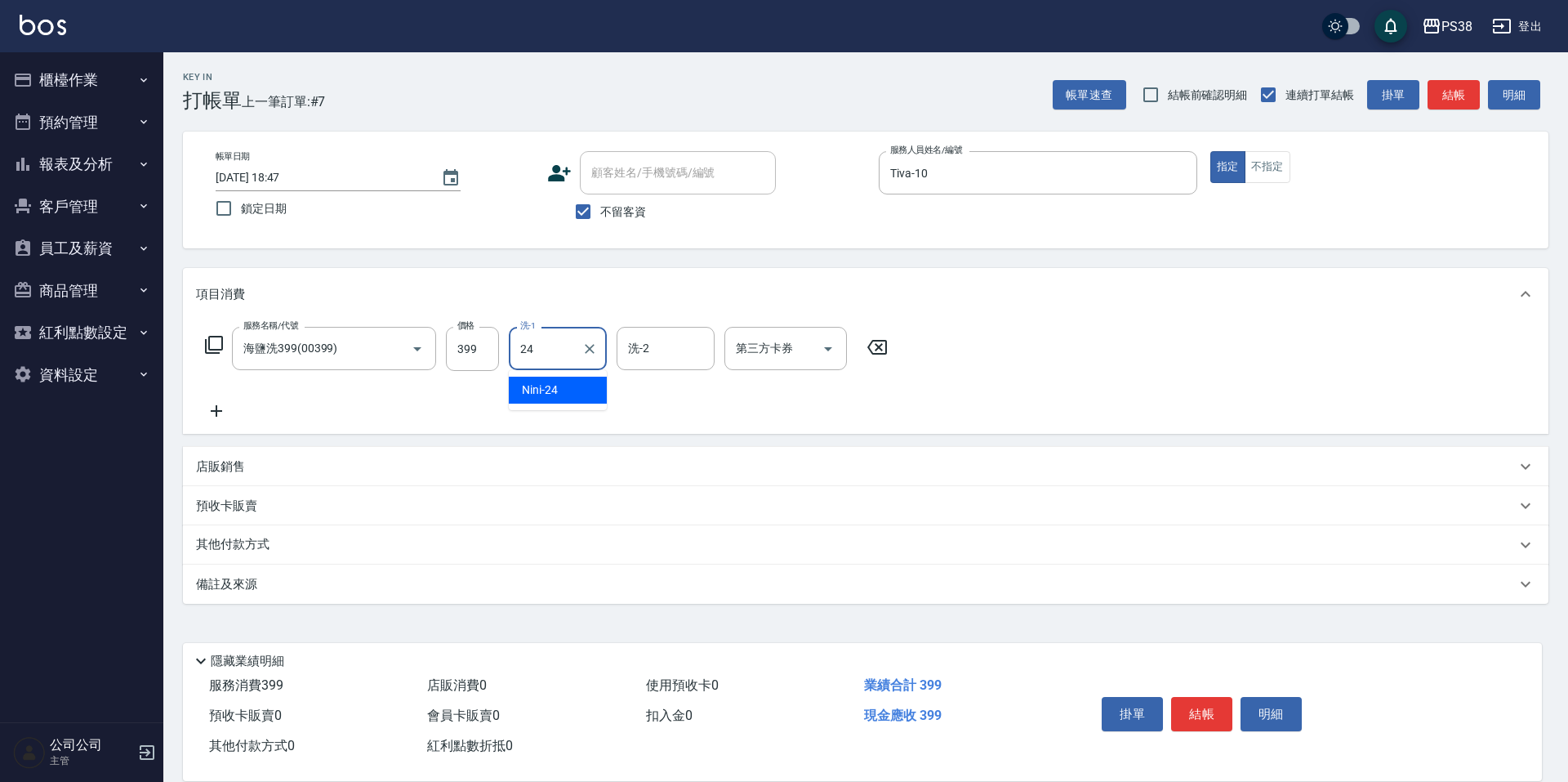
type input "Nini-24"
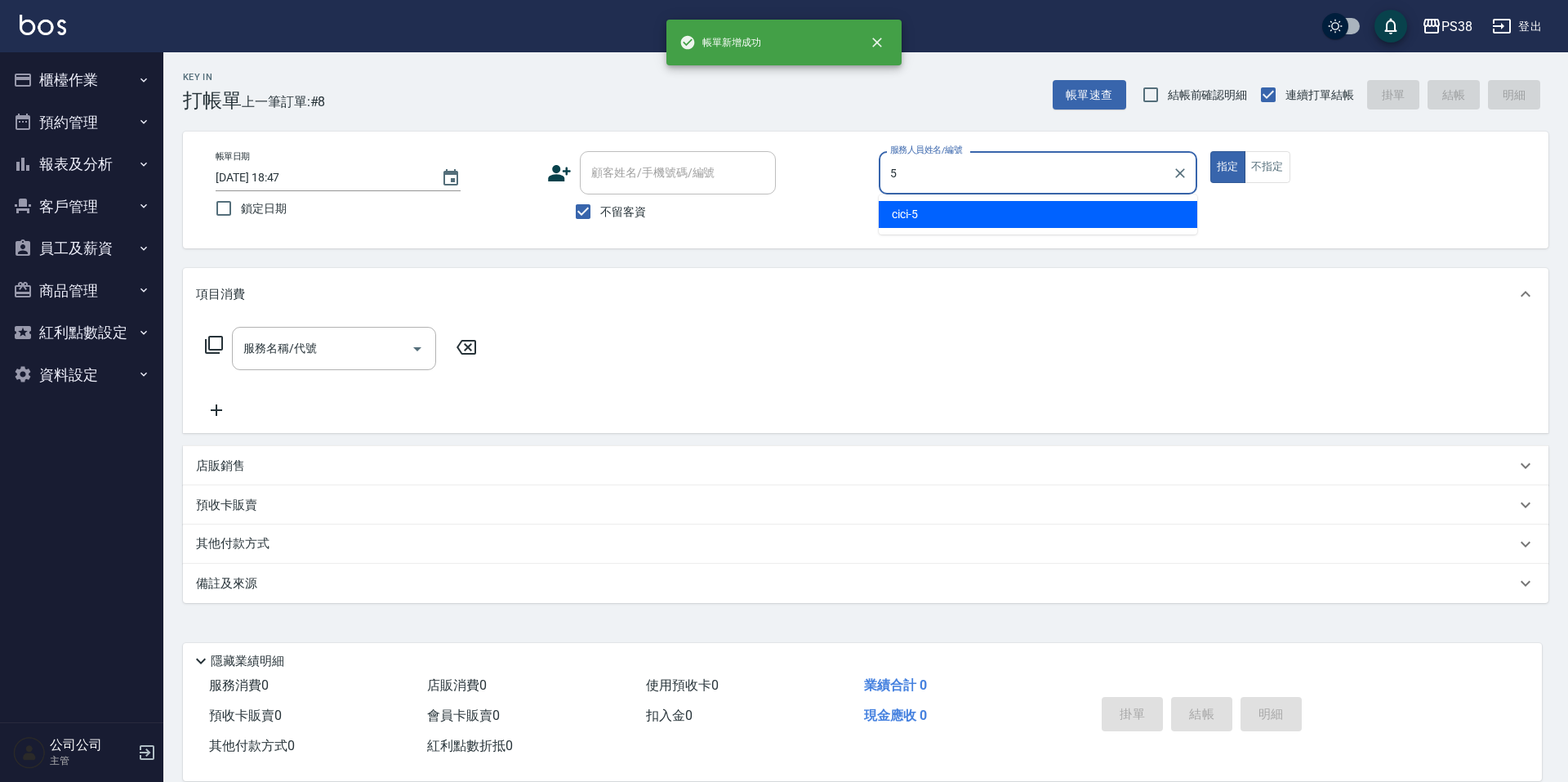
type input "cici-5"
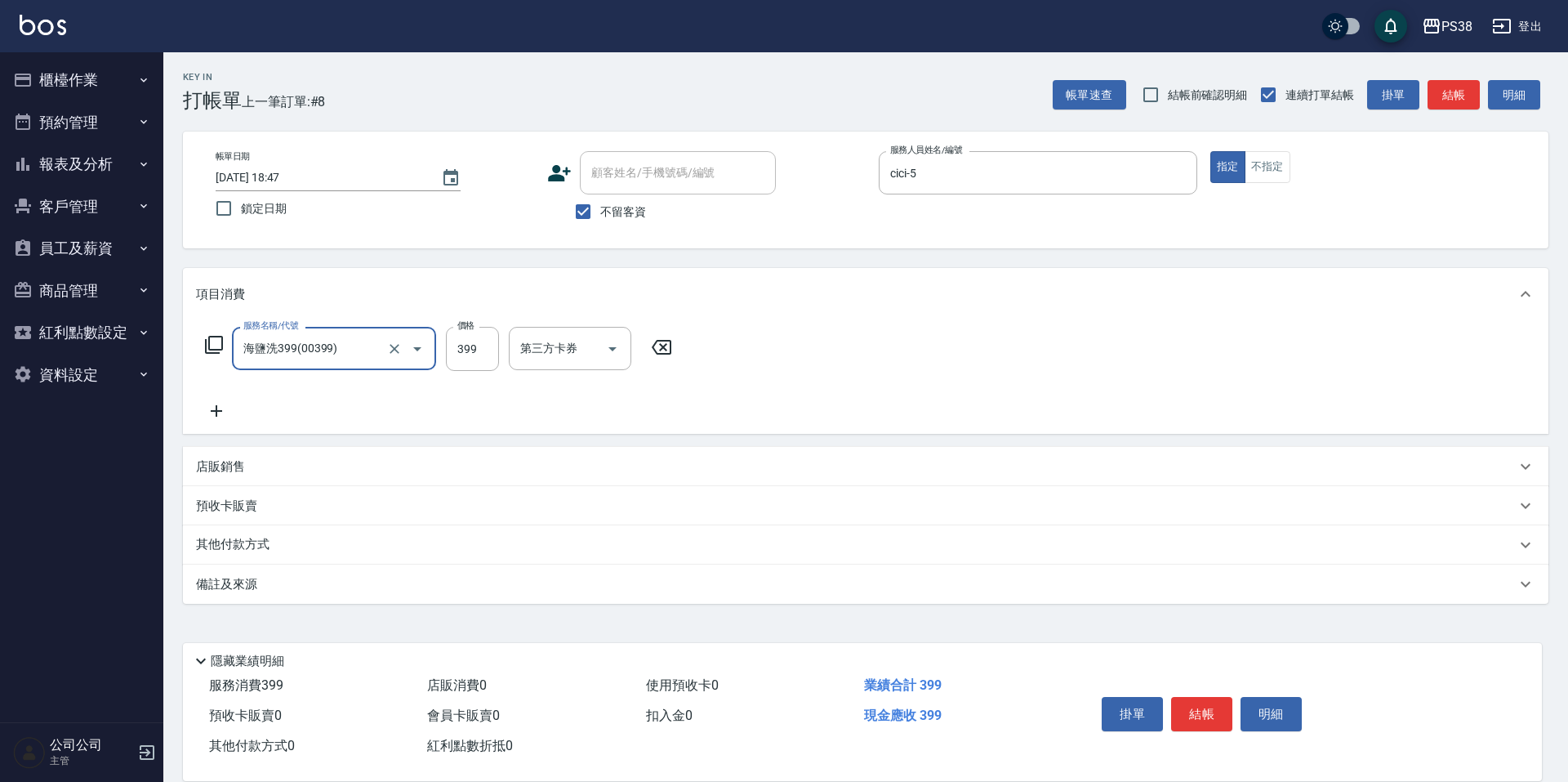
type input "海鹽洗399(00399)"
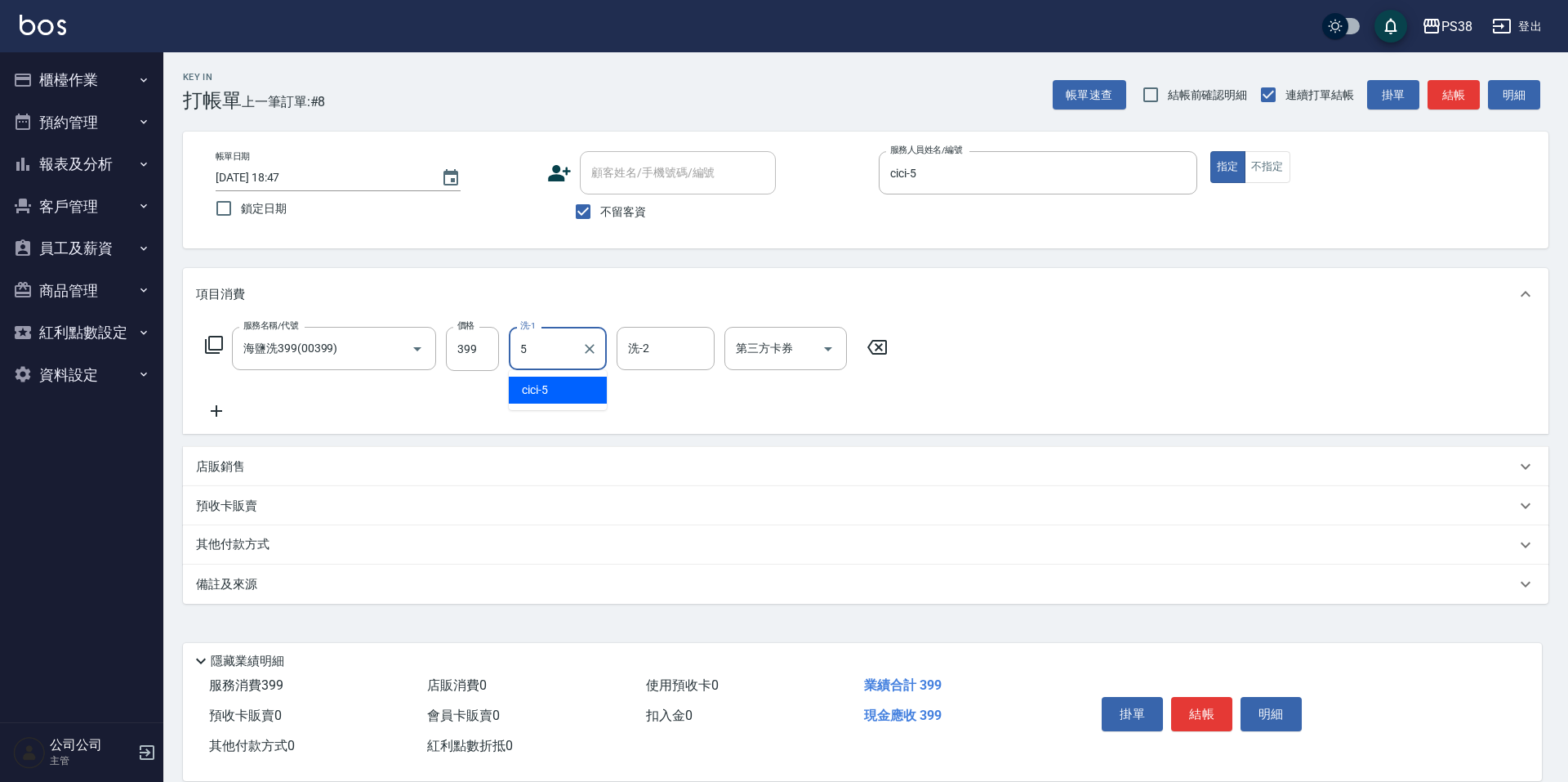
type input "cici-5"
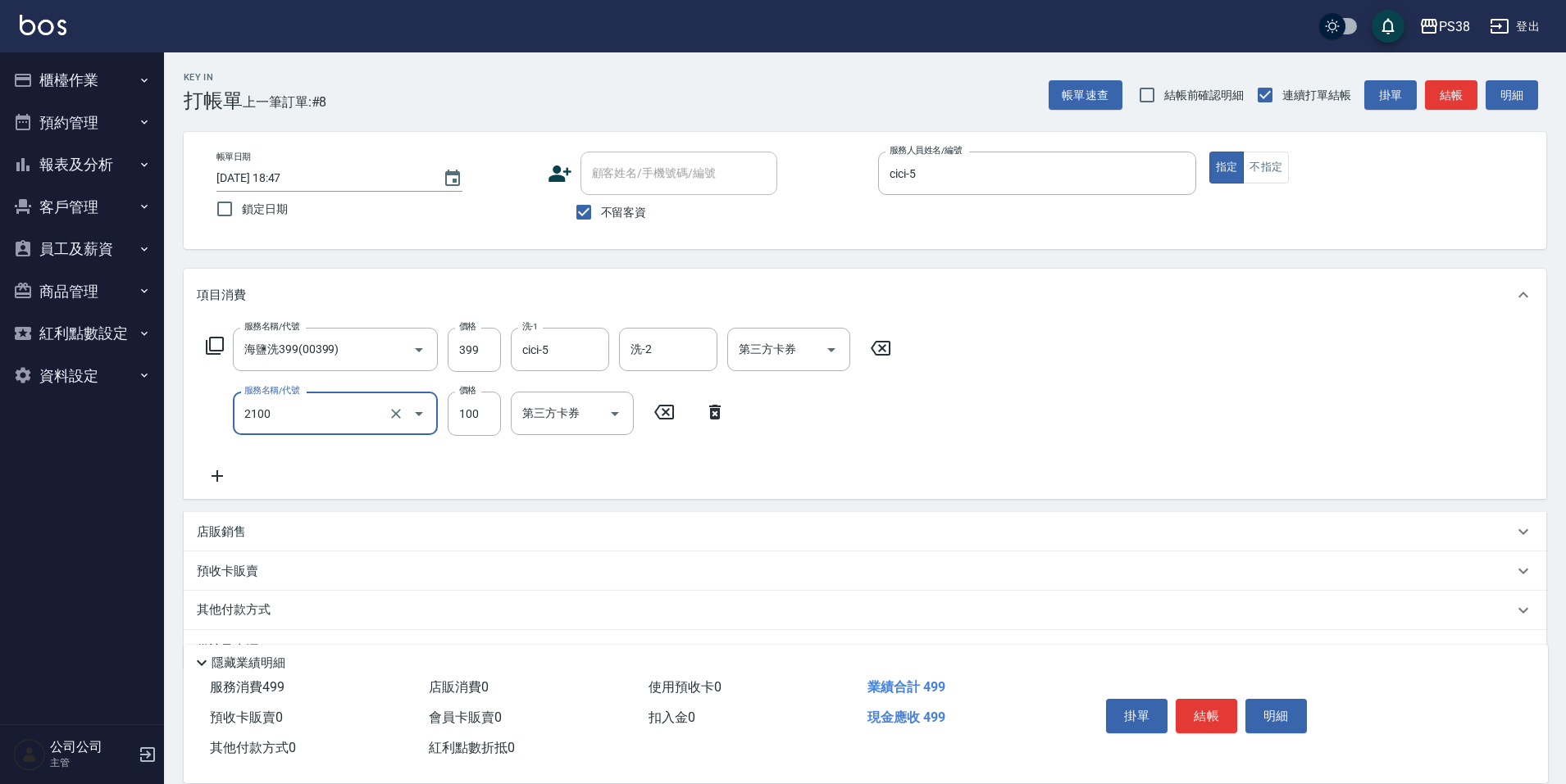
type input "剪髮與造型(任意金額)(2100)"
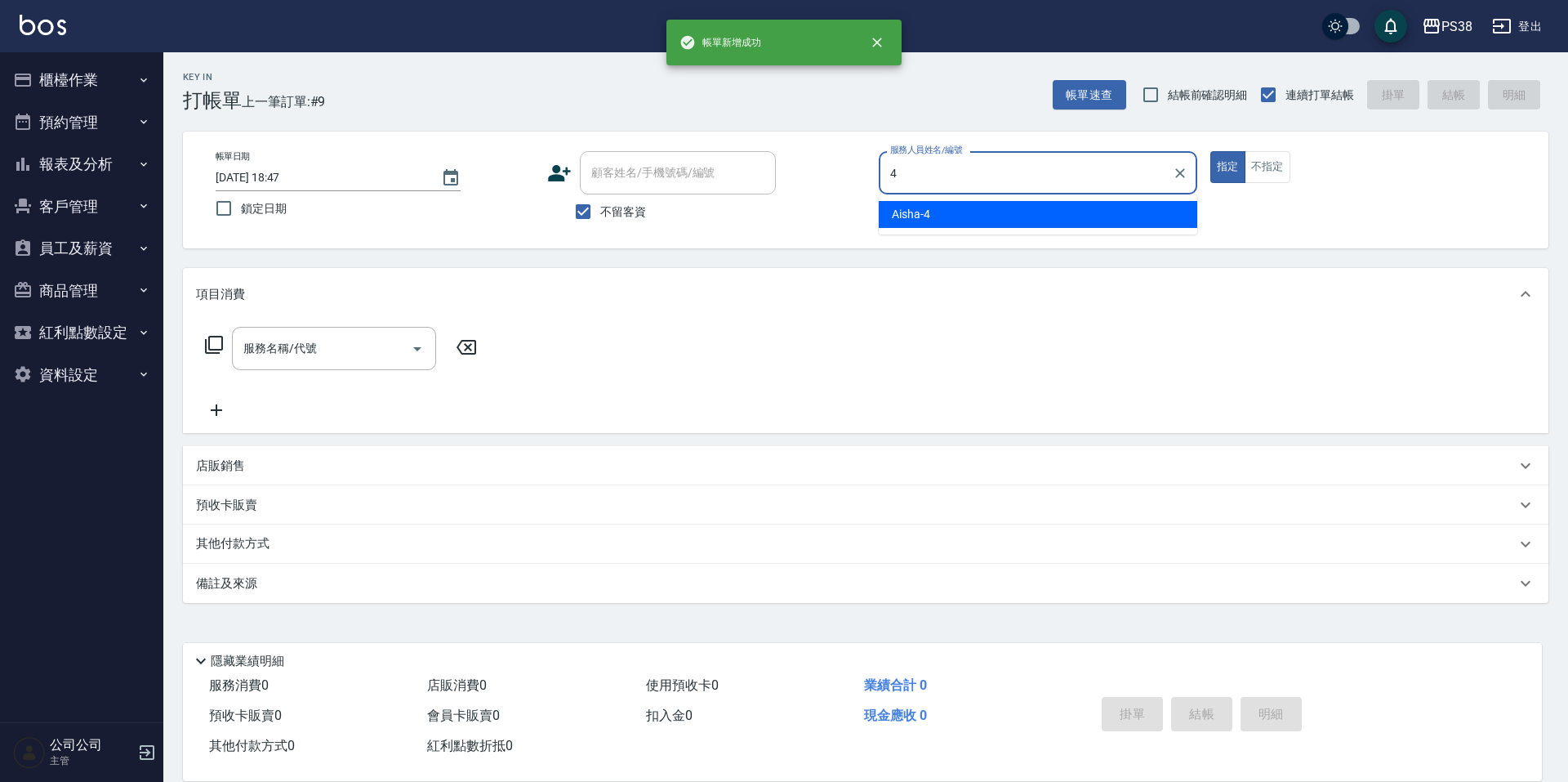
type input "Aisha-4"
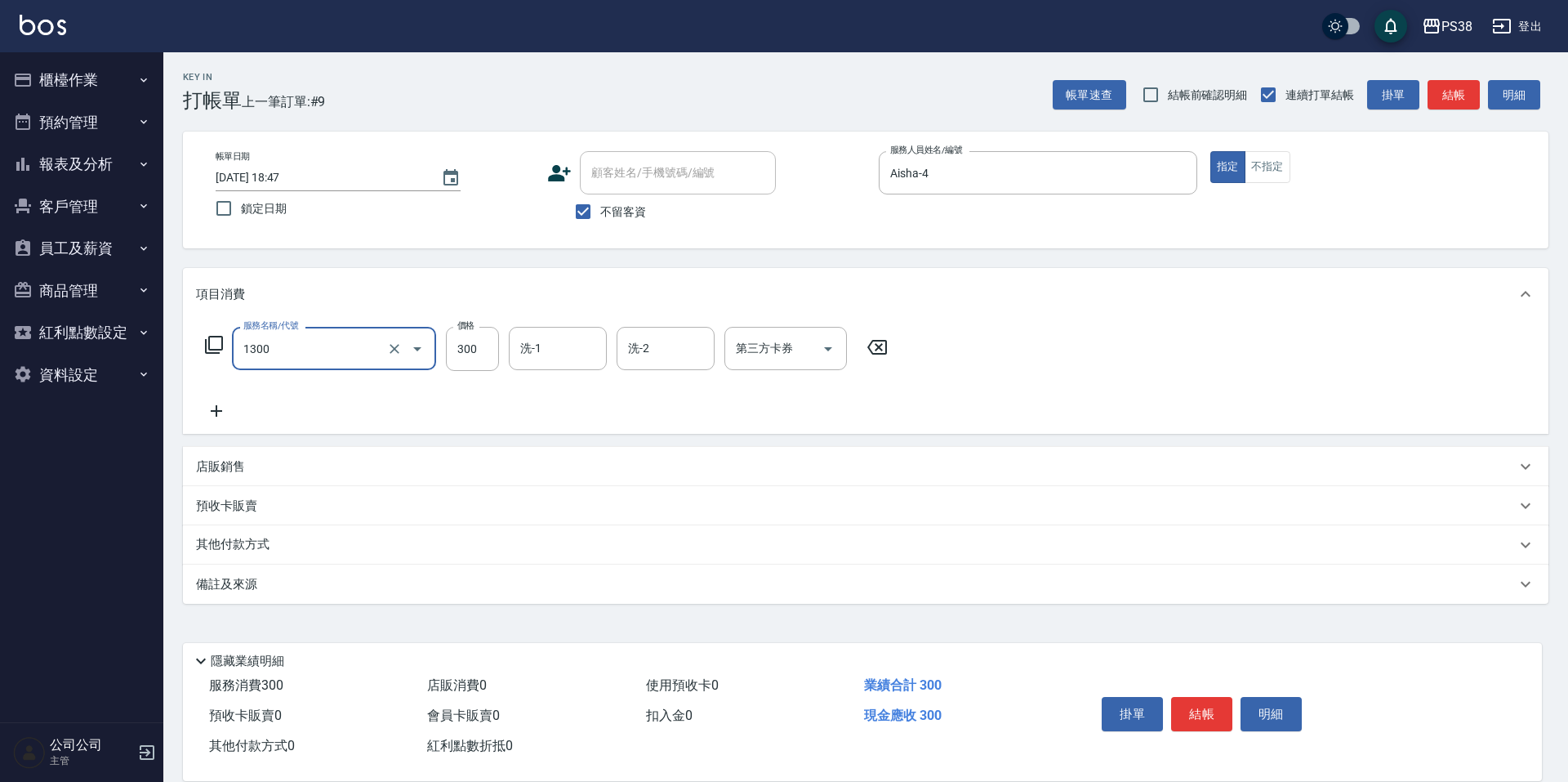
type input "精油洗潤300(1300)"
type input "[PERSON_NAME]-6"
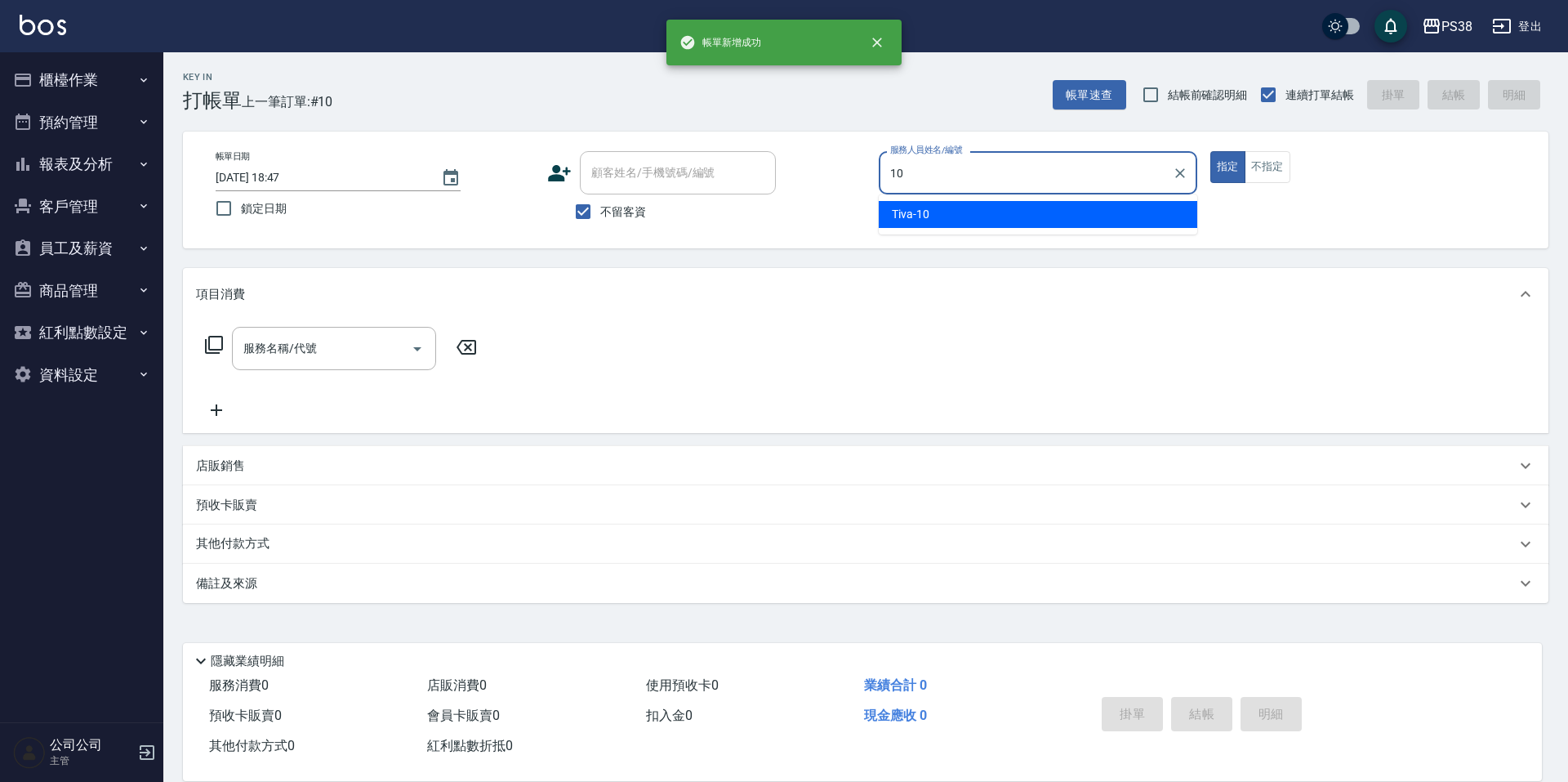
type input "Tiva-10"
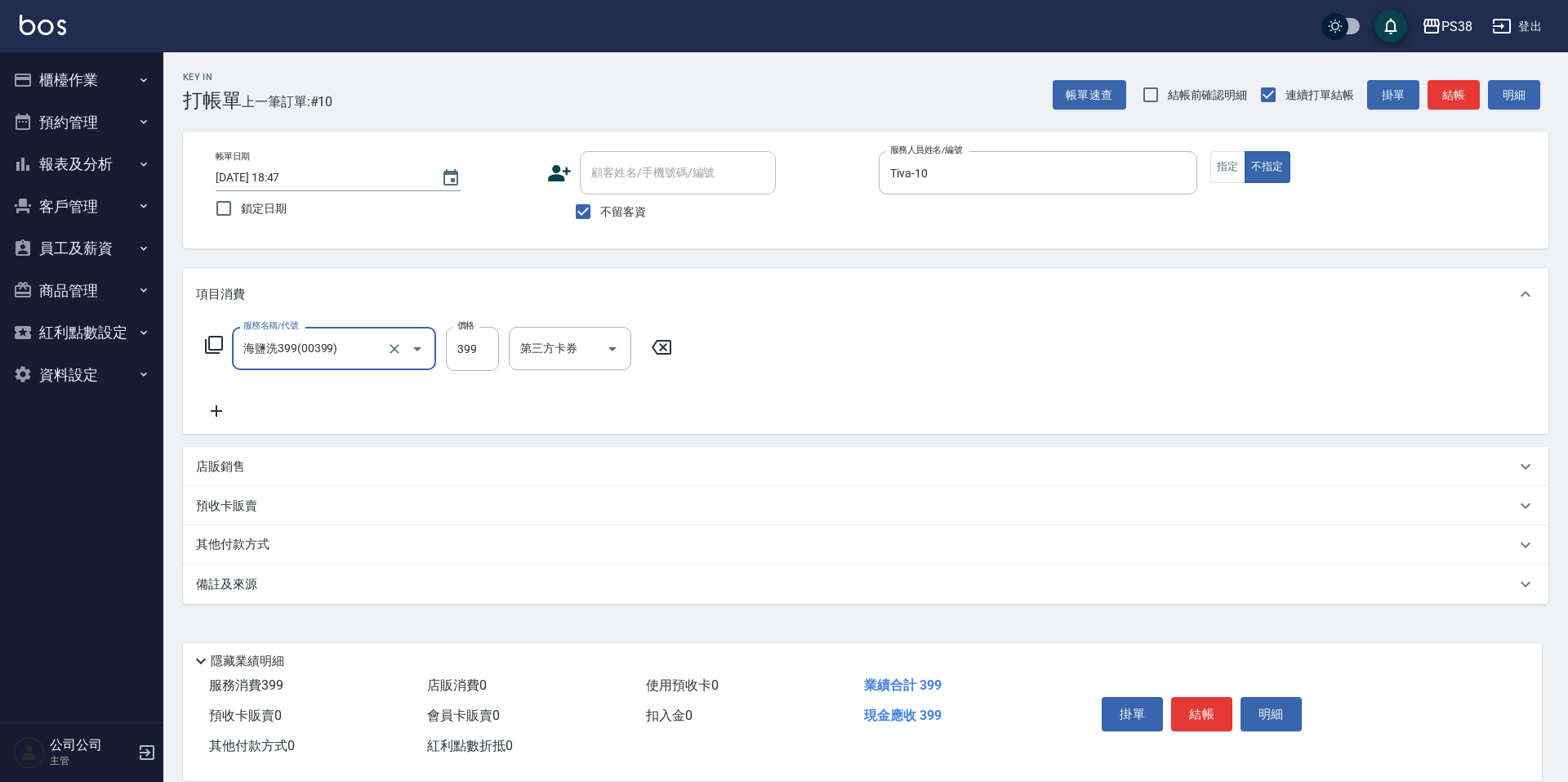
type input "海鹽洗399(00399)"
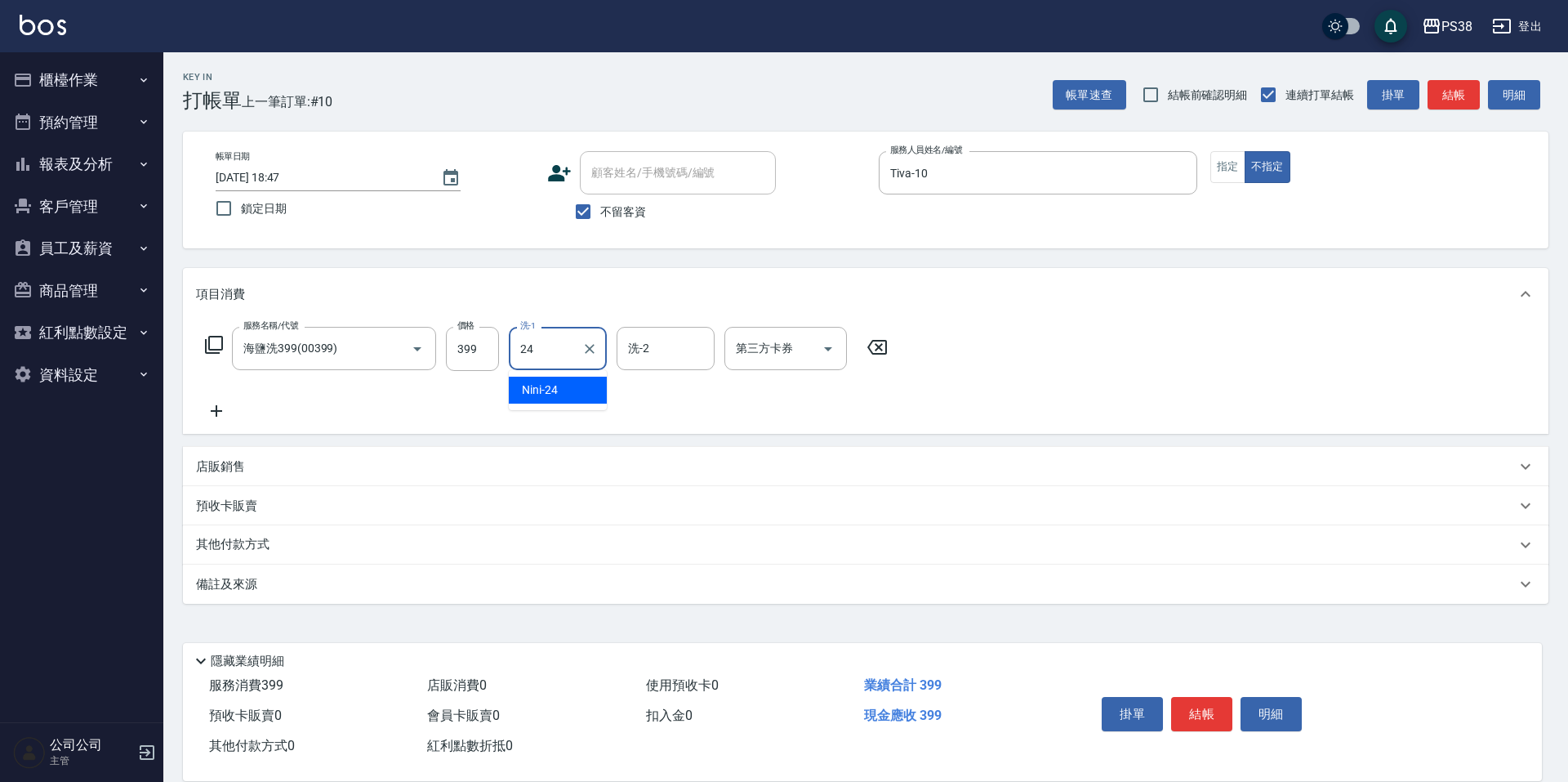
type input "Nini-24"
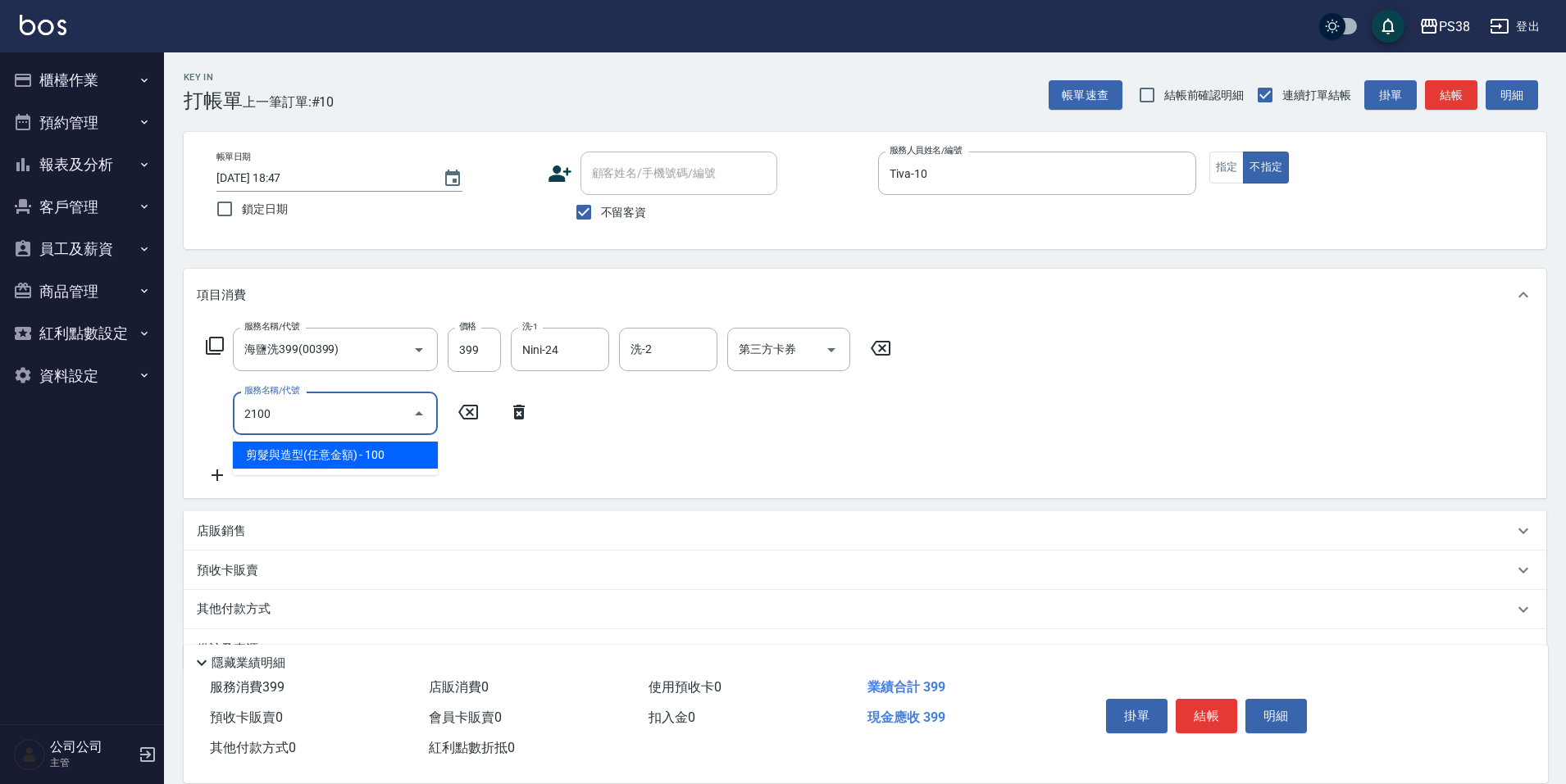
type input "剪髮與造型(任意金額)(2100)"
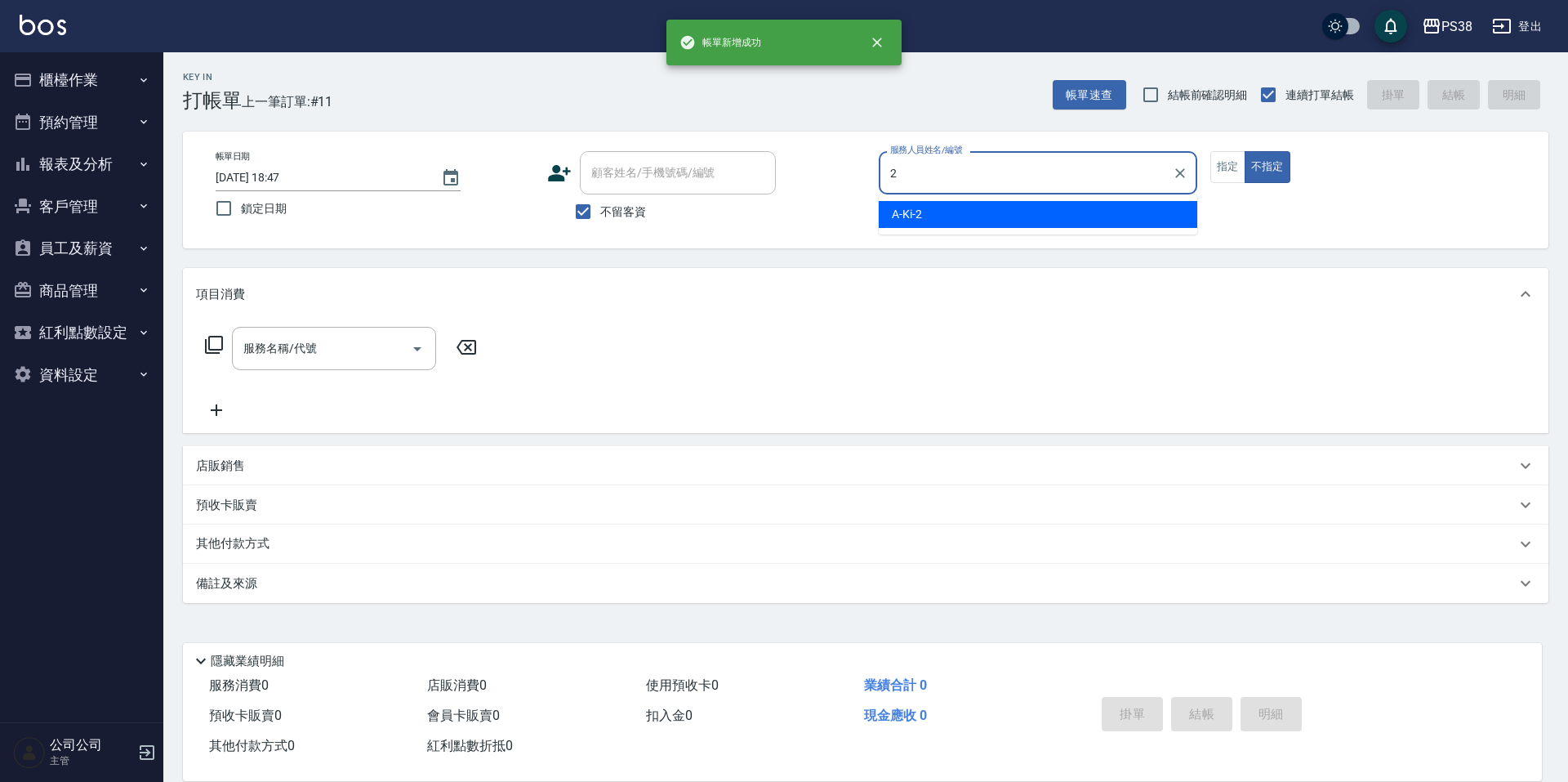
type input "A-Ki-2"
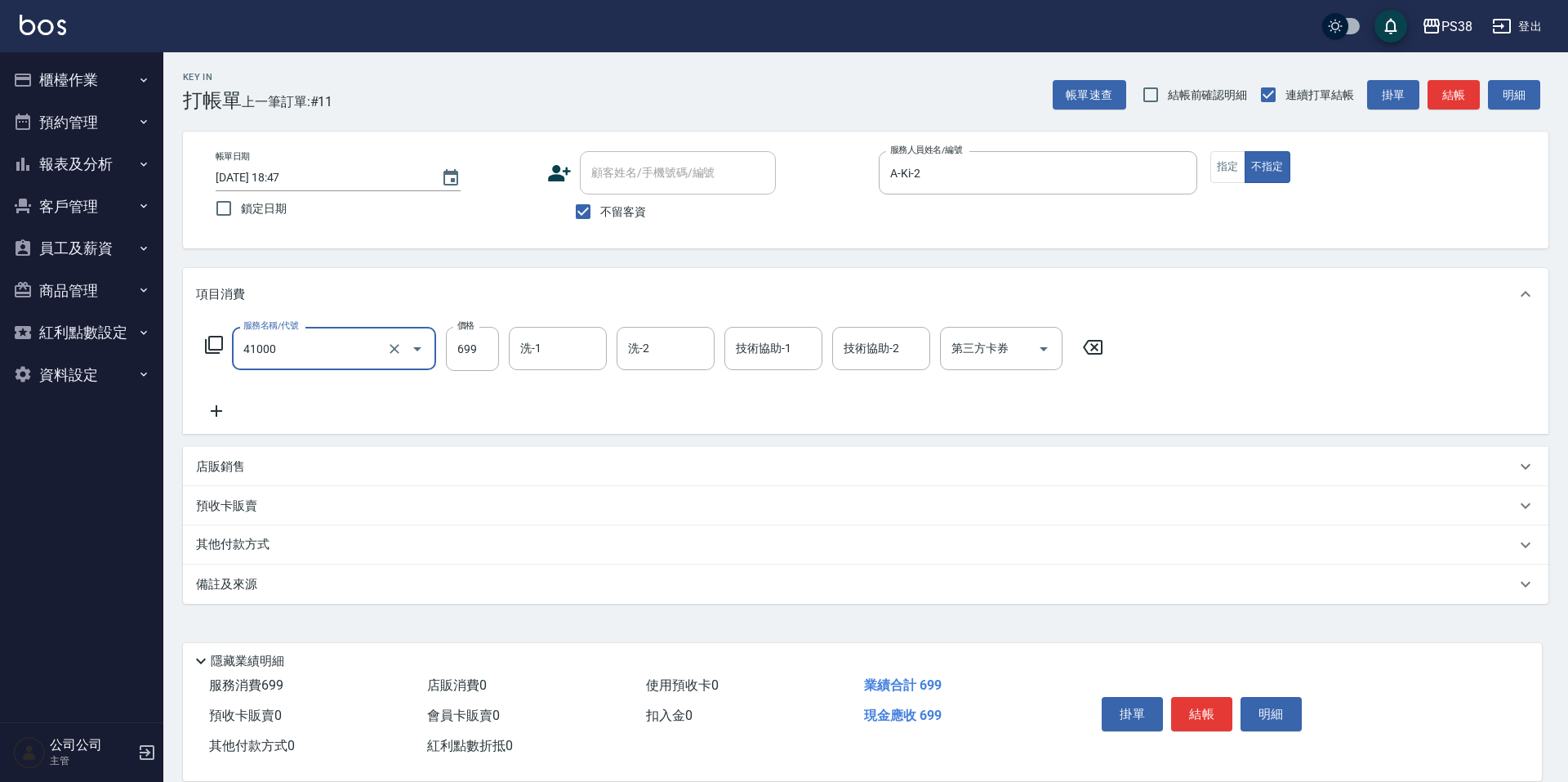
type input "燙髮699-2500(任意金額)(41000)"
type input "1500"
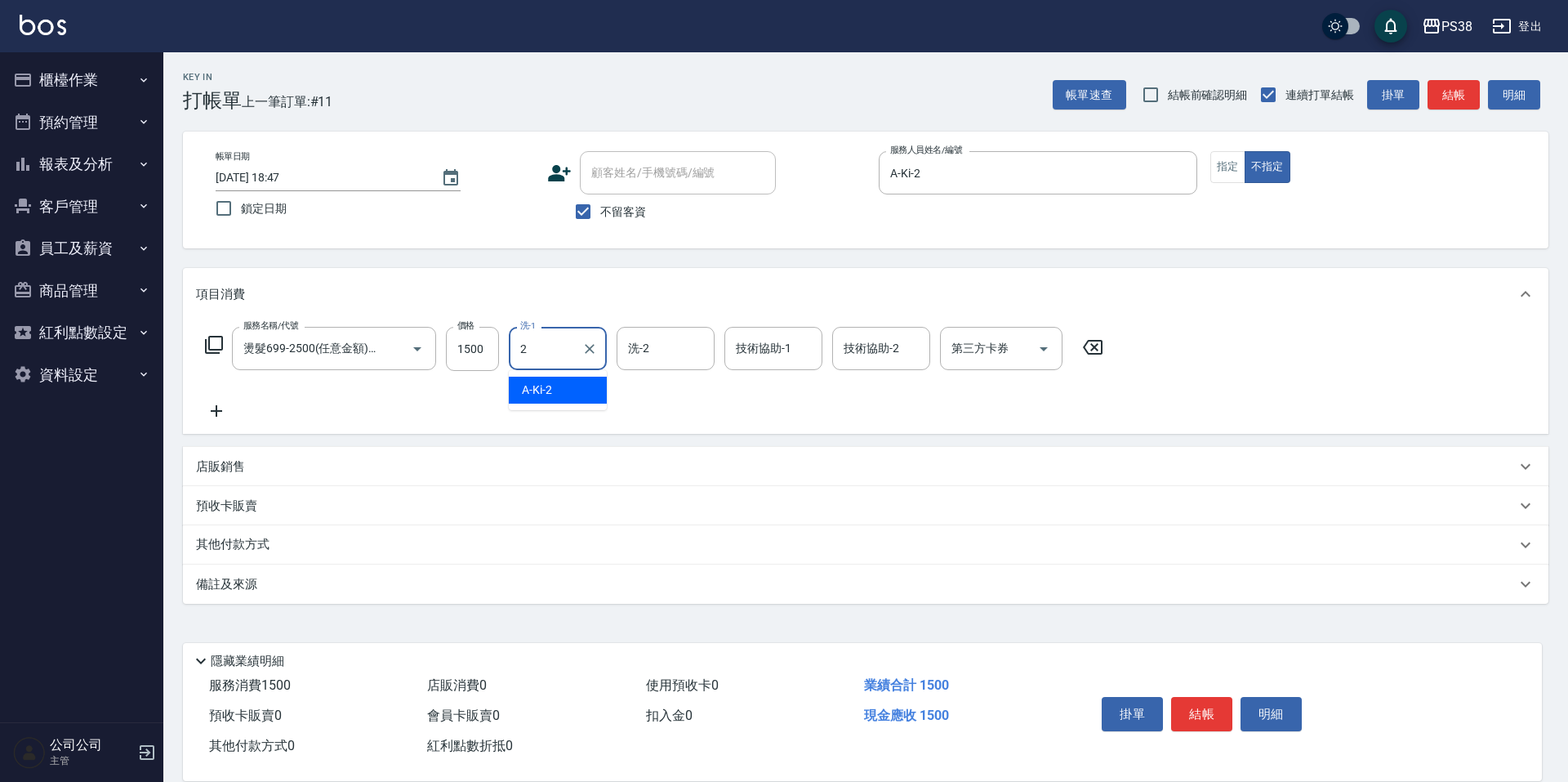
type input "A-Ki-2"
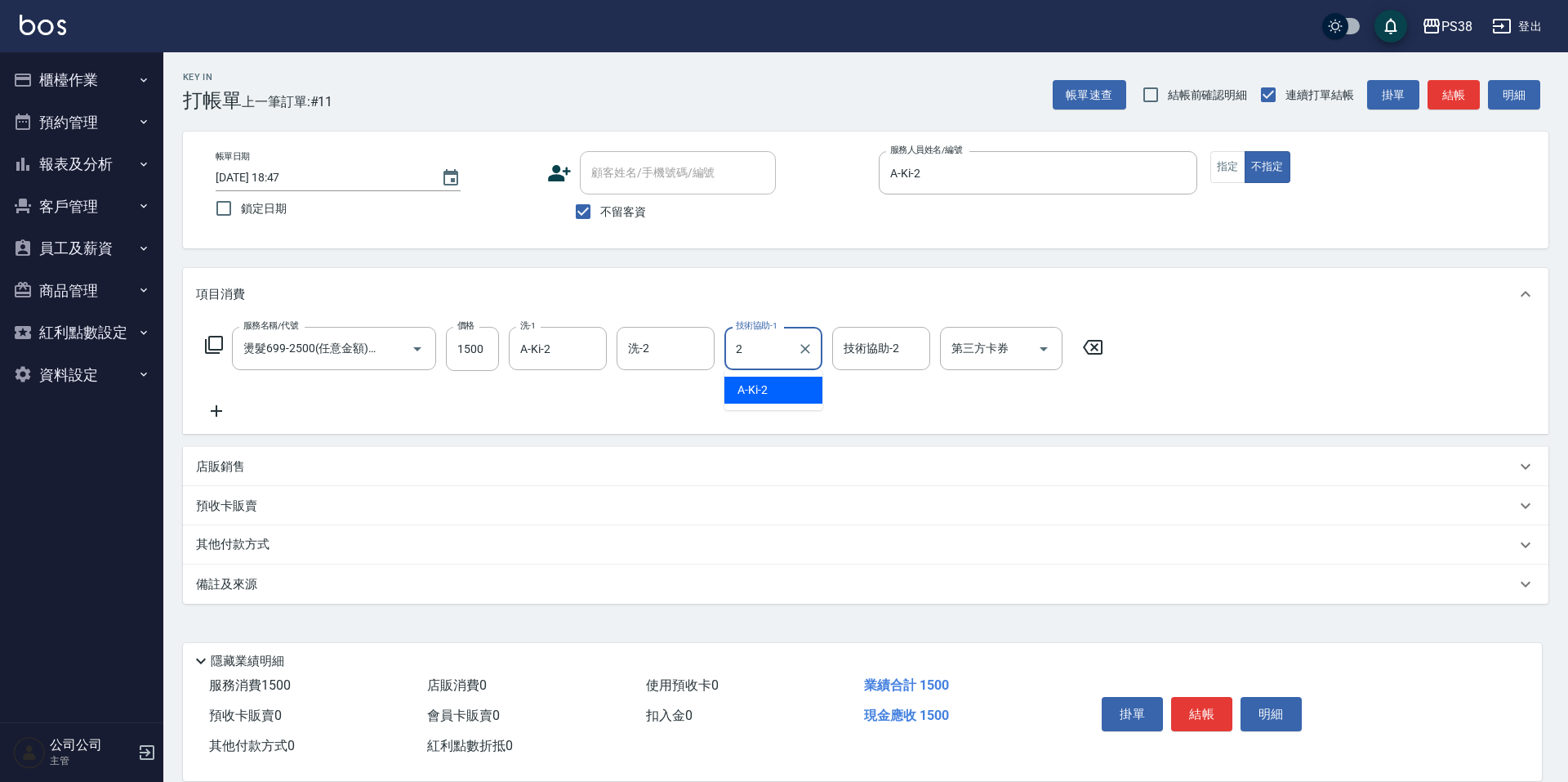
type input "A-Ki-2"
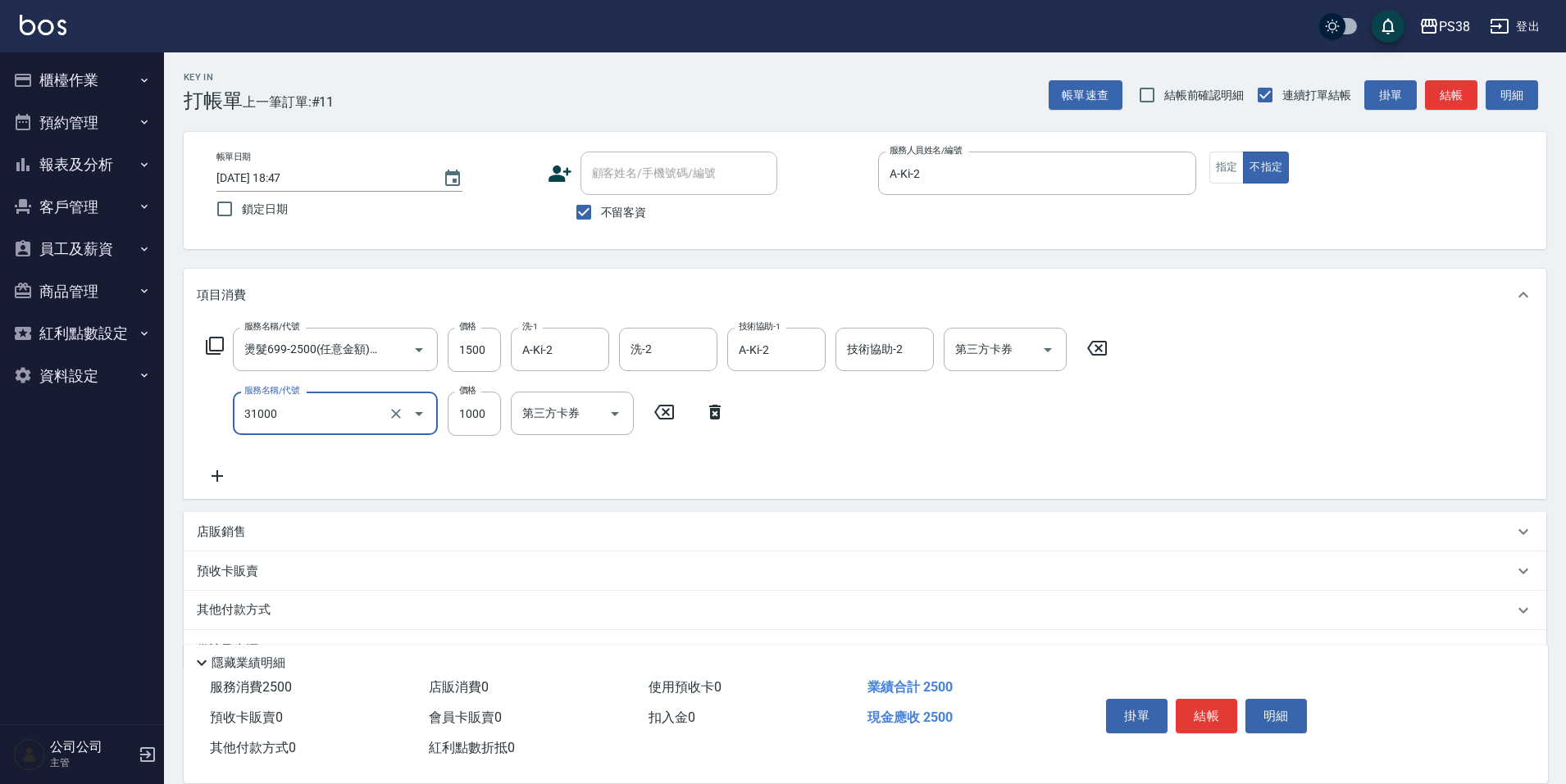
type input "酵素護髮(31000)"
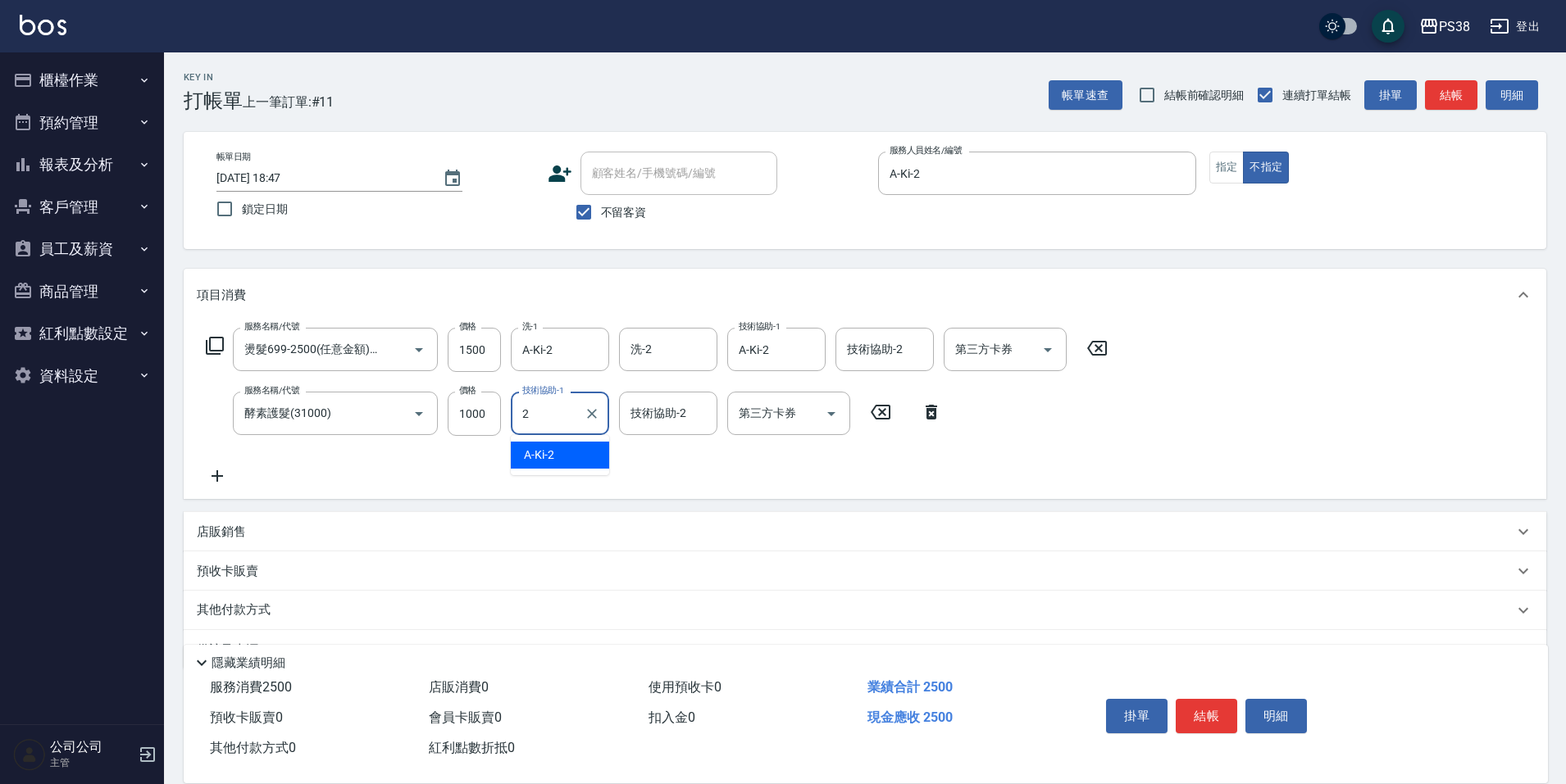
type input "A-Ki-2"
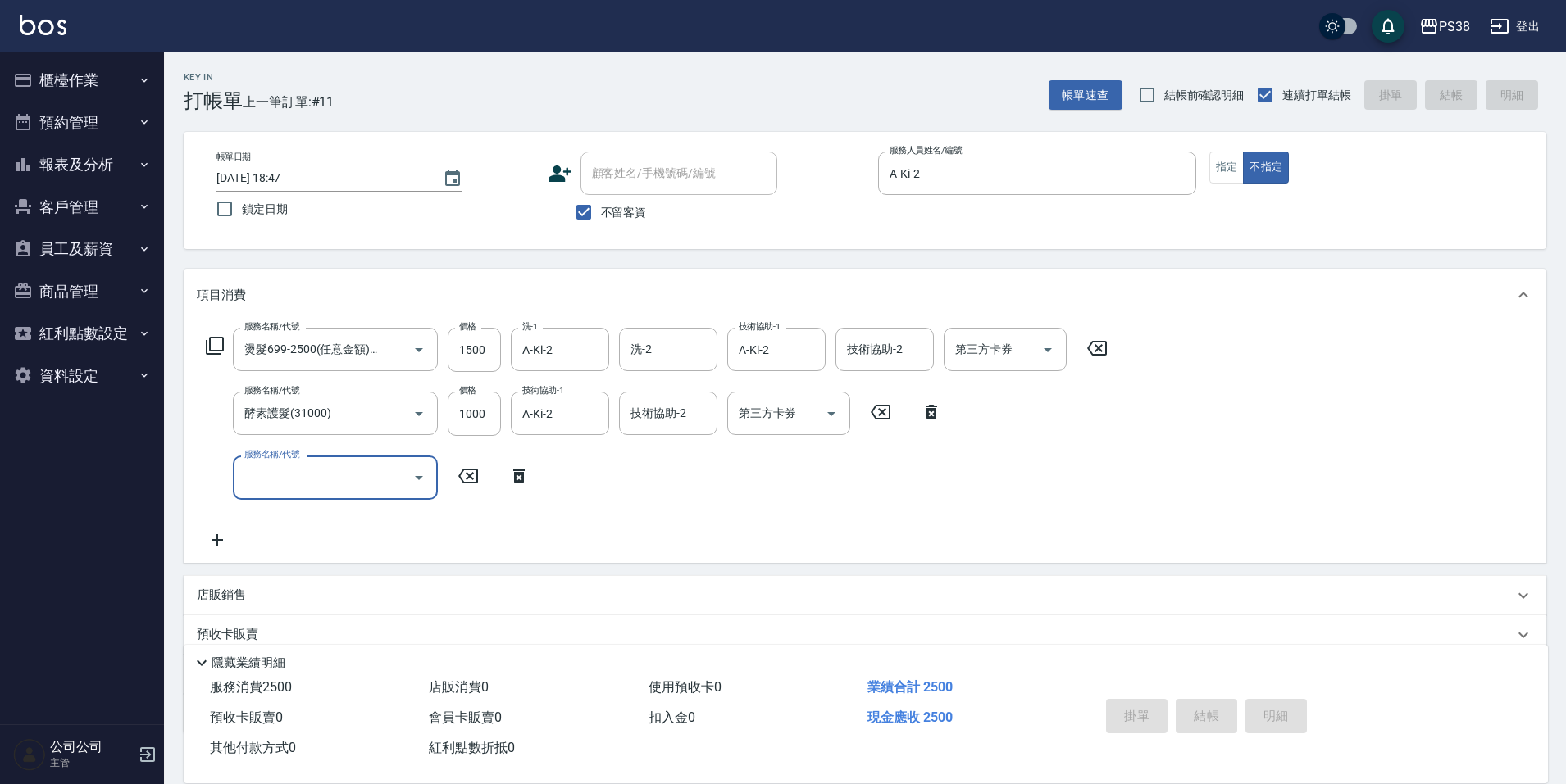
type input "[DATE] 18:48"
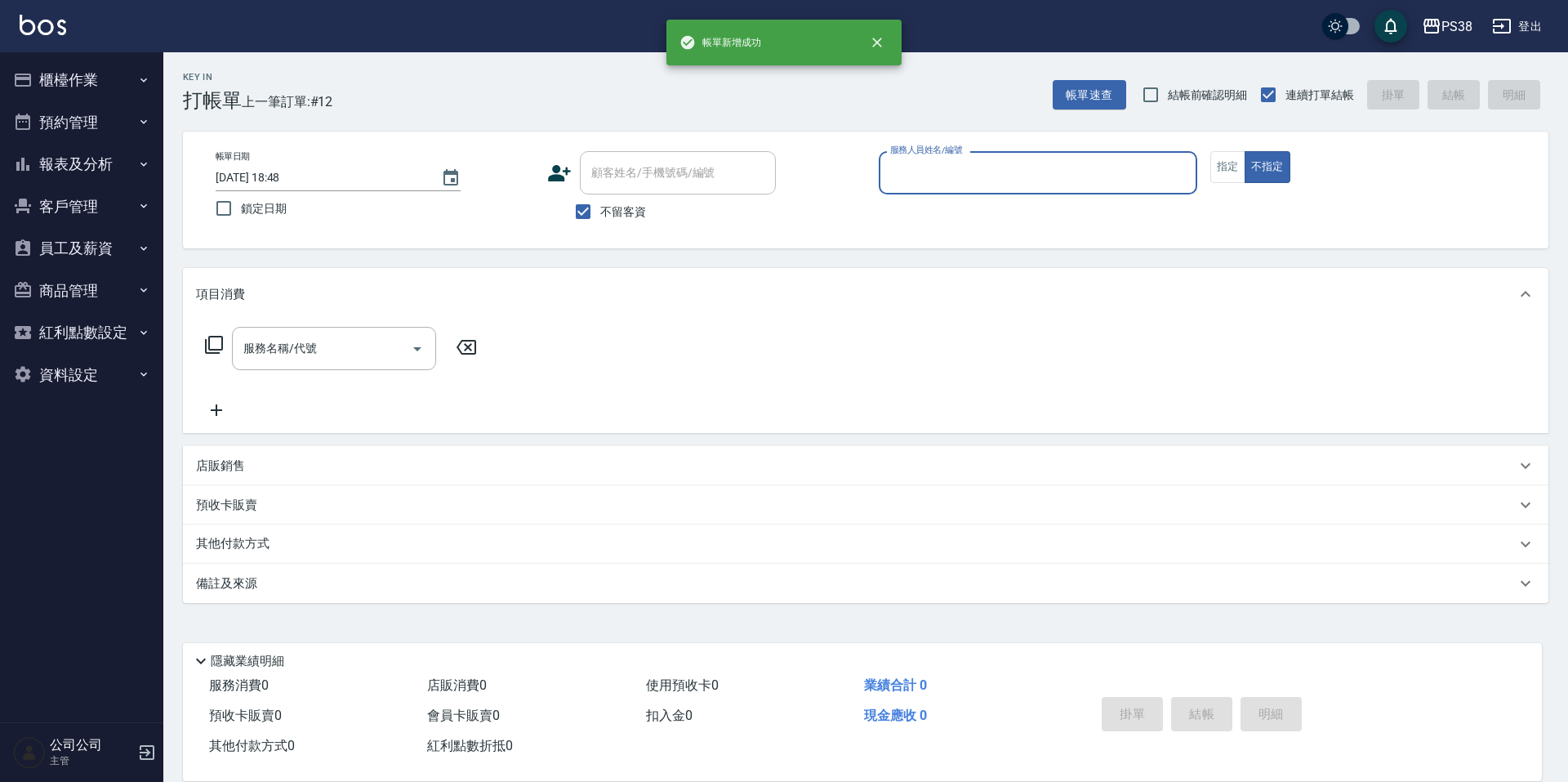
type input "3"
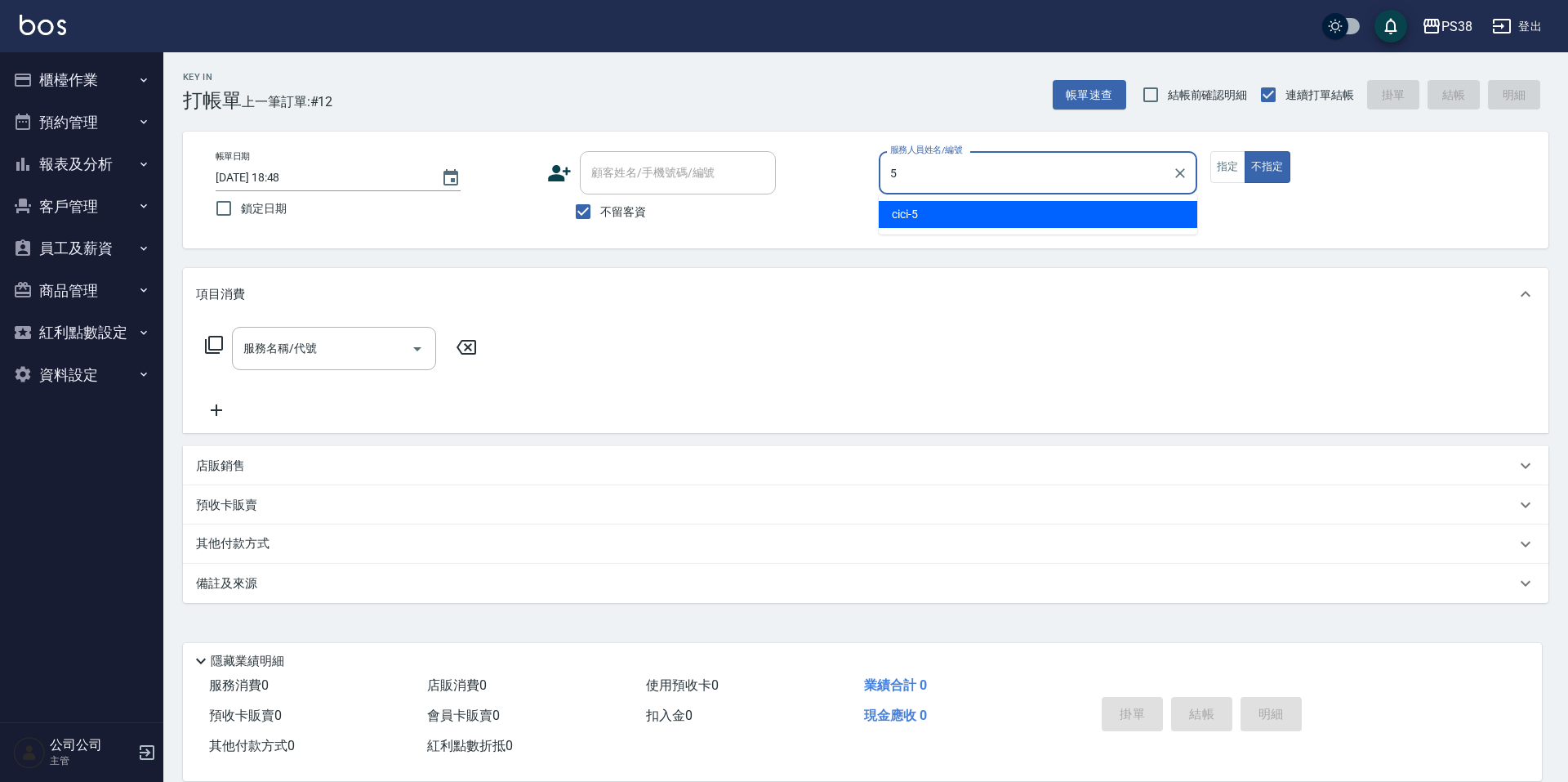
type input "cici-5"
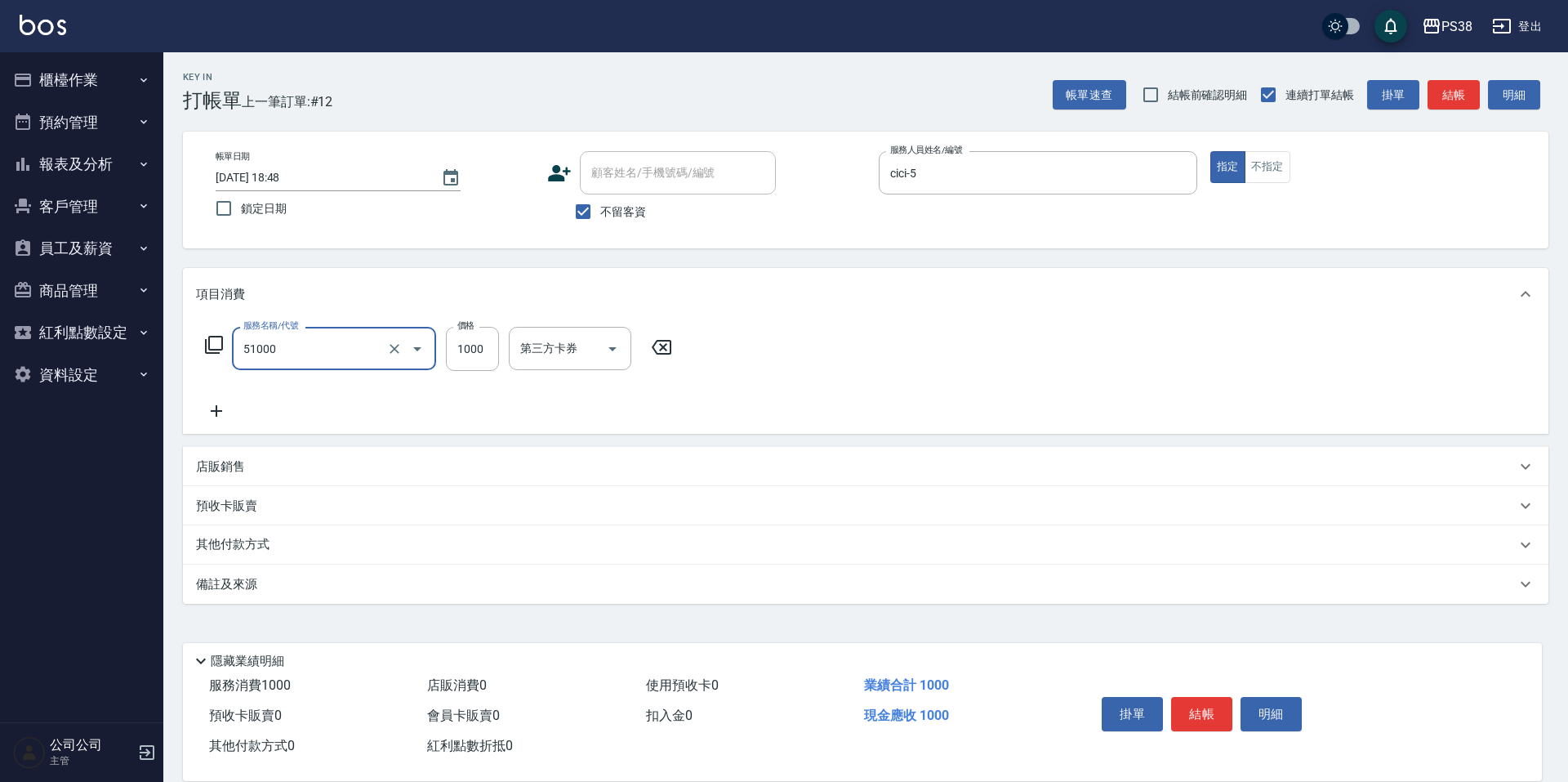
type input "染髮600以上(任意金額)(51000)"
type input "999"
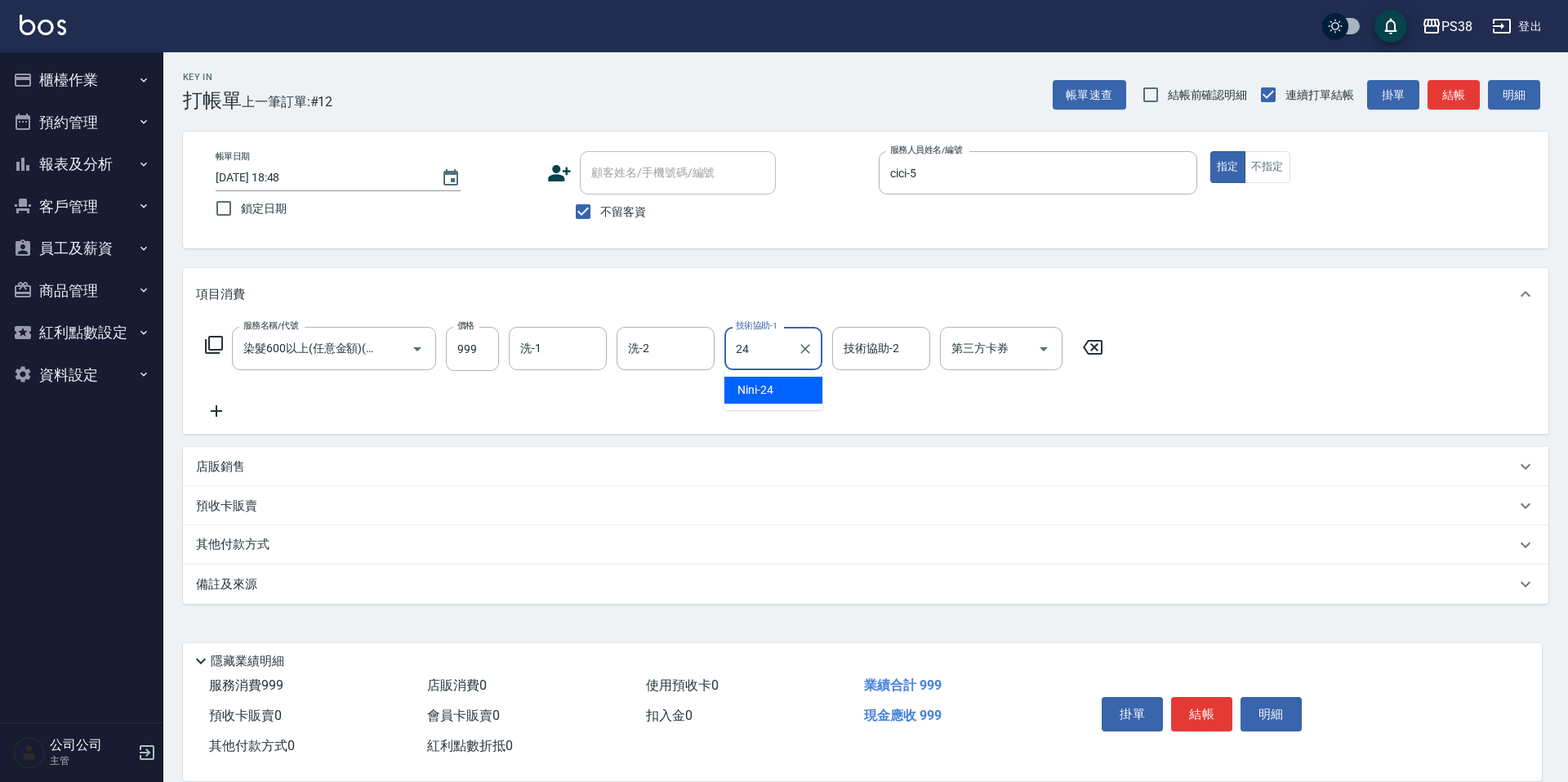
type input "Nini-24"
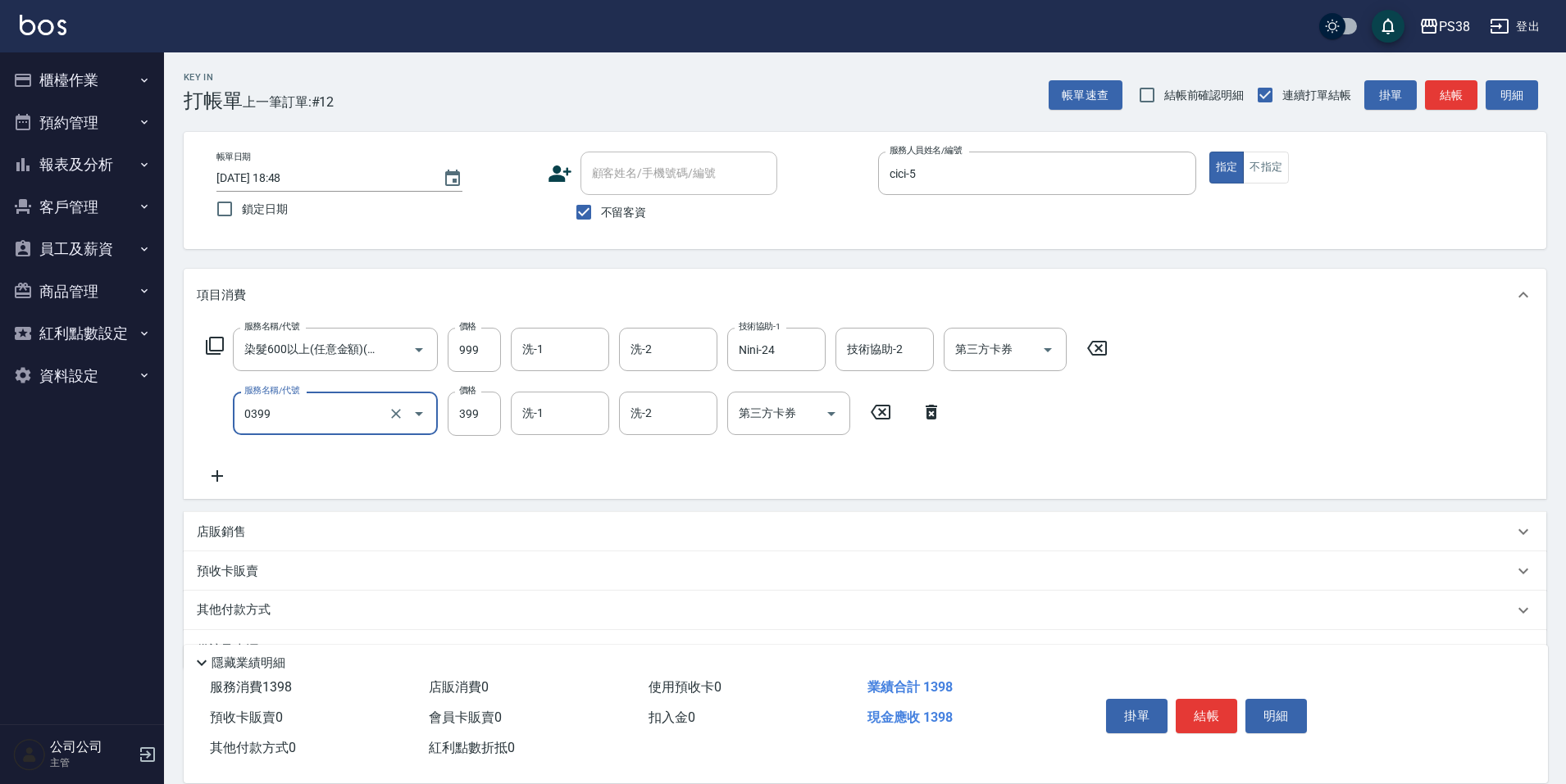
type input "spa399(0399)"
type input "Nini-24"
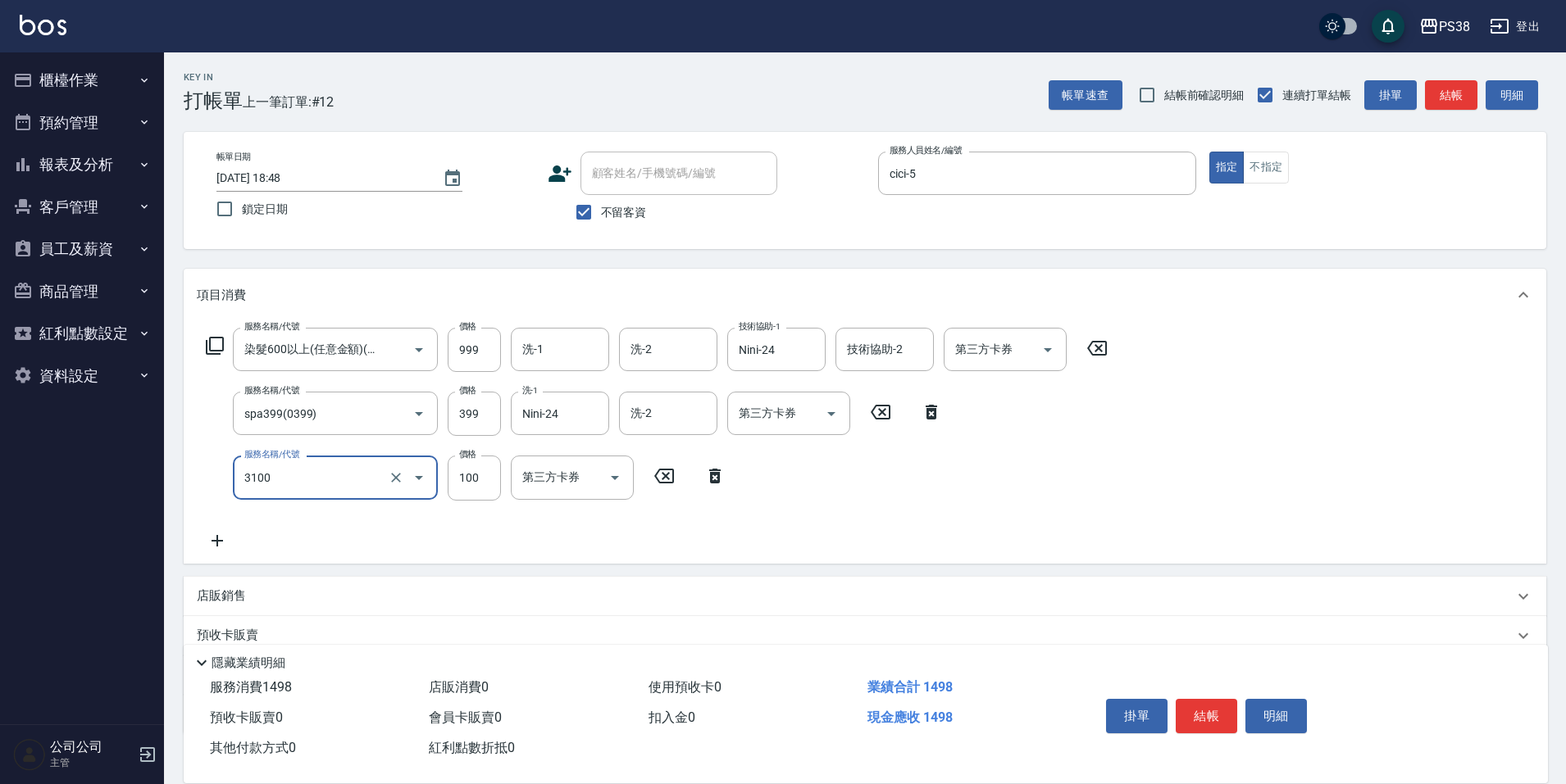
type input "頭皮水.順護(3100)"
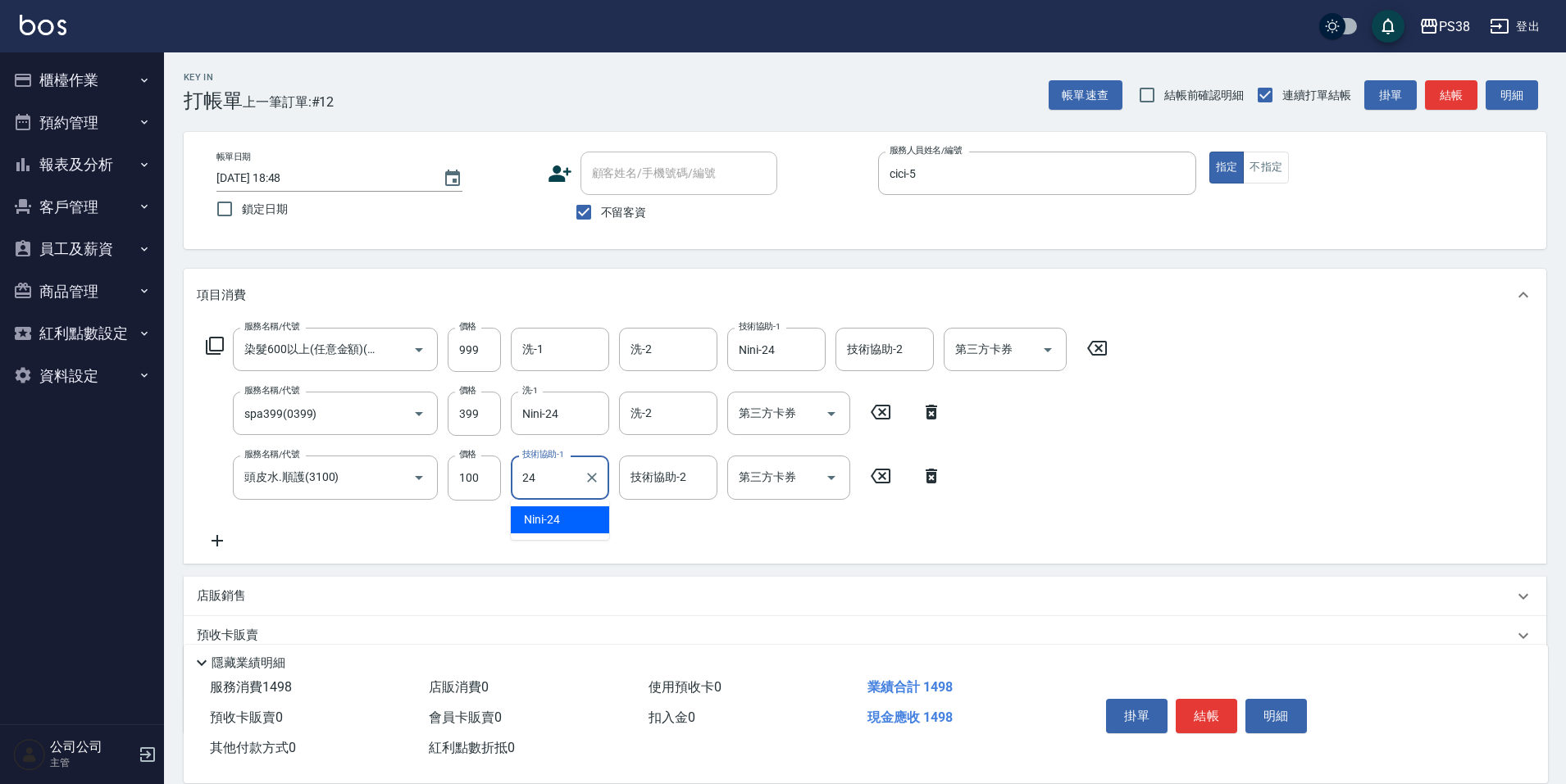
type input "Nini-24"
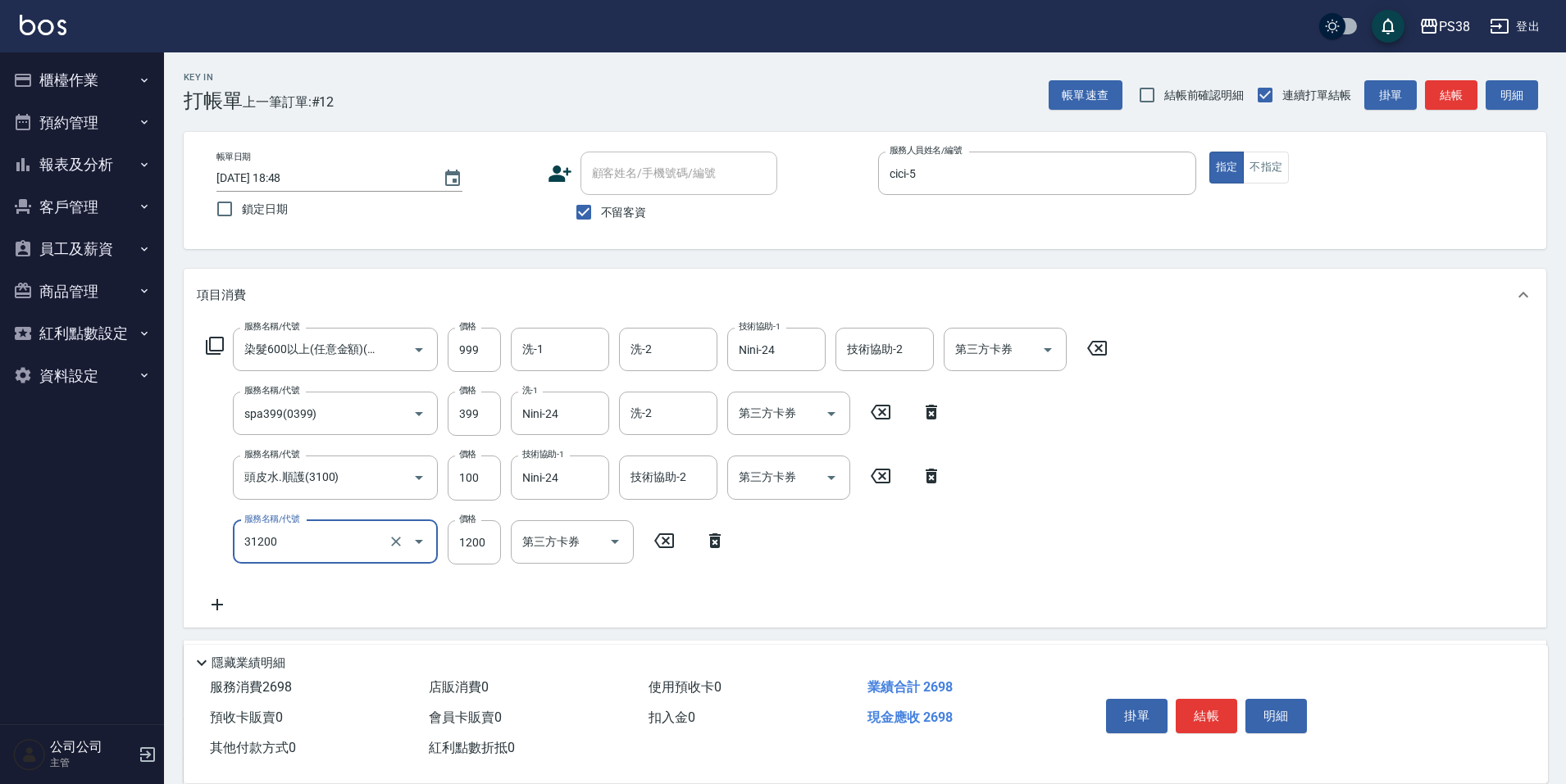
type input "醫護=1200(31200)"
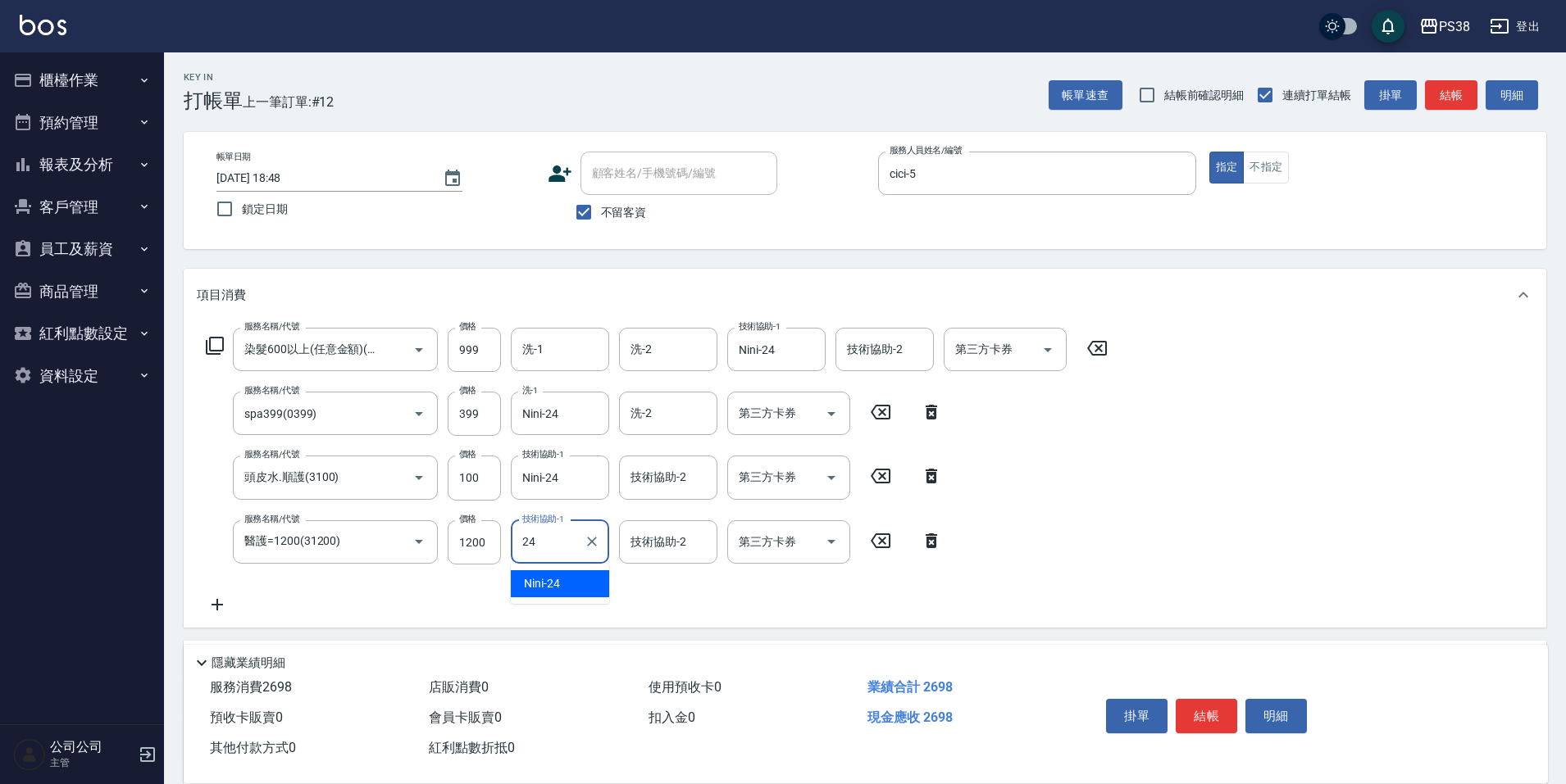
type input "Nini-24"
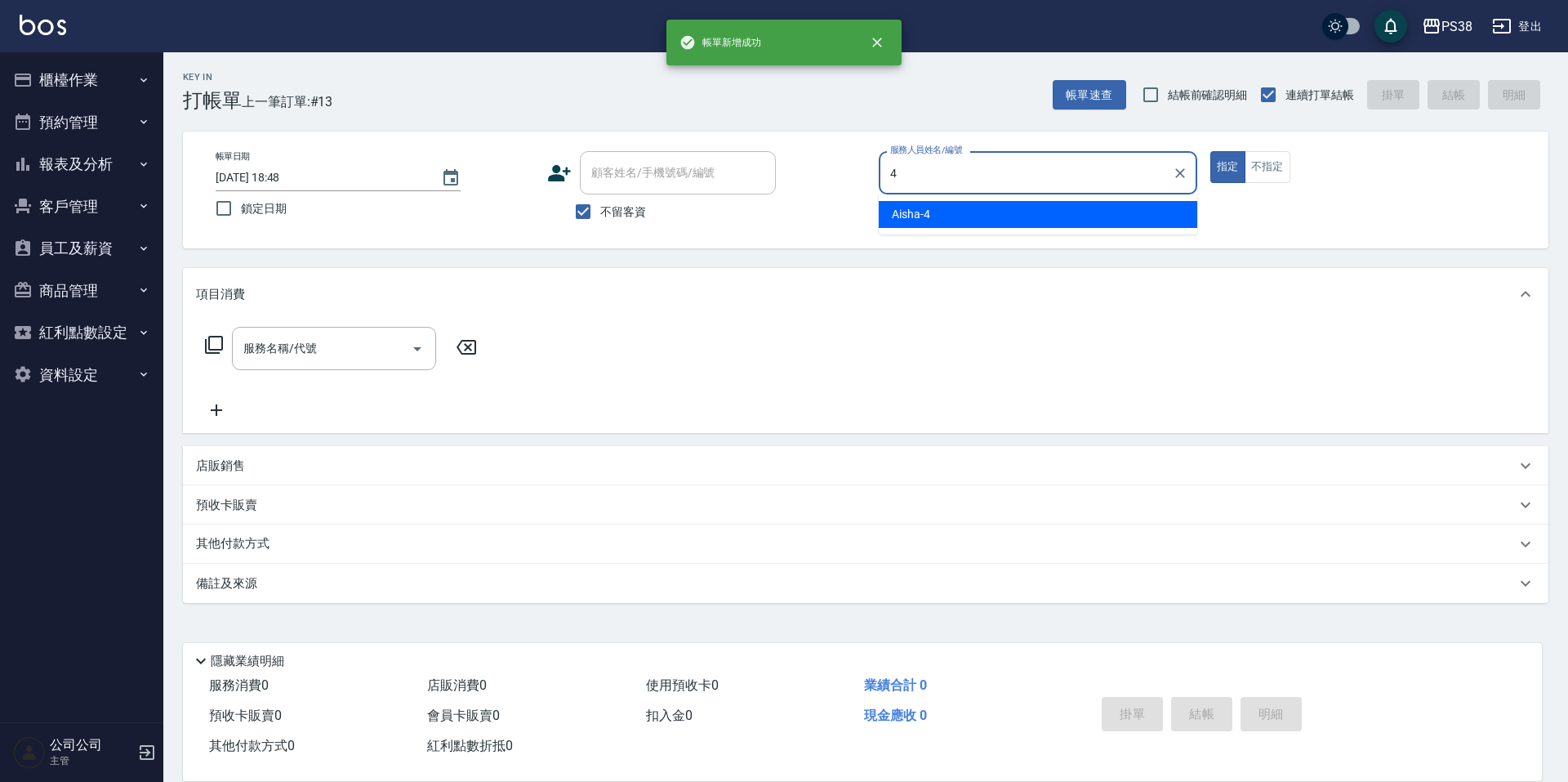
type input "Aisha-4"
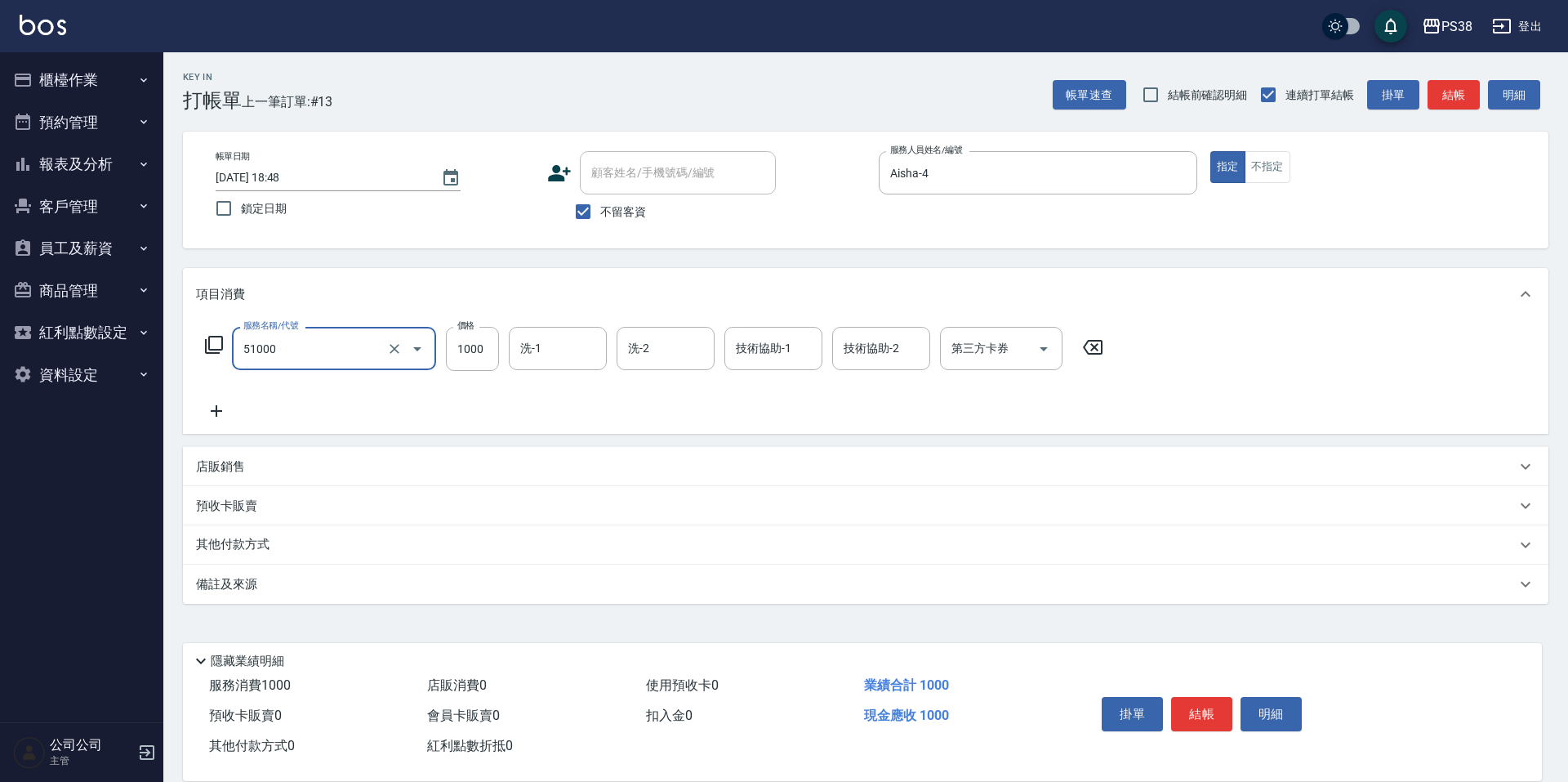
type input "染髮600以上(任意金額)(51000)"
type input "1299"
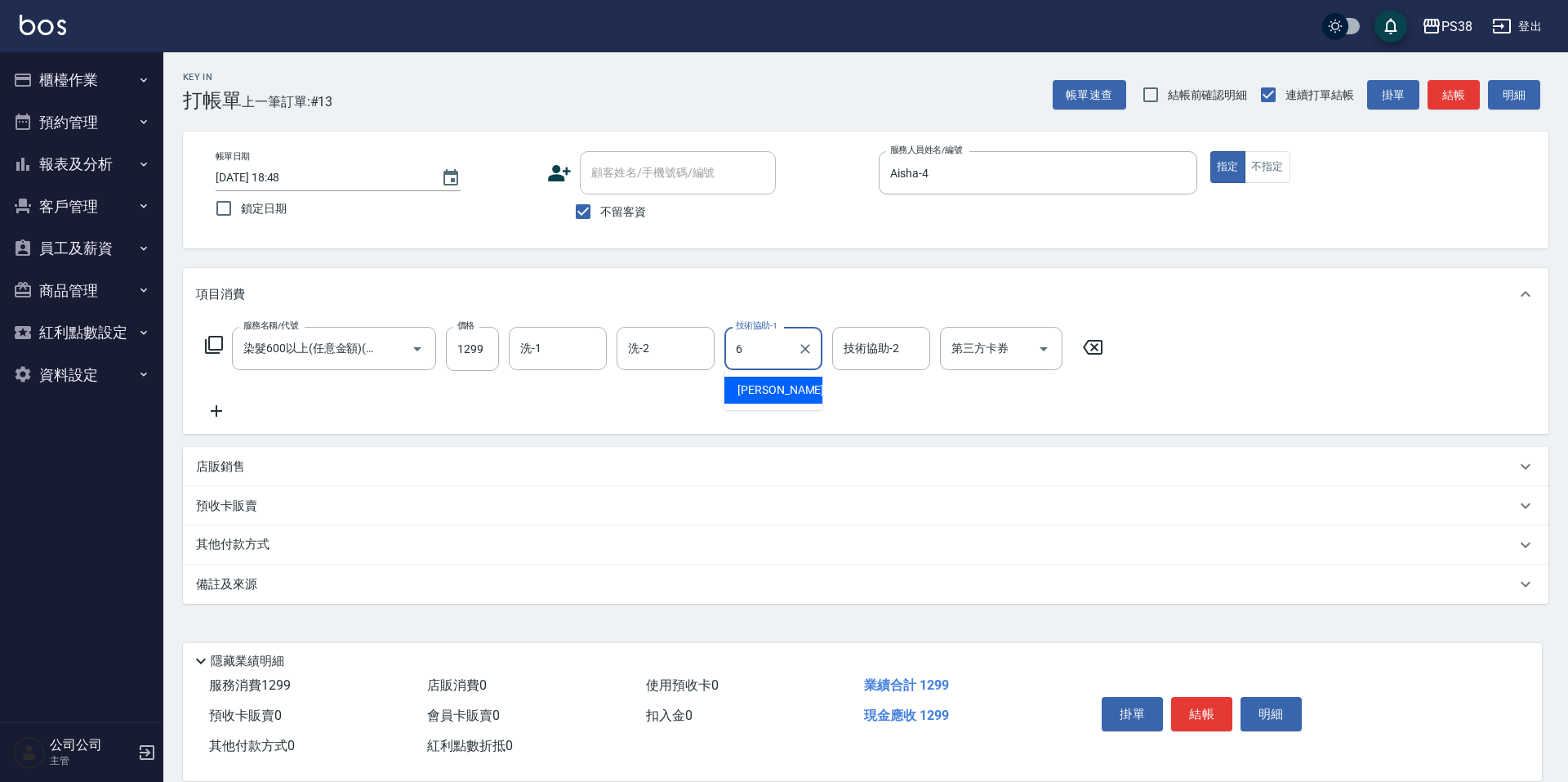
type input "[PERSON_NAME]-6"
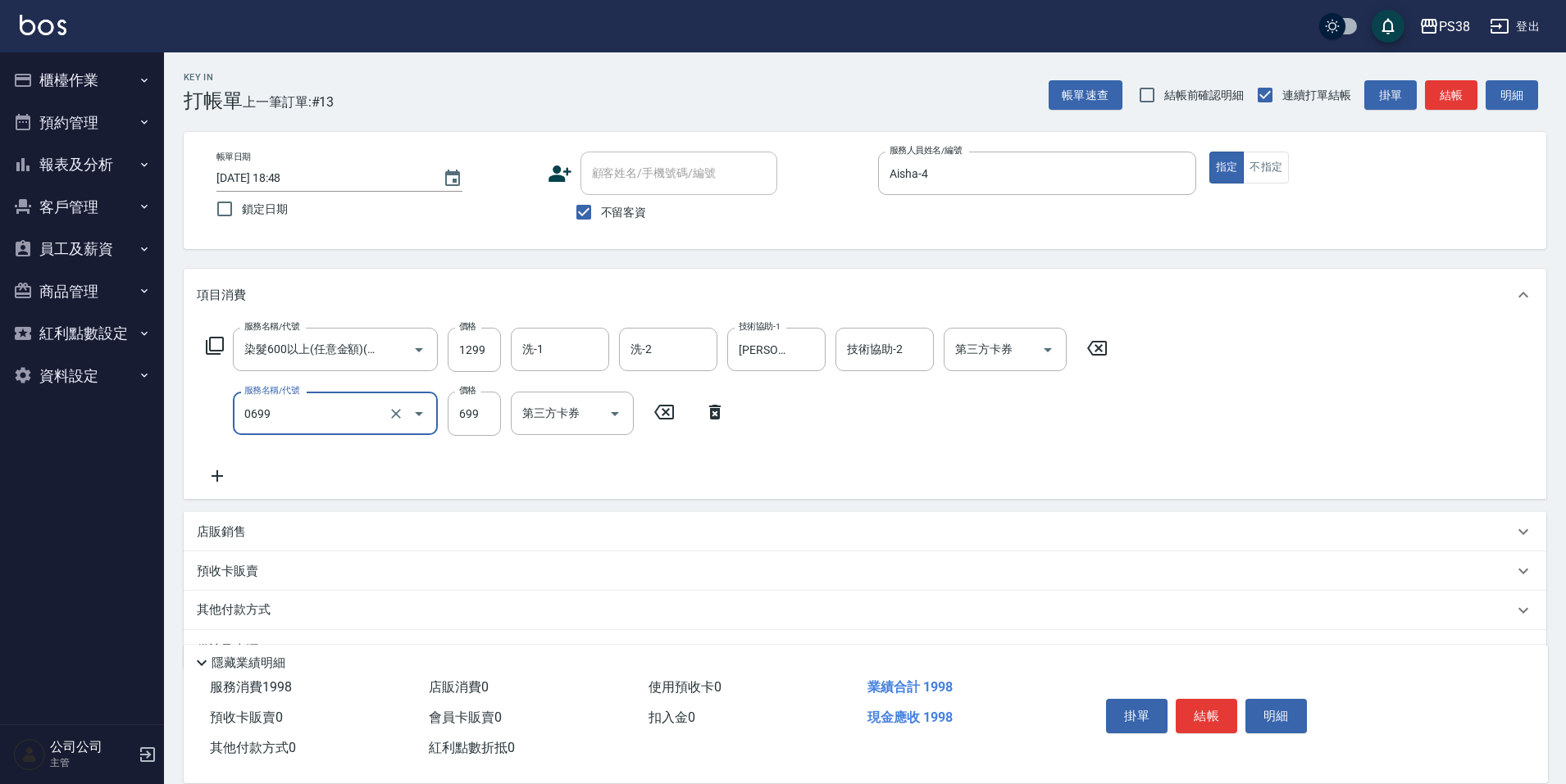
type input "spa699(0699)"
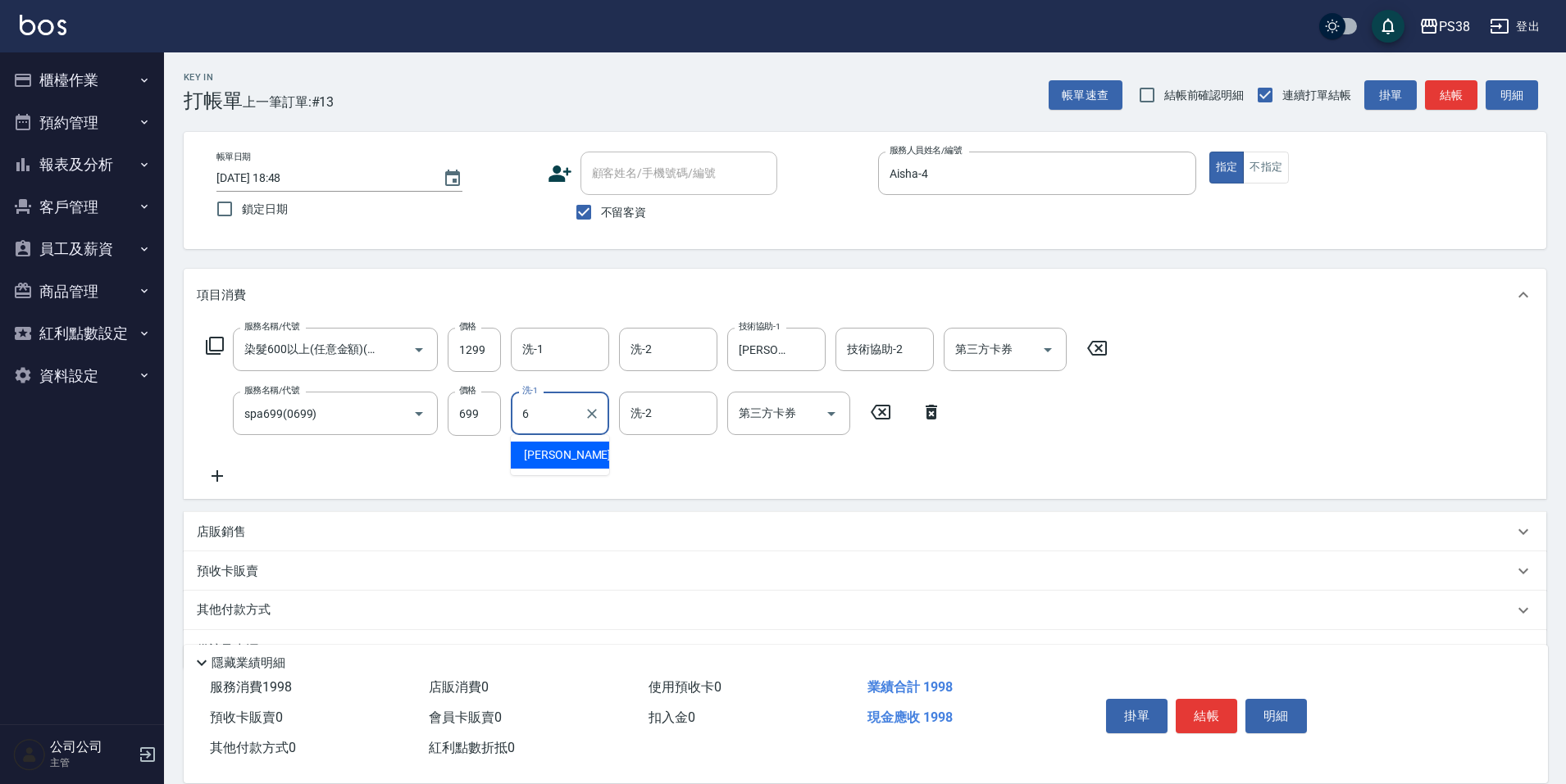
type input "[PERSON_NAME]-6"
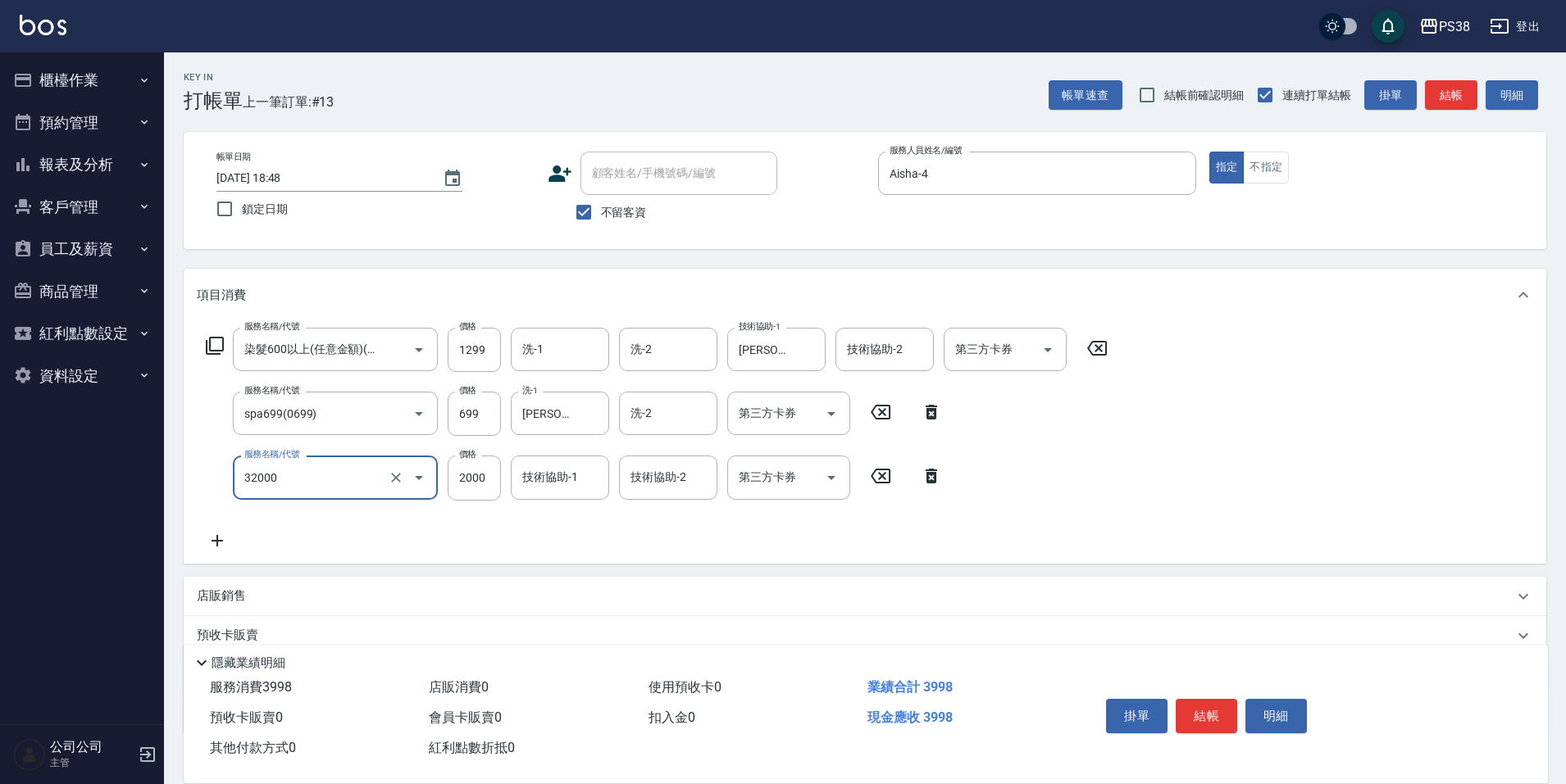
type input "極光([PERSON_NAME])護髮(32000)"
type input "1800"
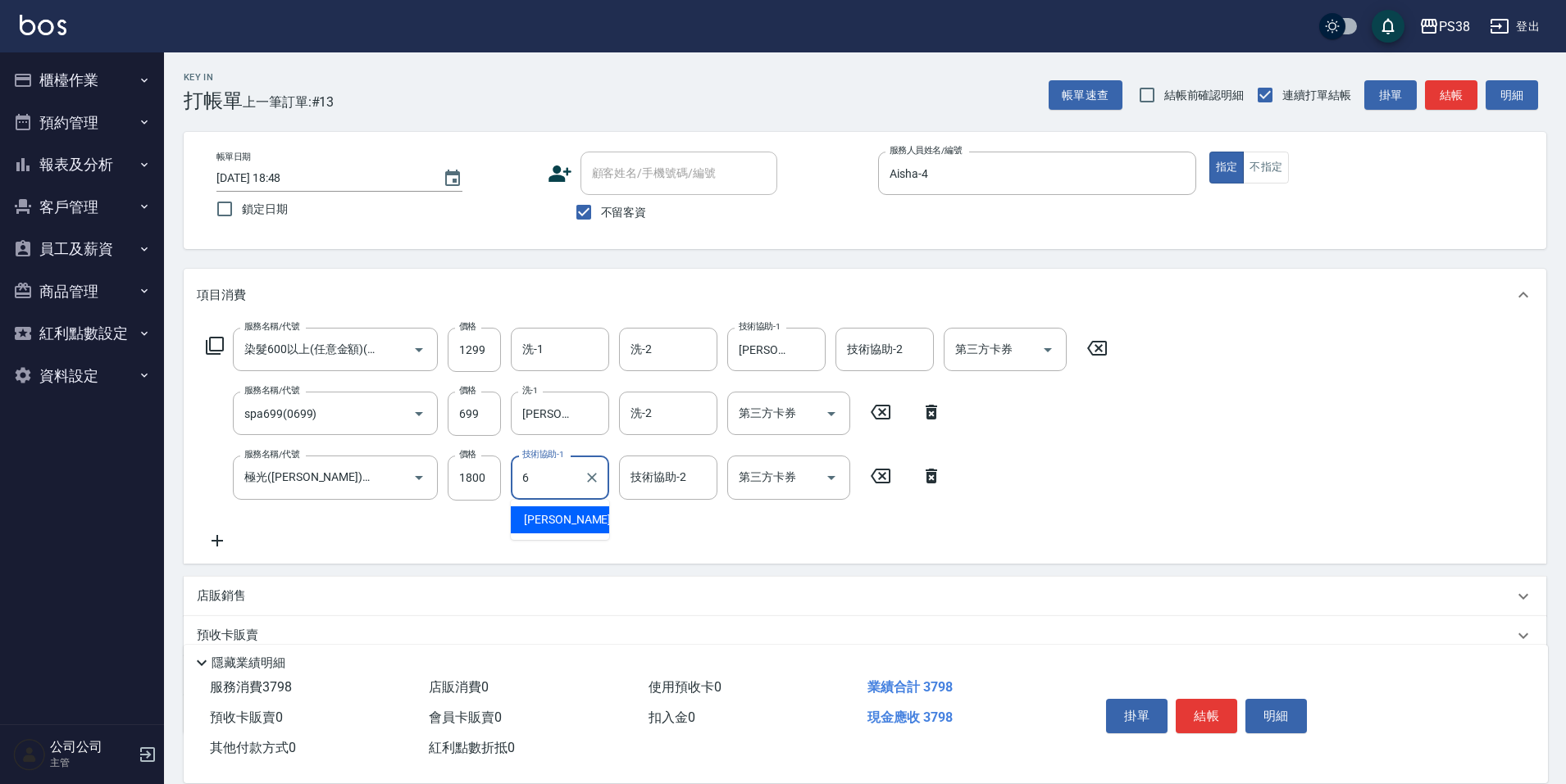
type input "[PERSON_NAME]-6"
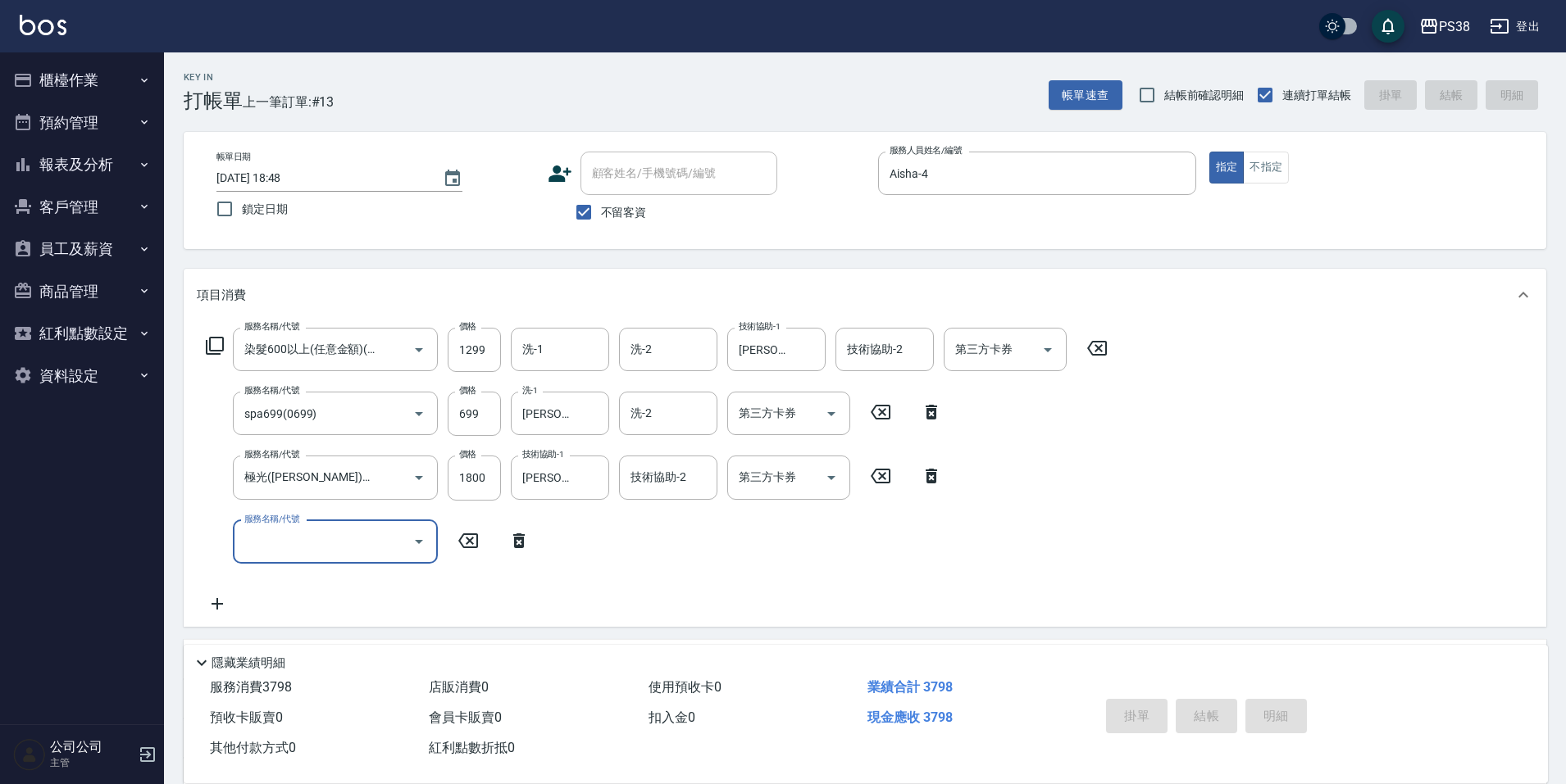
type input "[DATE] 18:49"
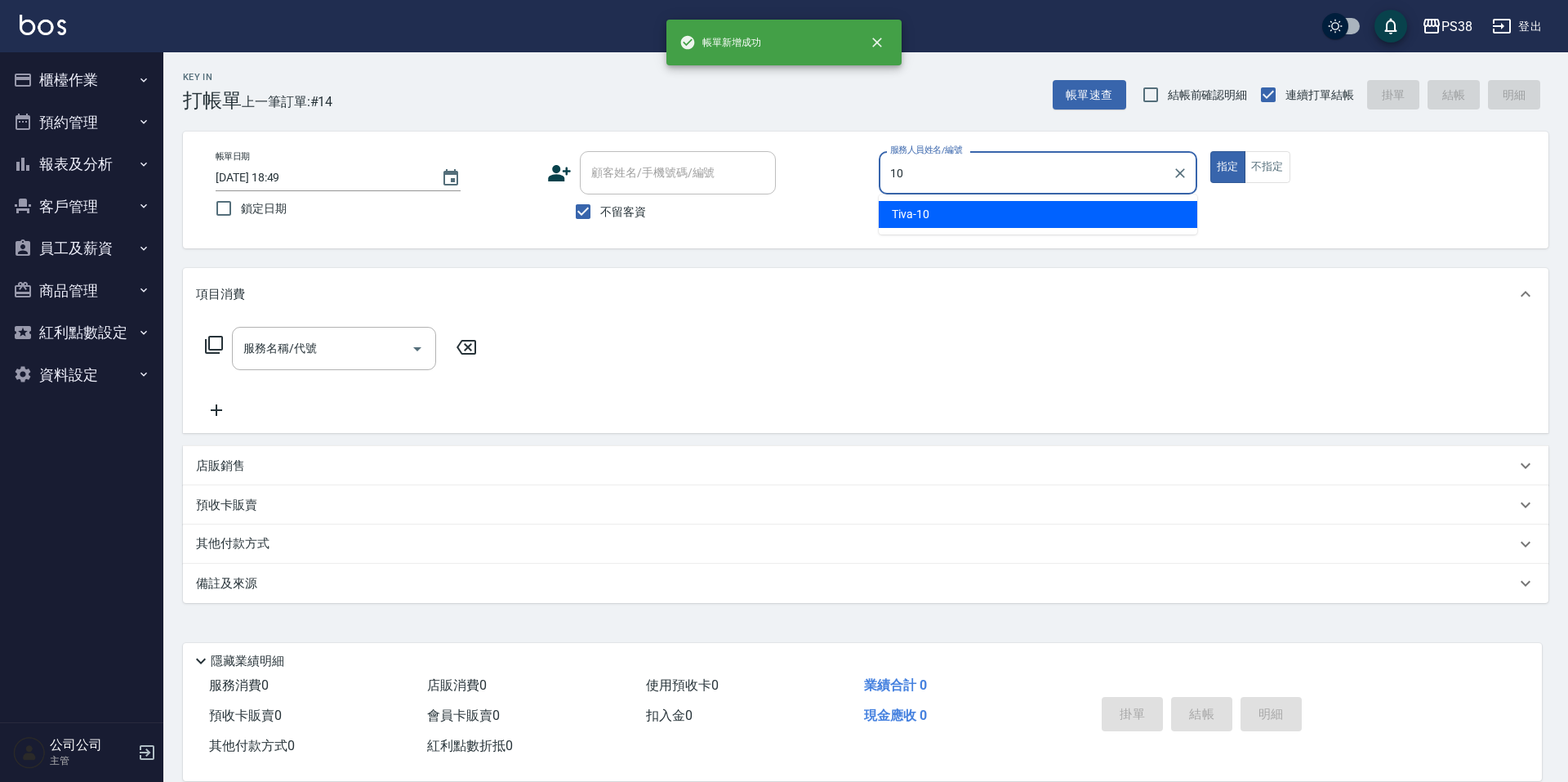
type input "Tiva-10"
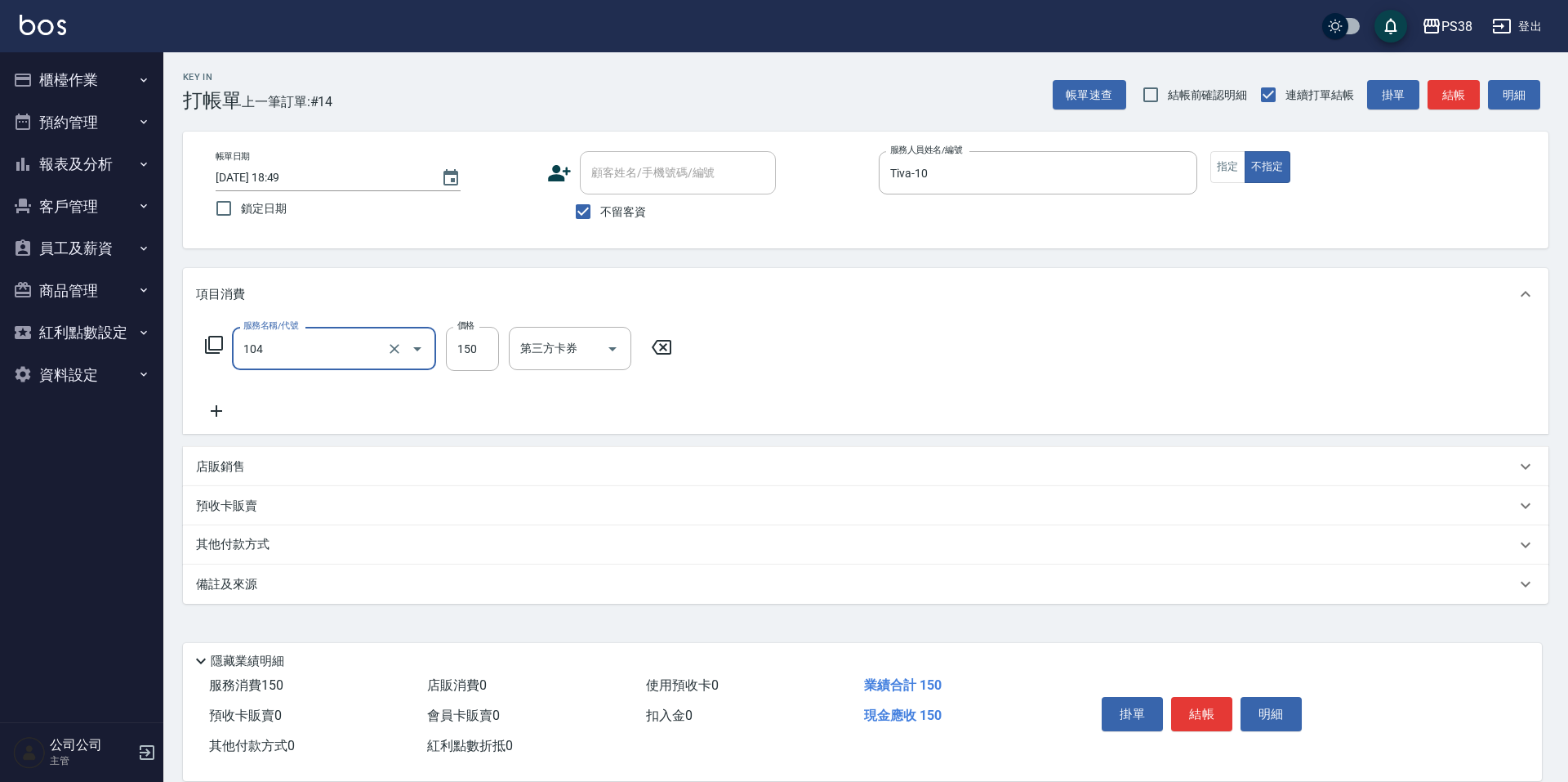
type input "洗髮(104)"
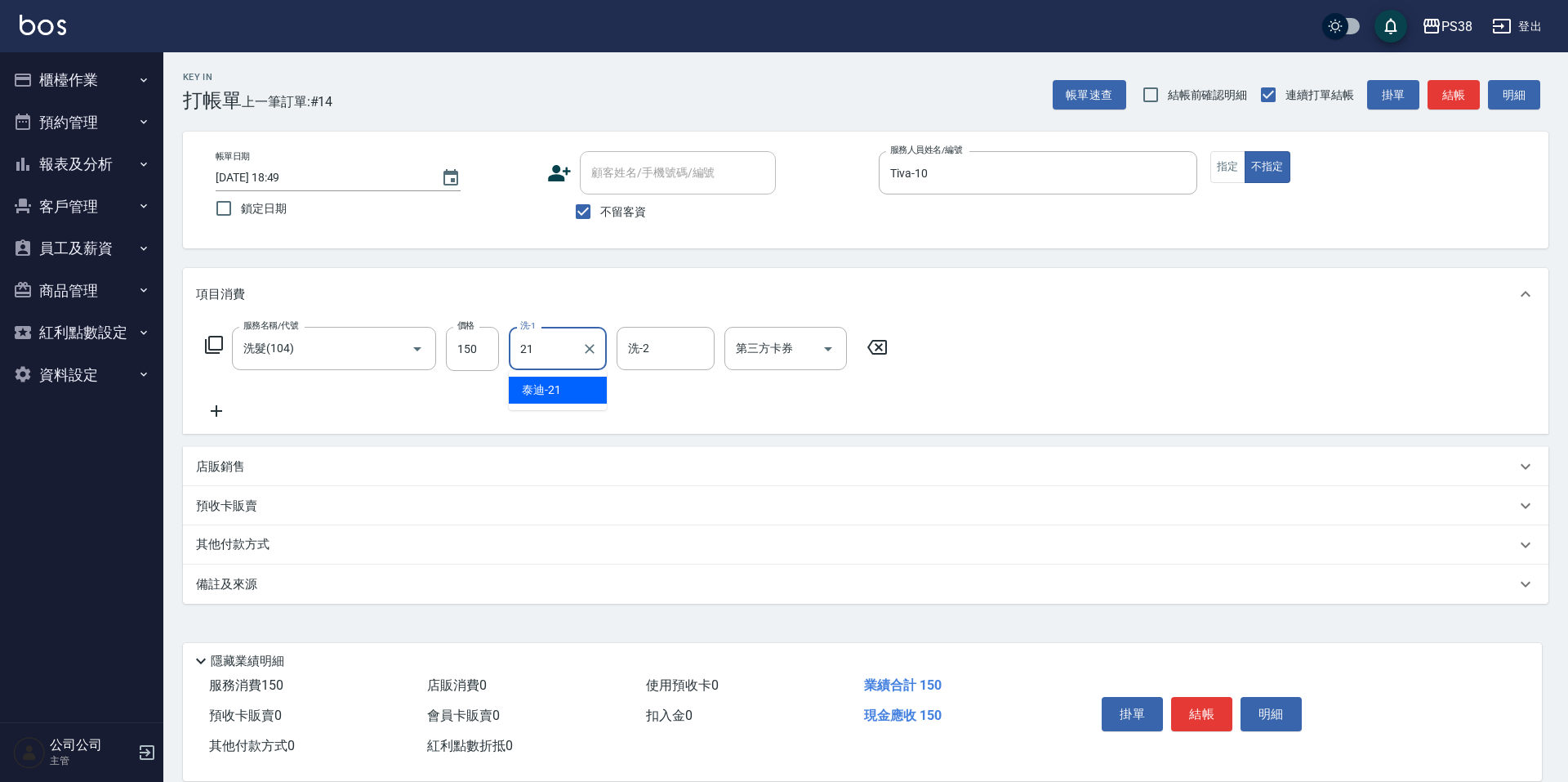
type input "泰迪-21"
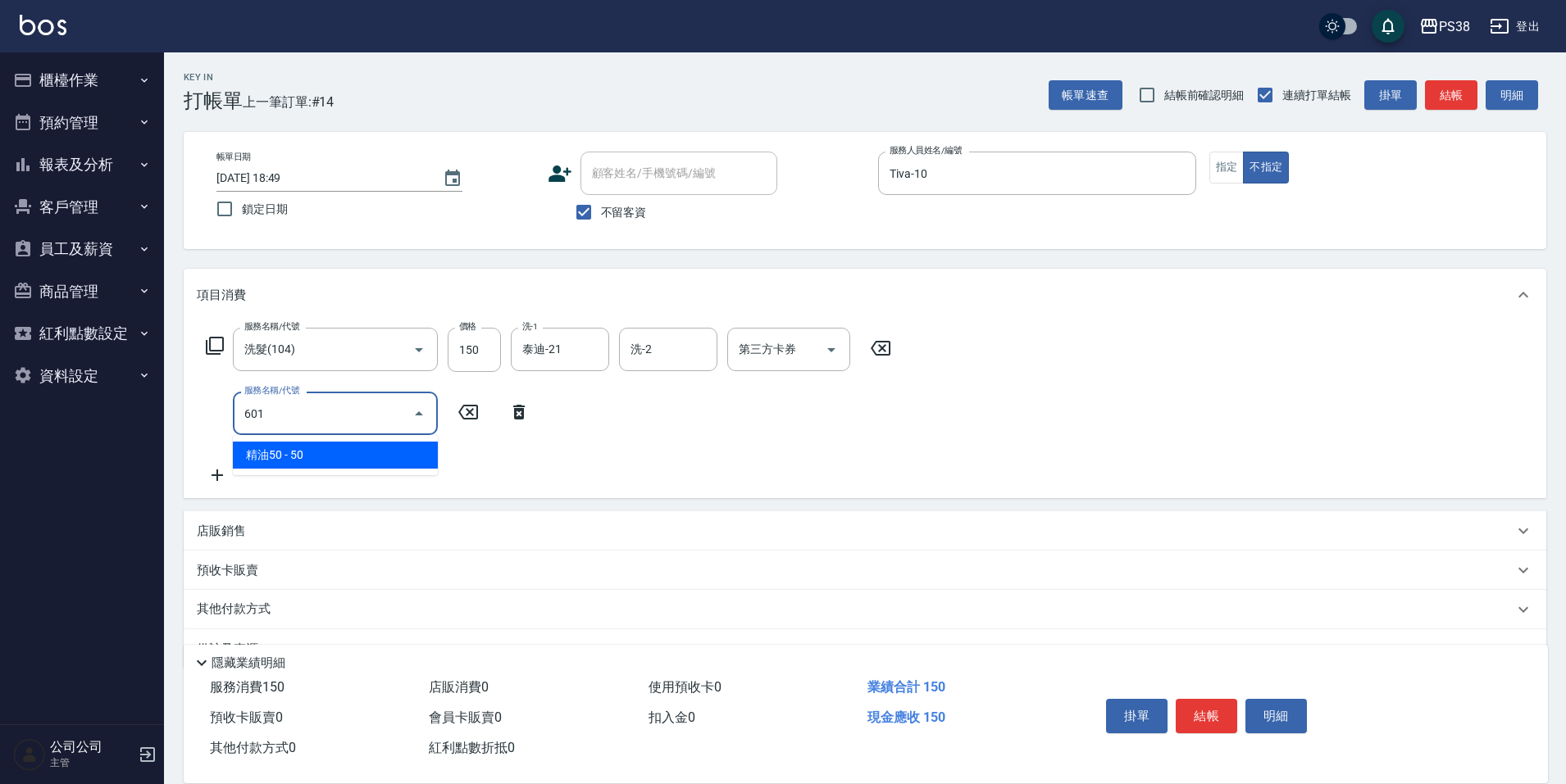
type input "精油50(601)"
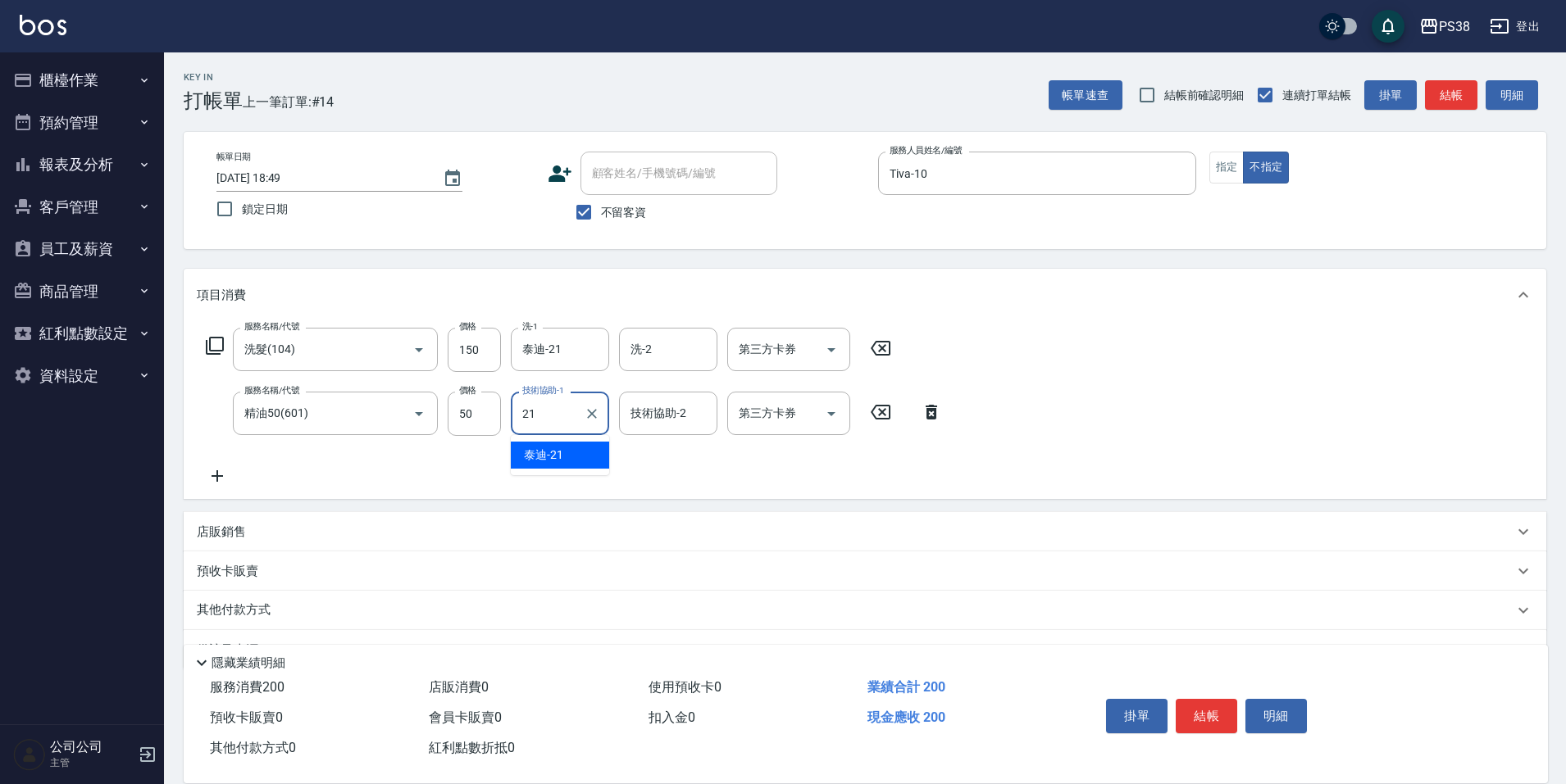
type input "泰迪-21"
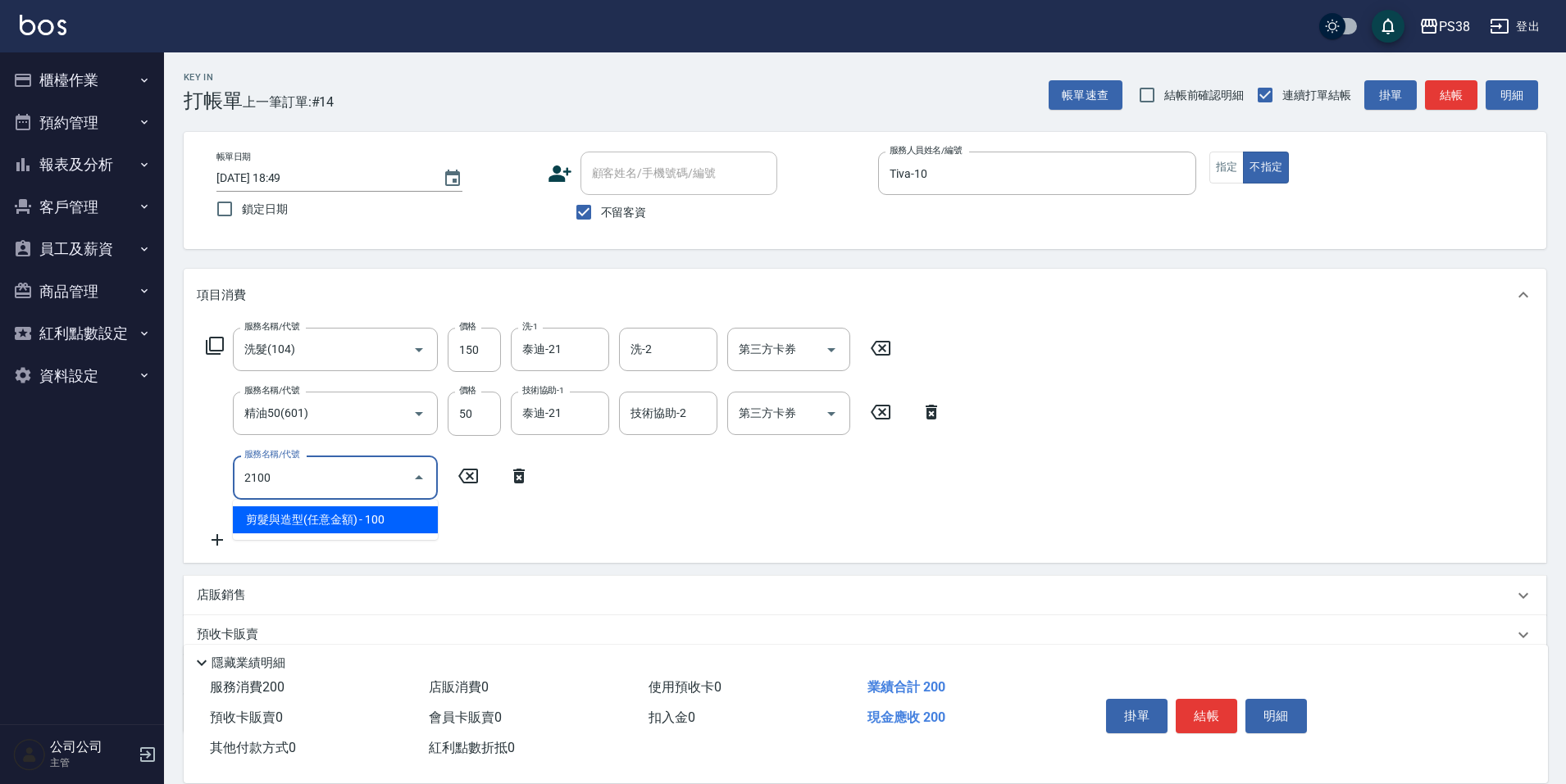
type input "剪髮與造型(任意金額)(2100)"
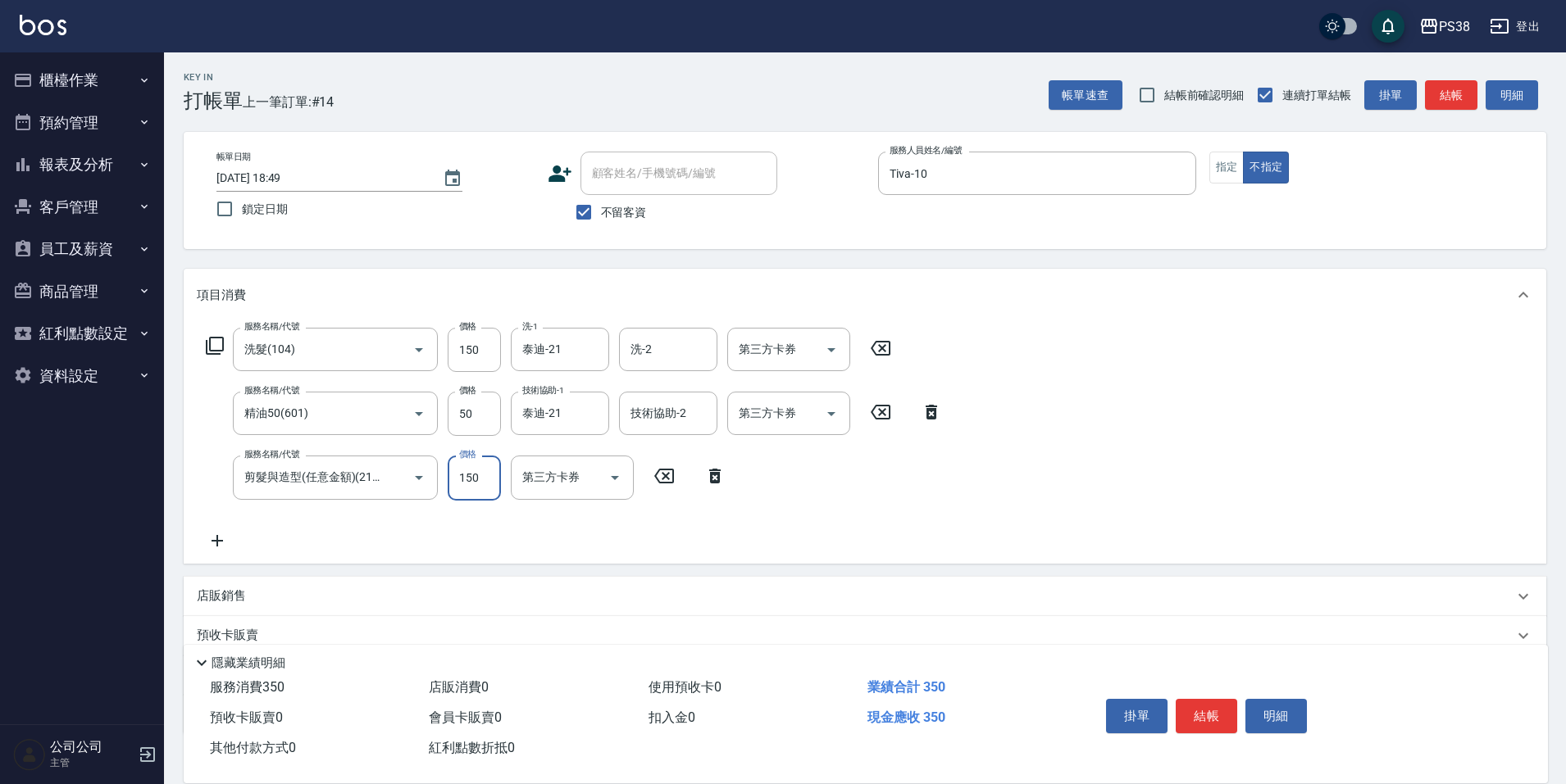
type input "150"
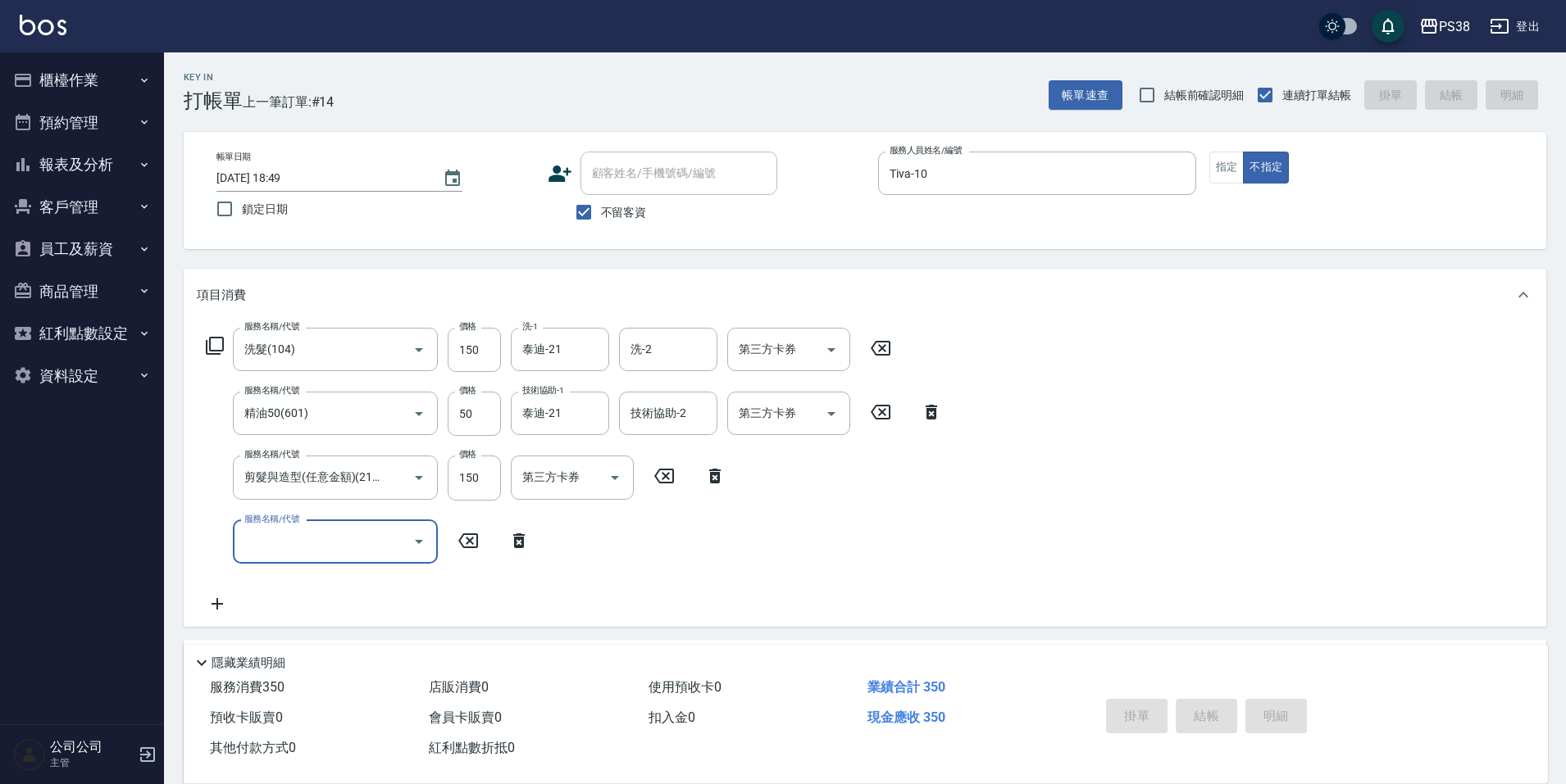
type input "[DATE] 18:50"
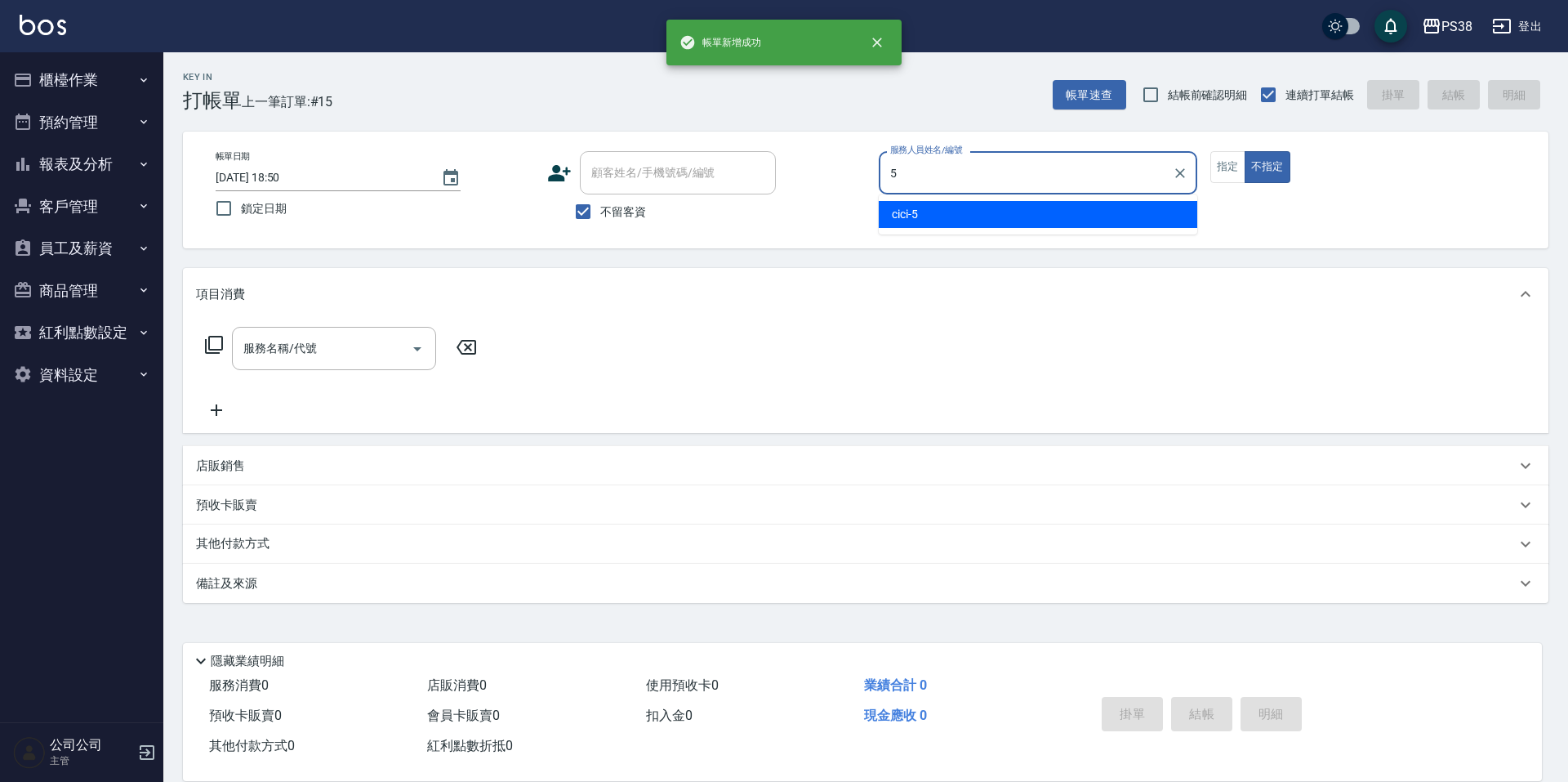
type input "cici-5"
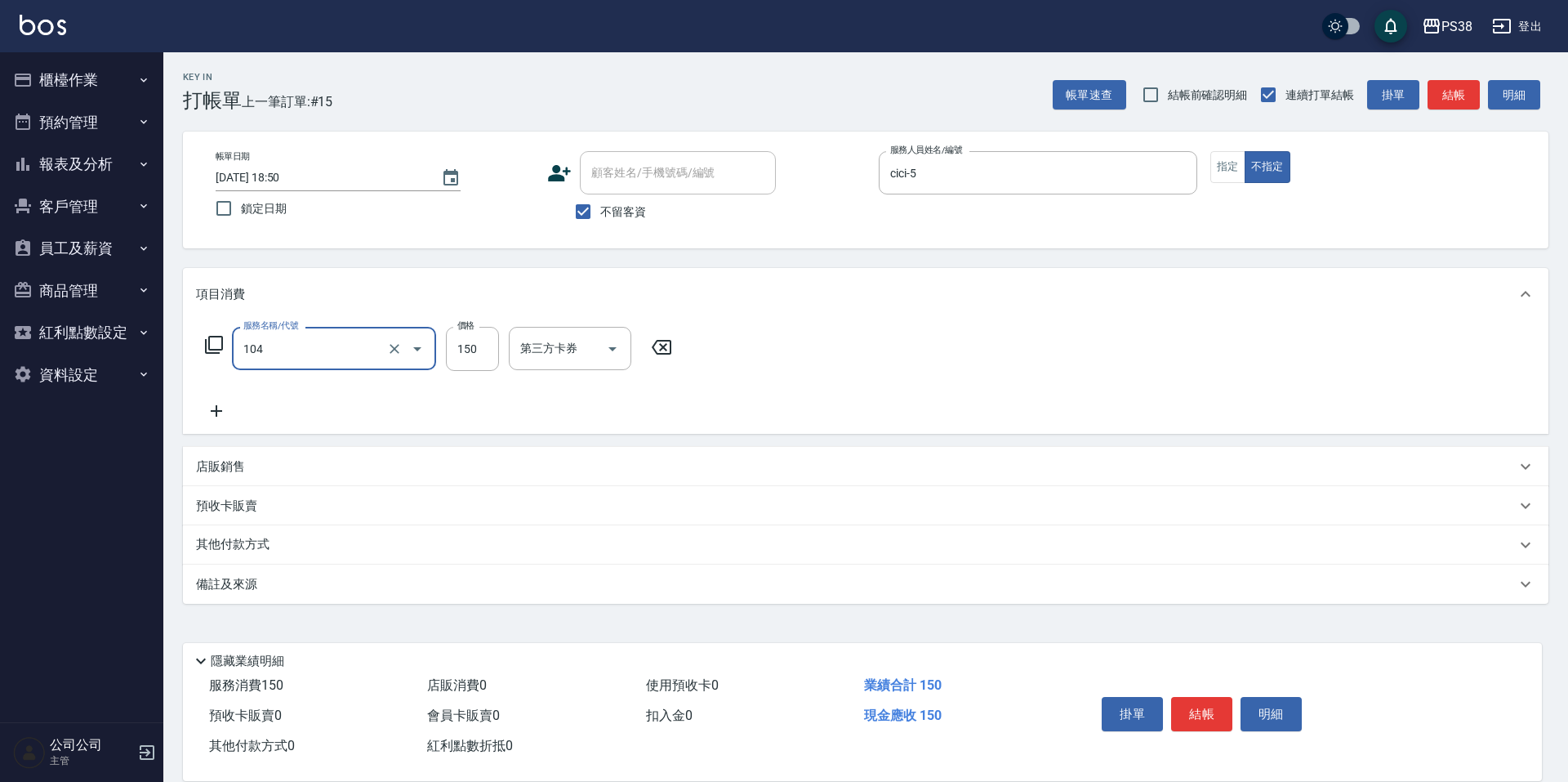
type input "洗髮(104)"
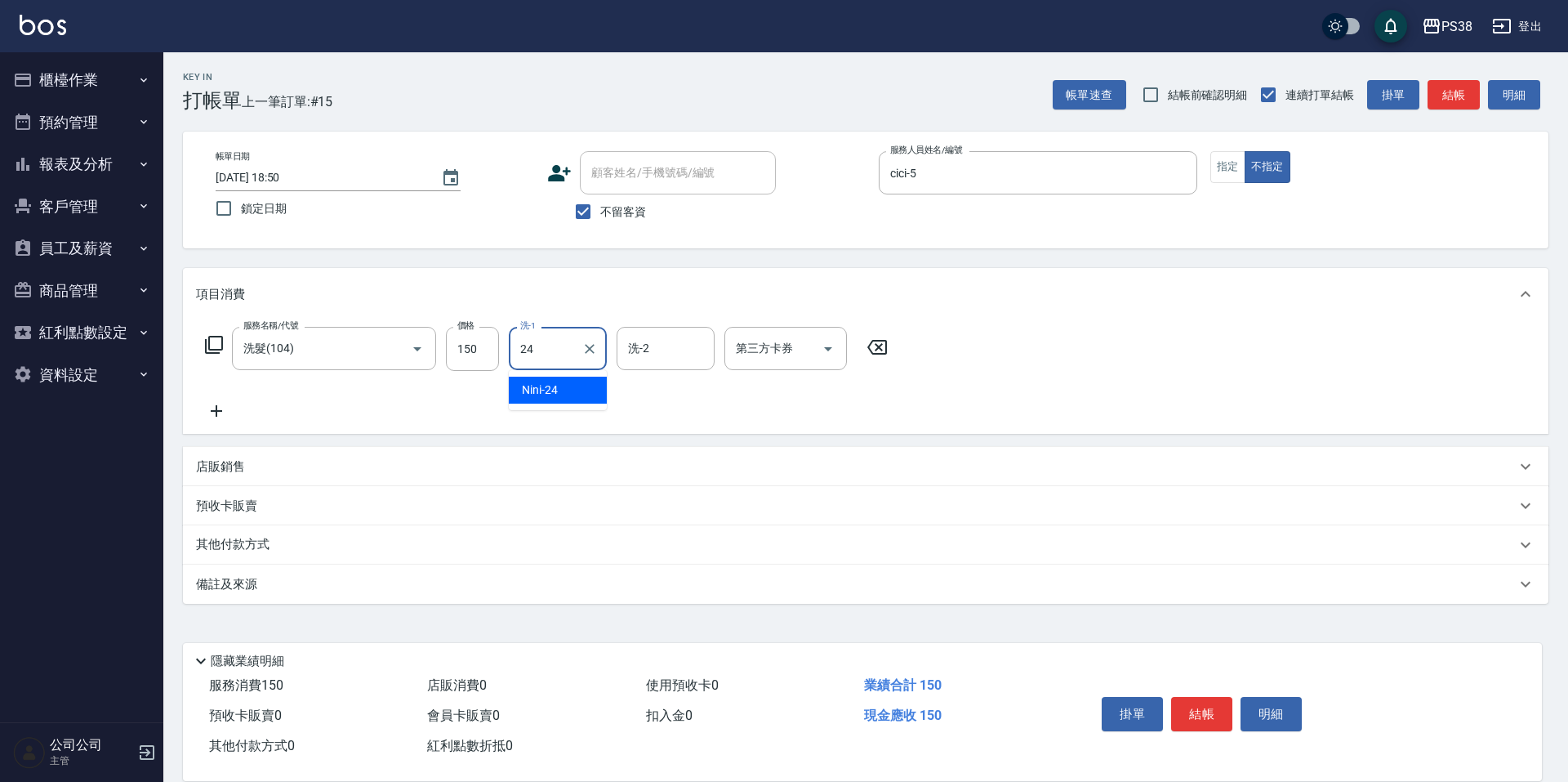
type input "Nini-24"
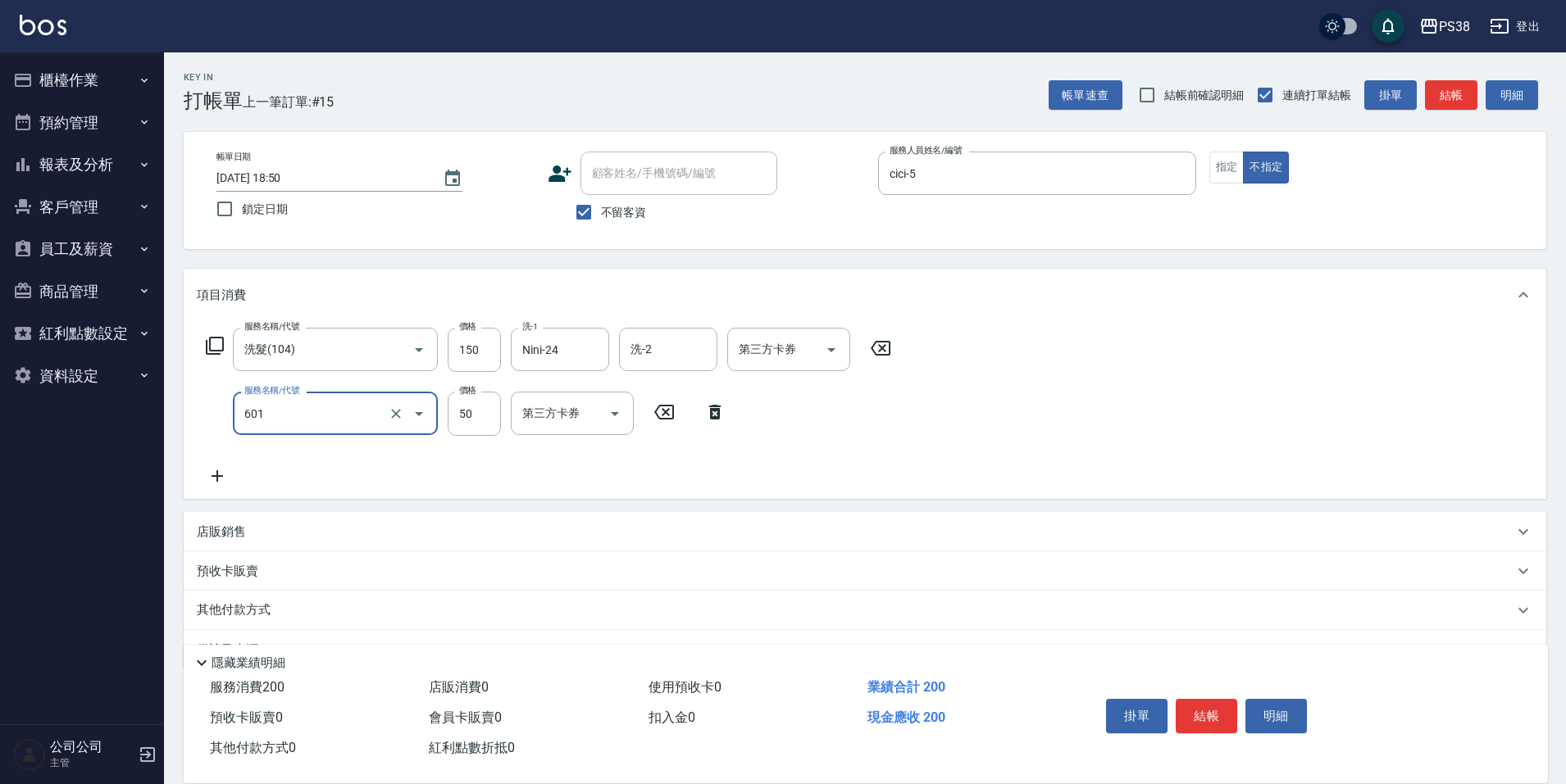
type input "精油50(601)"
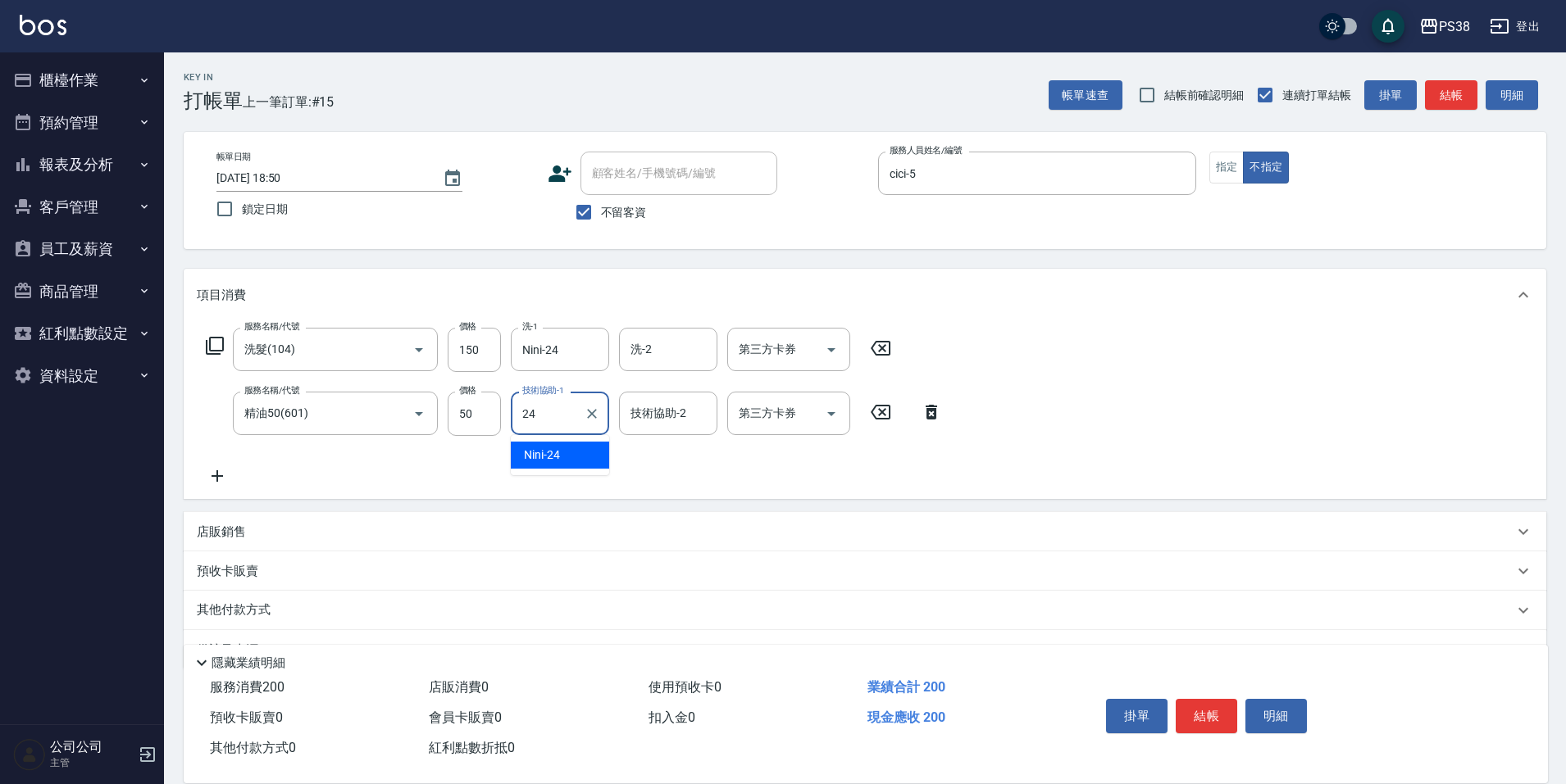
type input "Nini-24"
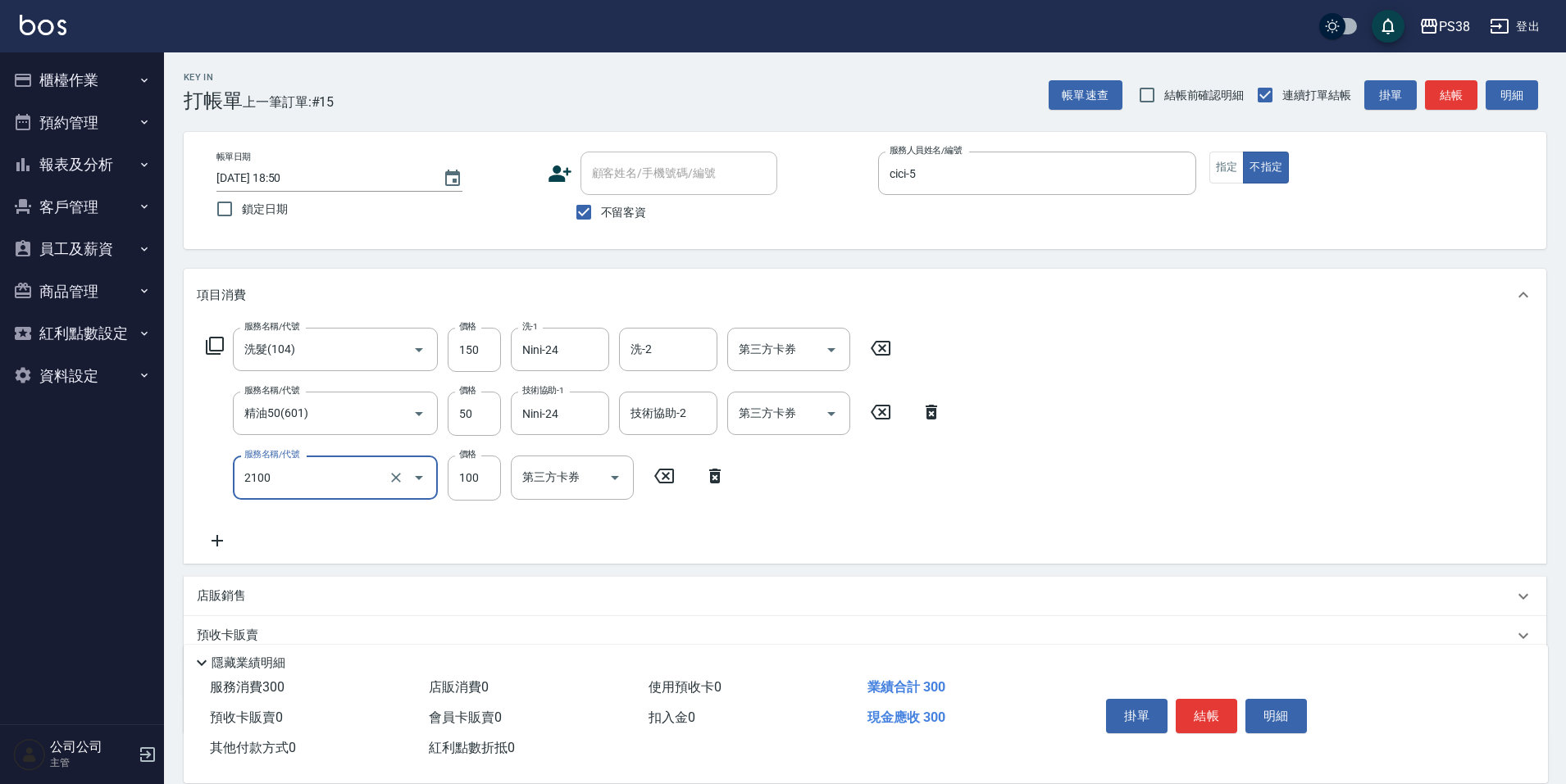
type input "剪髮與造型(任意金額)(2100)"
type input "150"
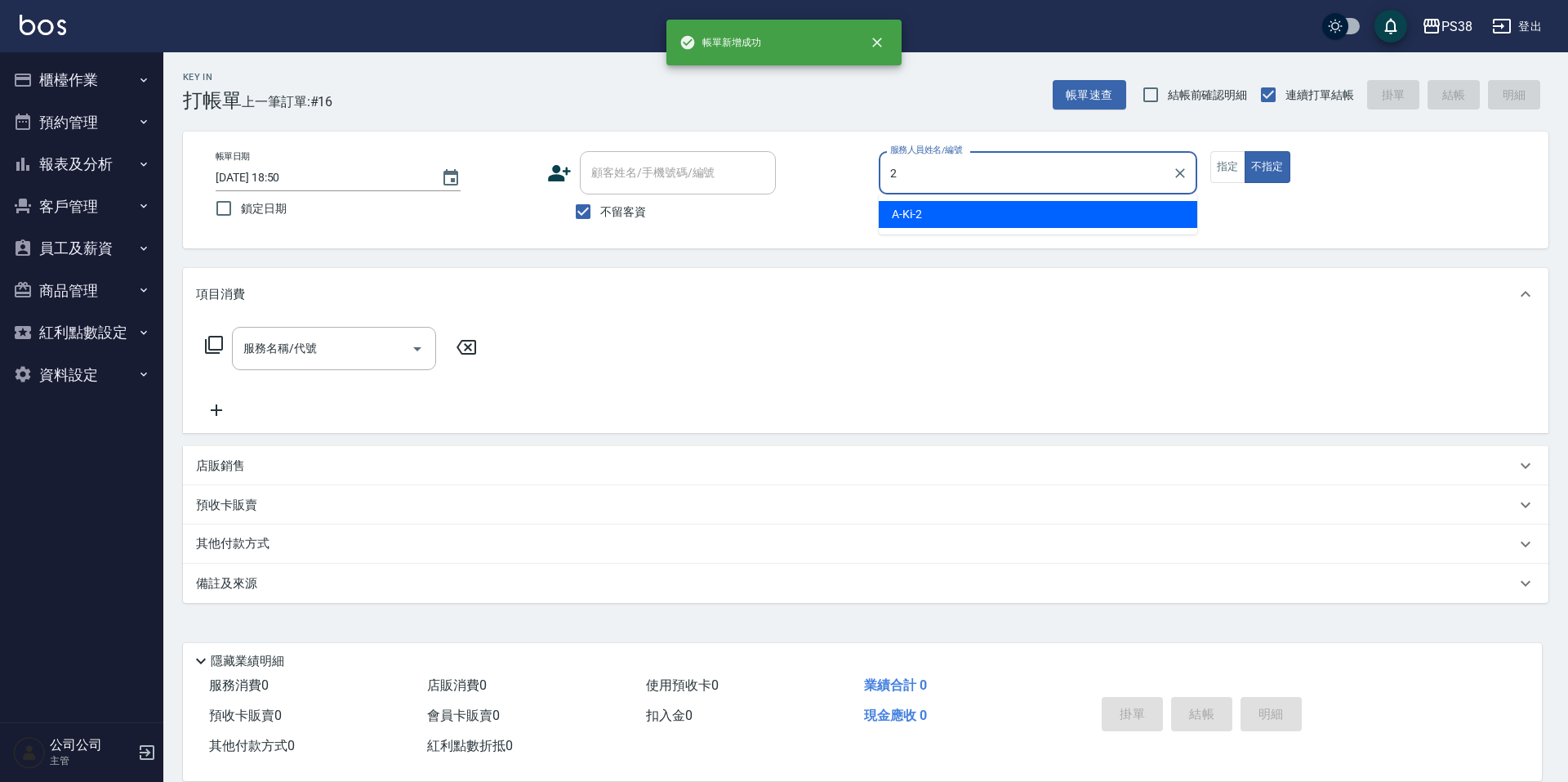
type input "A-Ki-2"
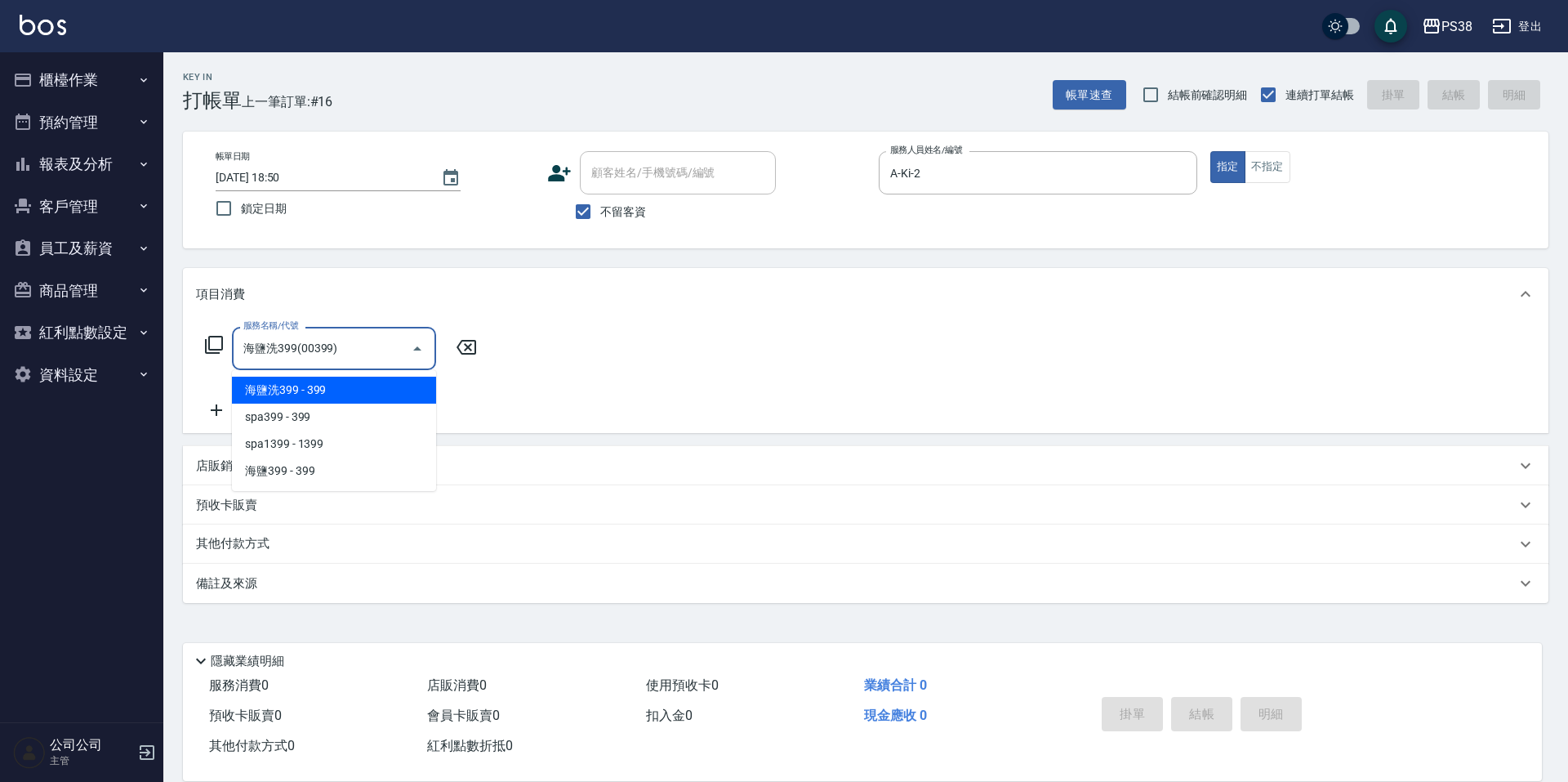
type input "海鹽洗399(00399)"
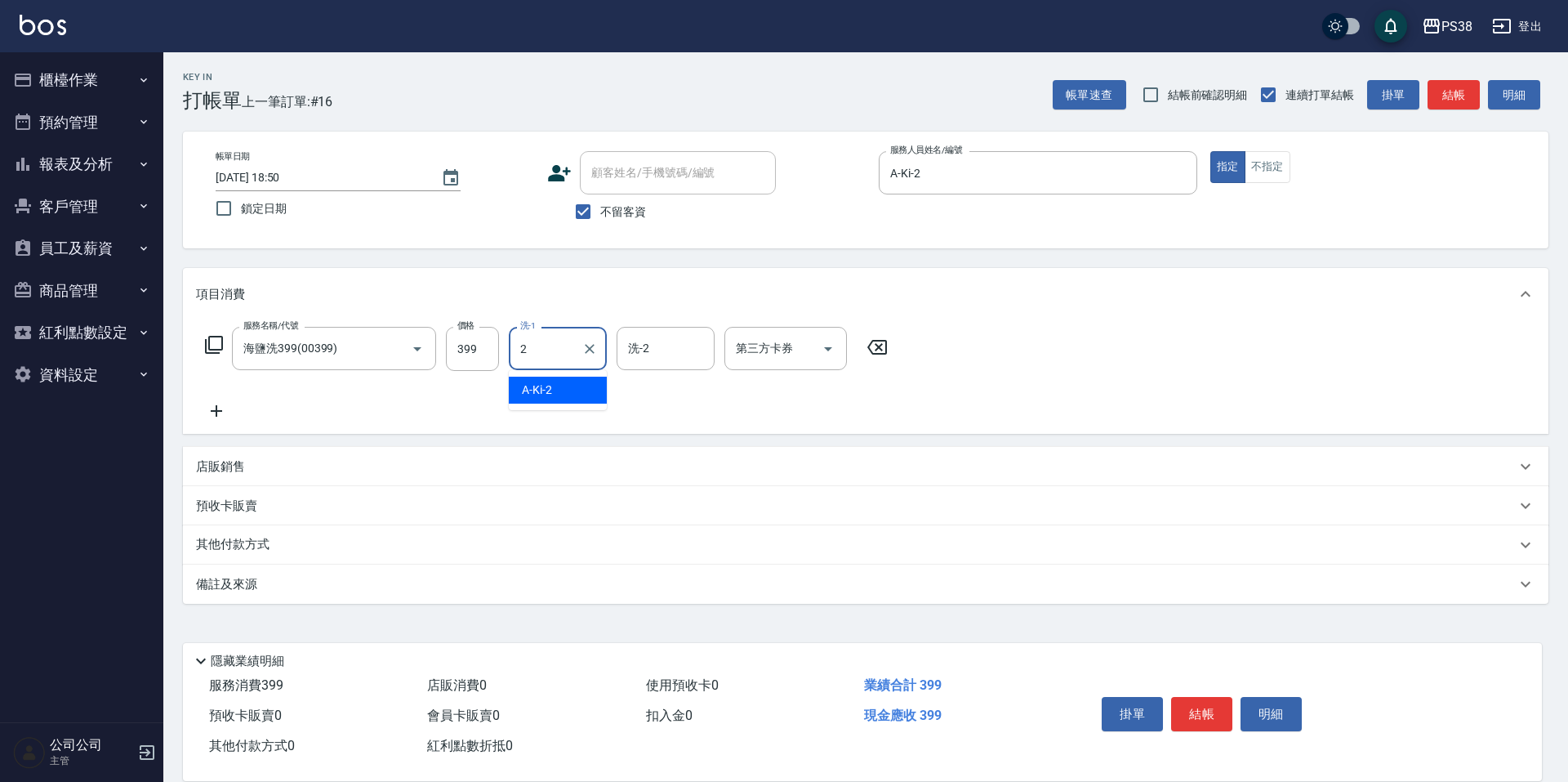
type input "A-Ki-2"
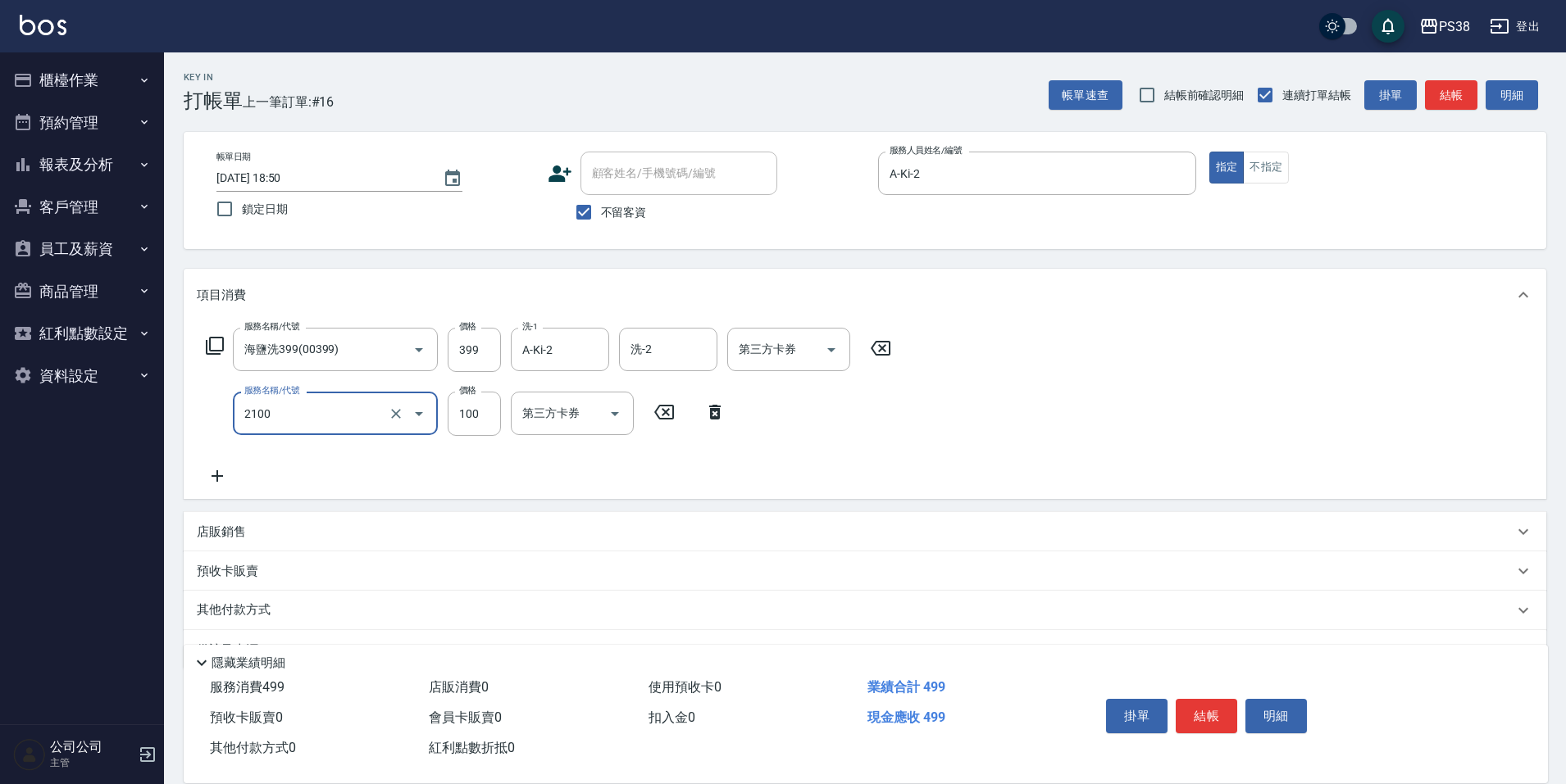
type input "剪髮與造型(任意金額)(2100)"
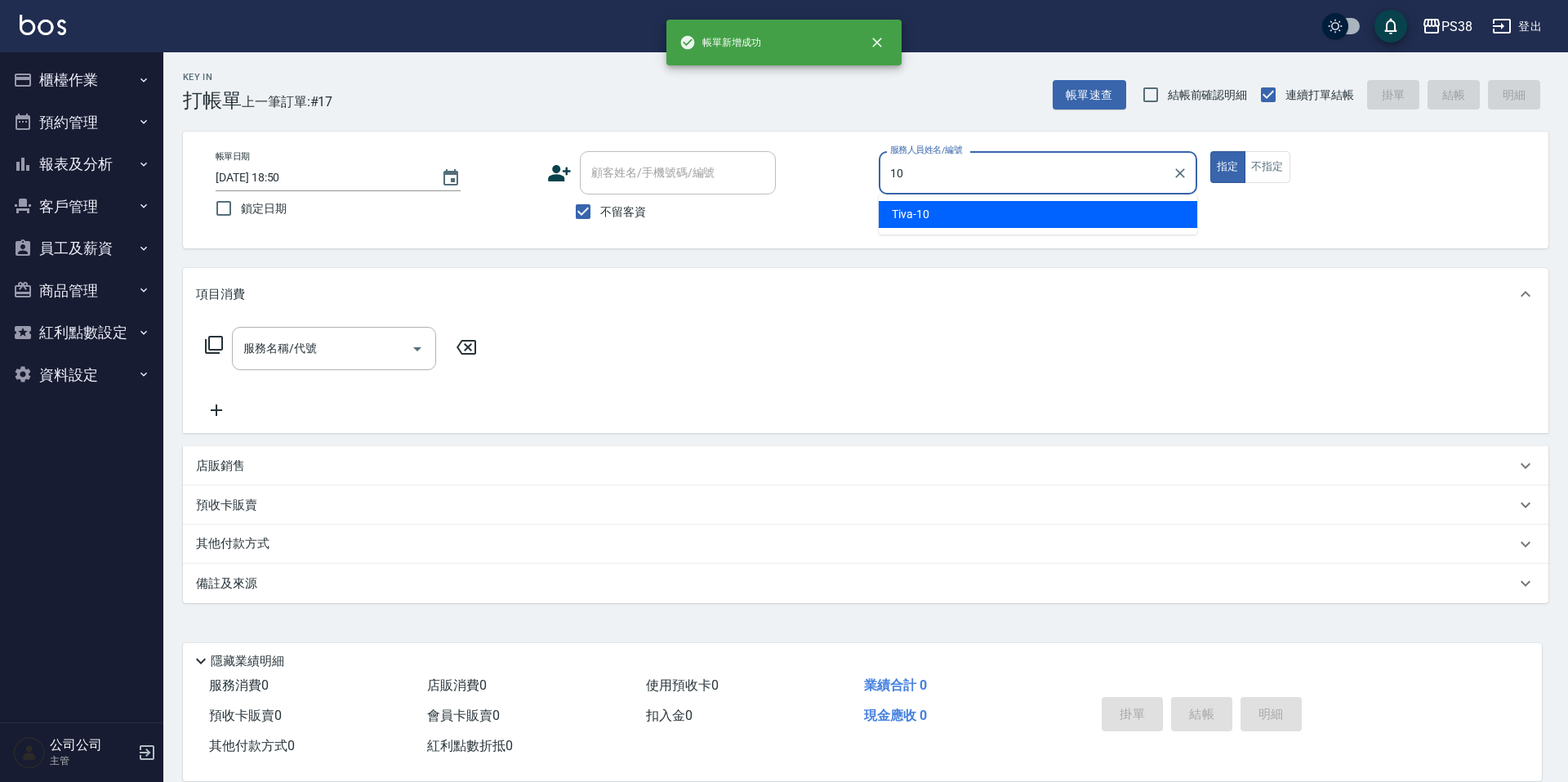
type input "Tiva-10"
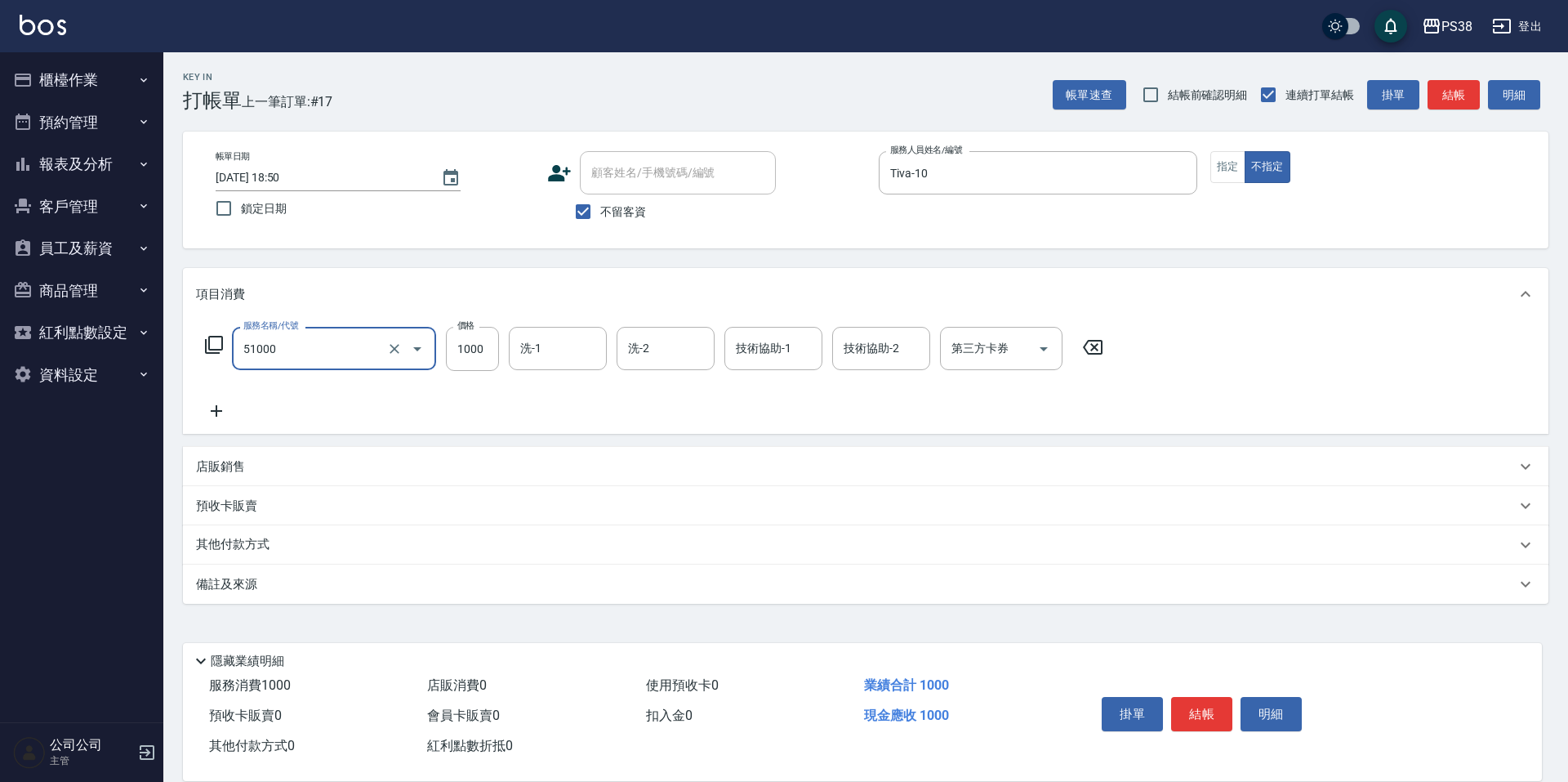
type input "染髮600以上(任意金額)(51000)"
type input "1600"
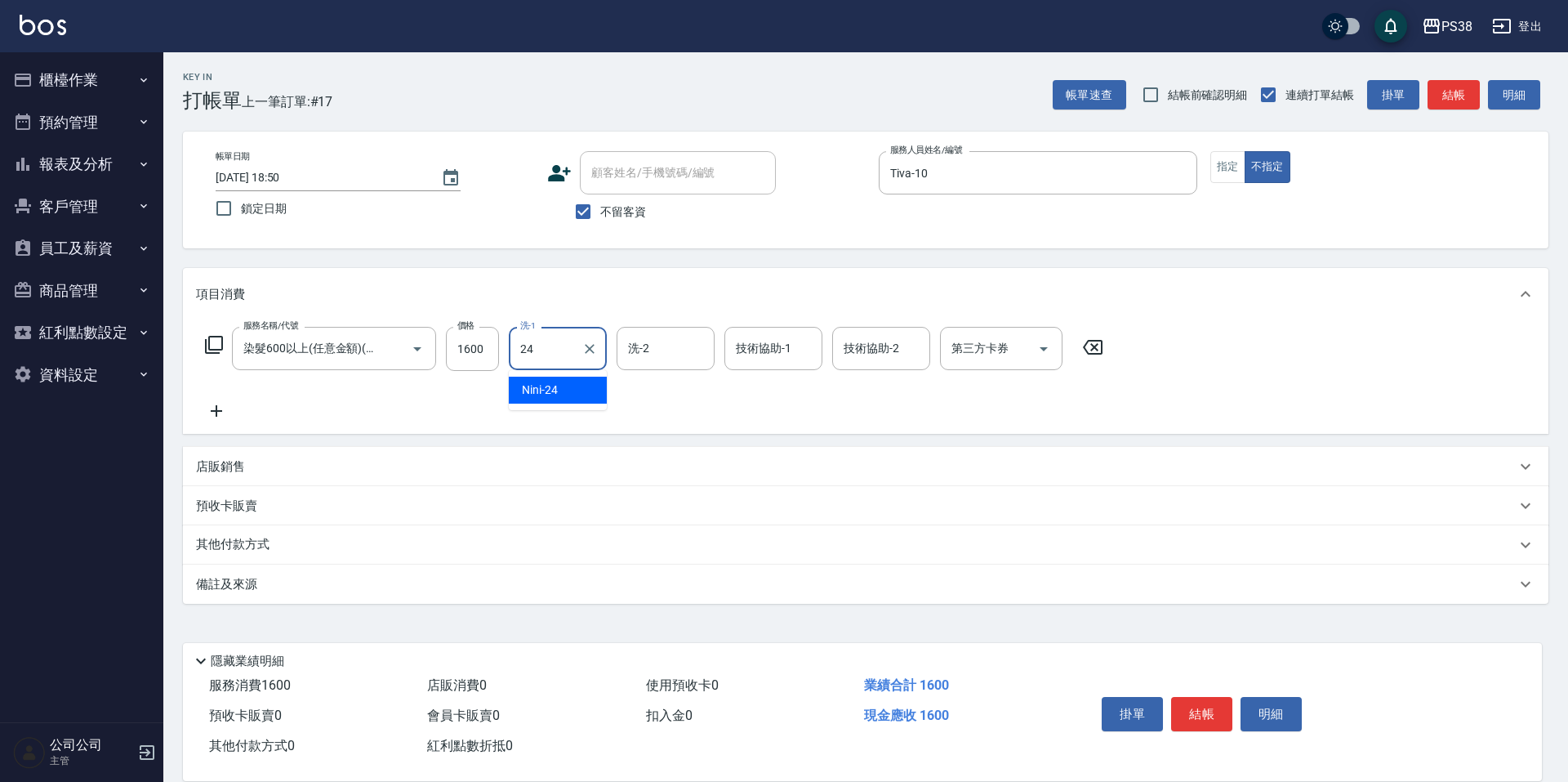
type input "Nini-24"
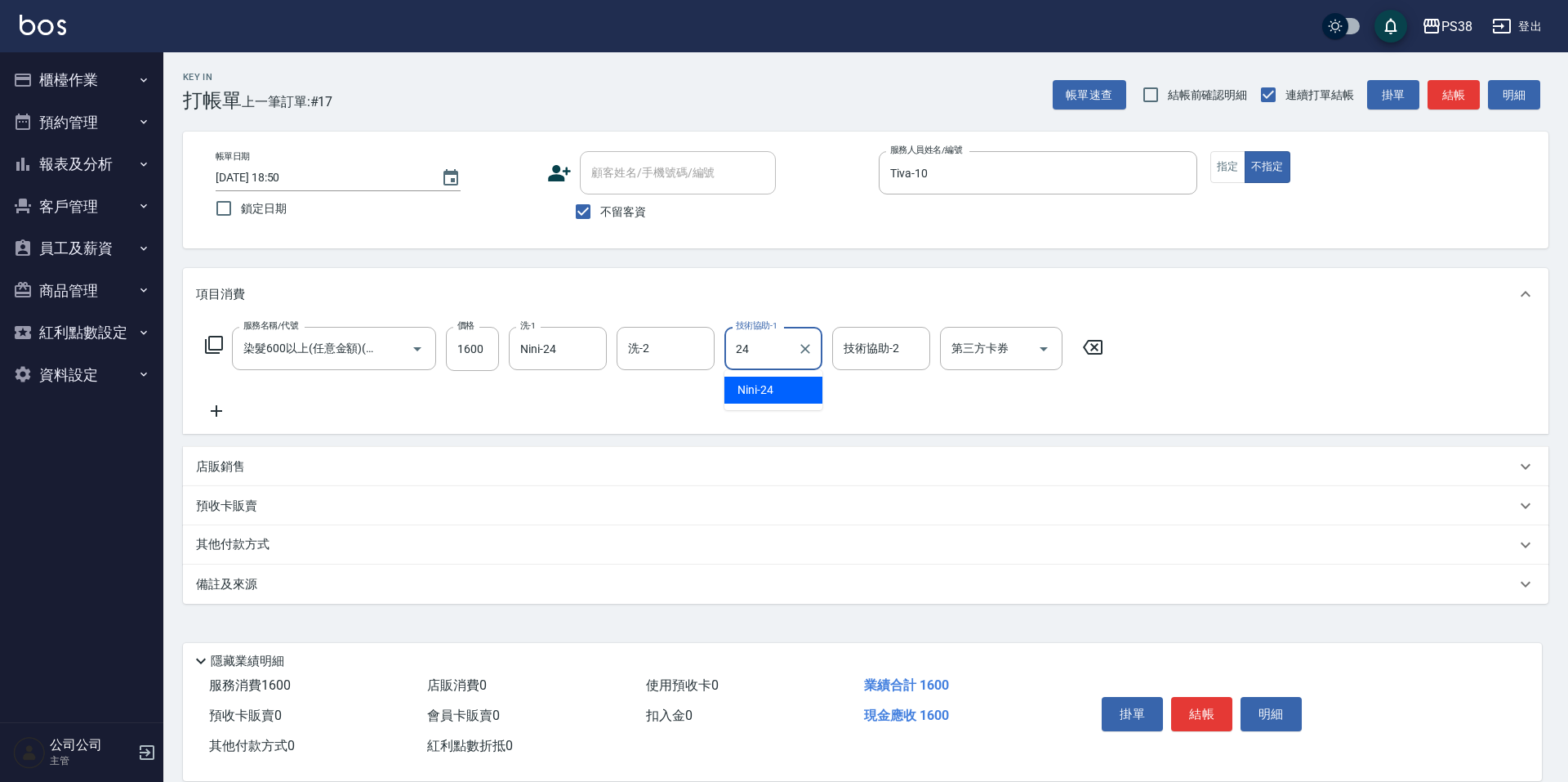
type input "Nini-24"
